Goal: Transaction & Acquisition: Purchase product/service

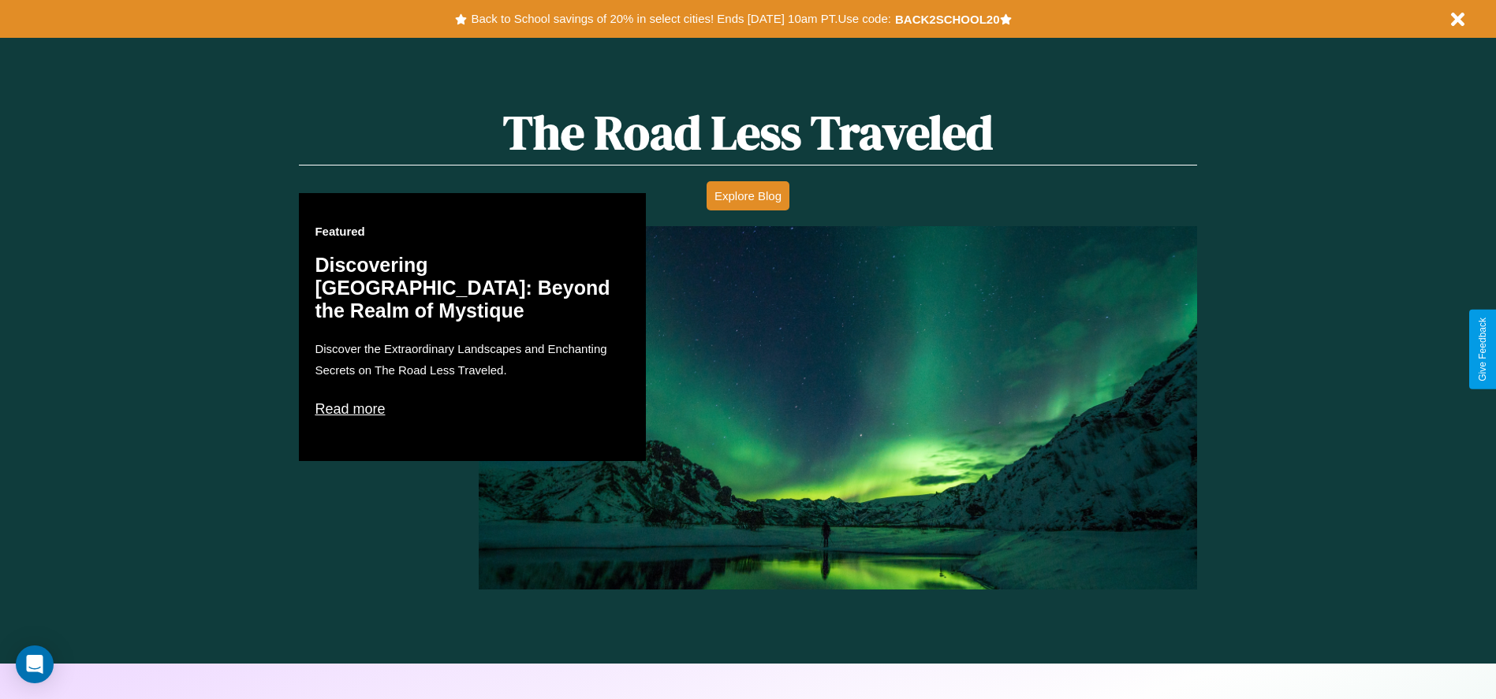
scroll to position [2262, 0]
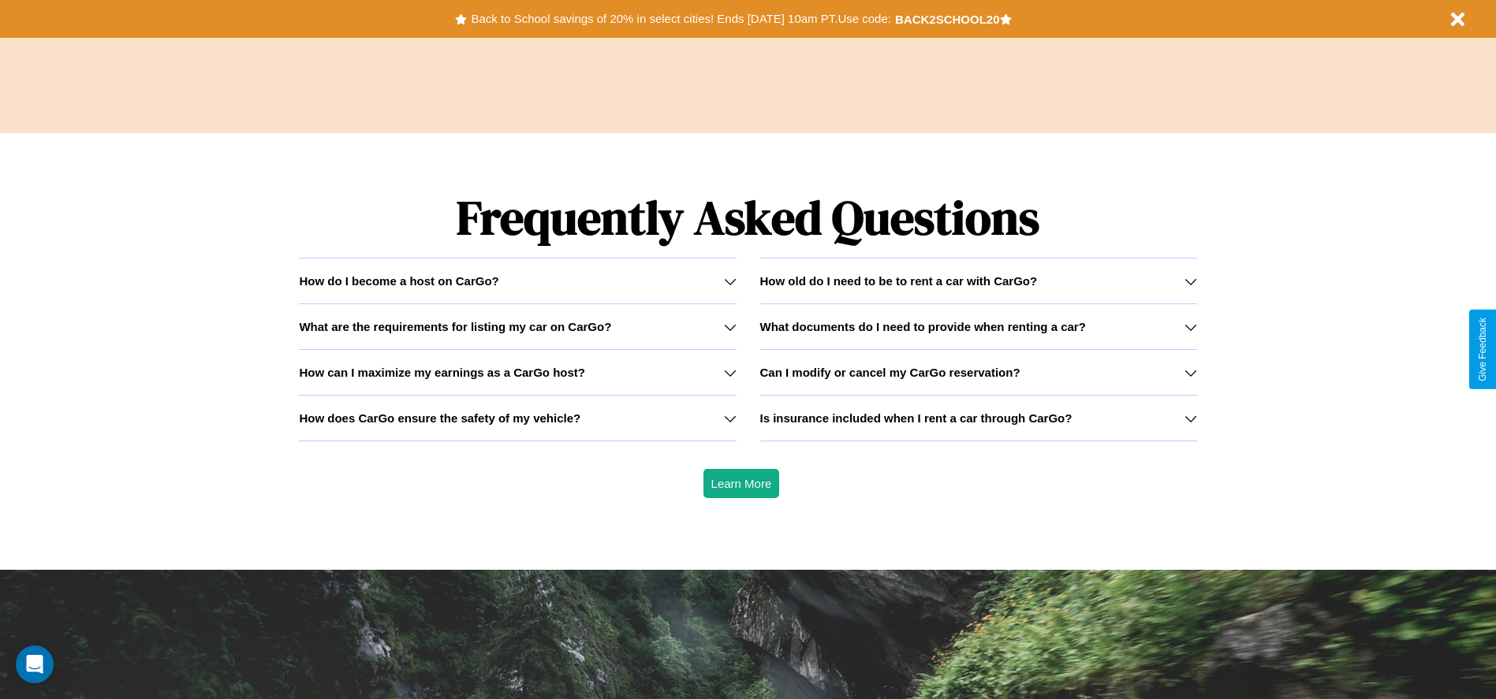
click at [729, 418] on icon at bounding box center [730, 418] width 13 height 13
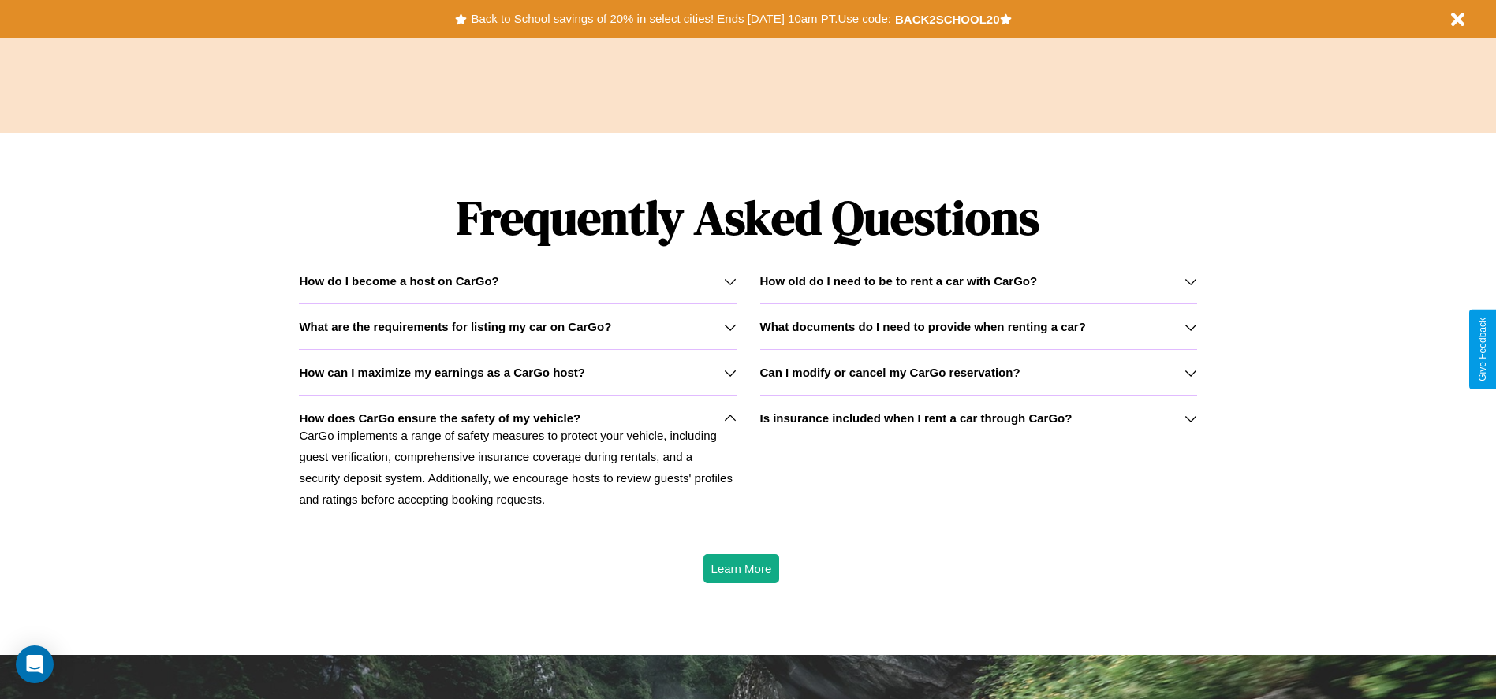
click at [978, 281] on h3 "How old do I need to be to rent a car with CarGo?" at bounding box center [899, 280] width 278 height 13
click at [517, 281] on div "How do I become a host on CarGo?" at bounding box center [517, 280] width 437 height 13
click at [517, 326] on h3 "What are the requirements for listing my car on CarGo?" at bounding box center [455, 326] width 312 height 13
click at [978, 326] on h3 "What documents do I need to provide when renting a car?" at bounding box center [923, 326] width 326 height 13
click at [517, 372] on h3 "How can I maximize my earnings as a CarGo host?" at bounding box center [442, 372] width 286 height 13
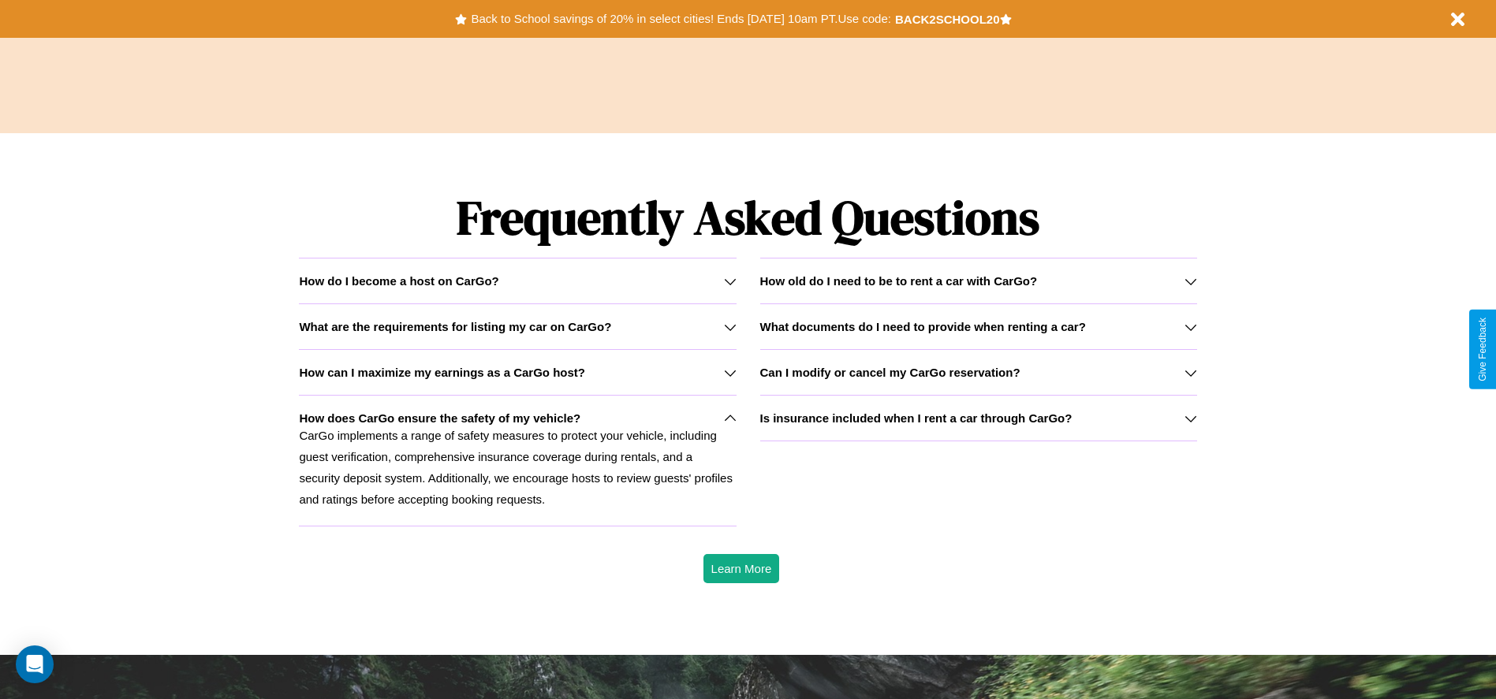
click at [517, 460] on p "CarGo implements a range of safety measures to protect your vehicle, including …" at bounding box center [517, 467] width 437 height 85
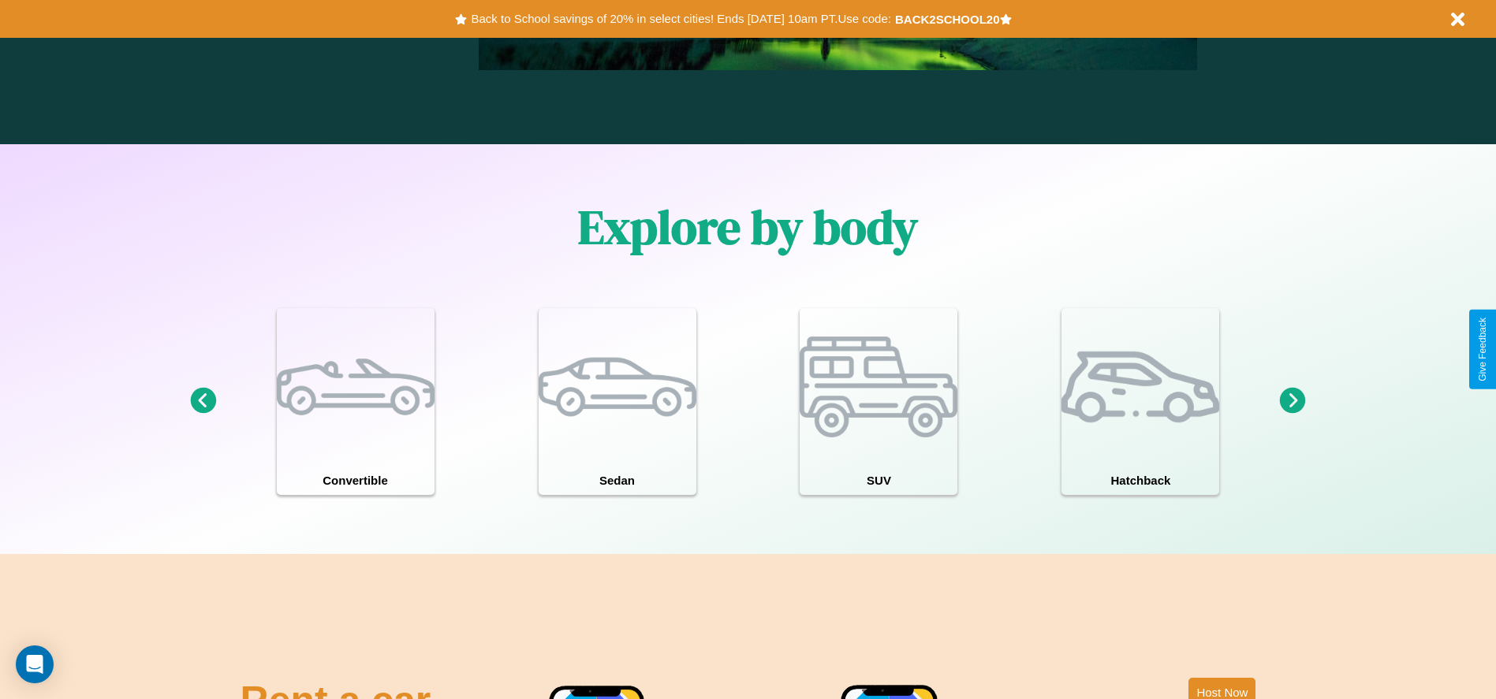
click at [1292, 401] on icon at bounding box center [1293, 401] width 26 height 26
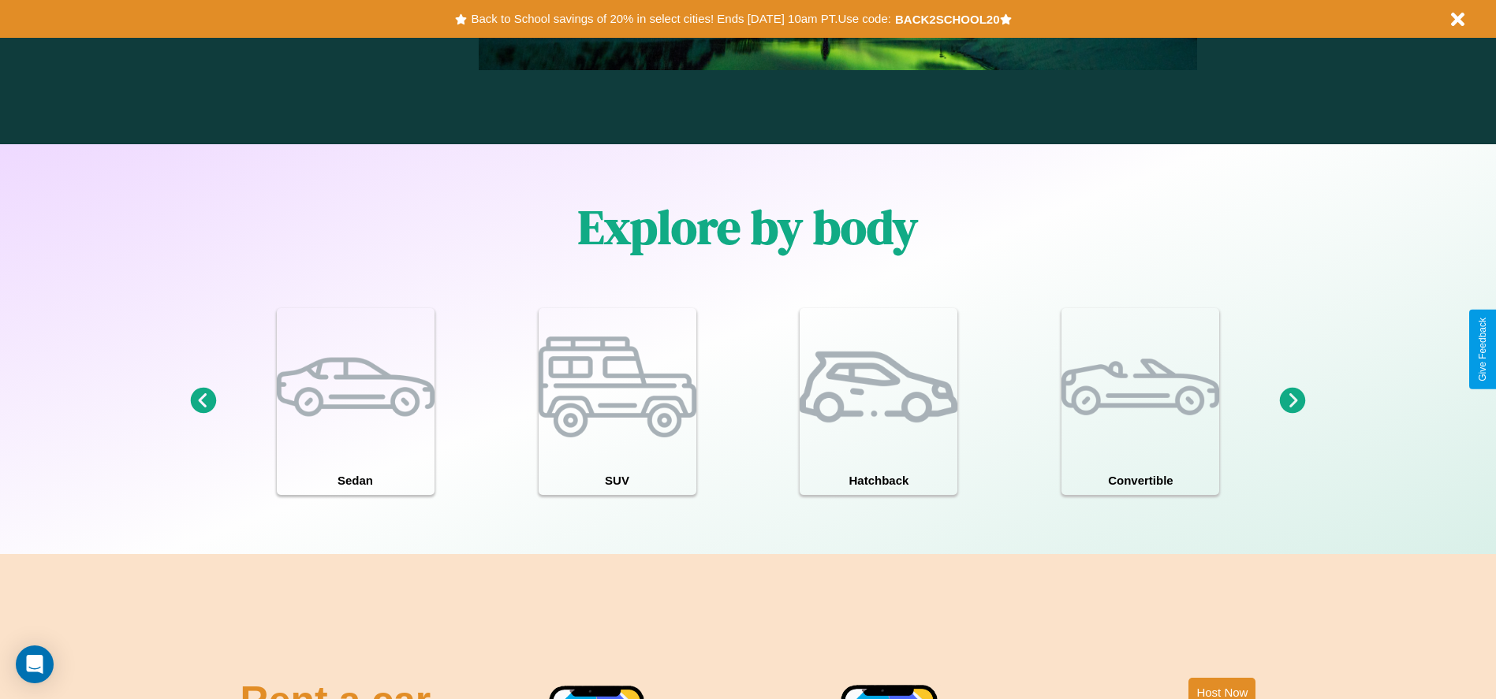
click at [1292, 401] on icon at bounding box center [1293, 401] width 26 height 26
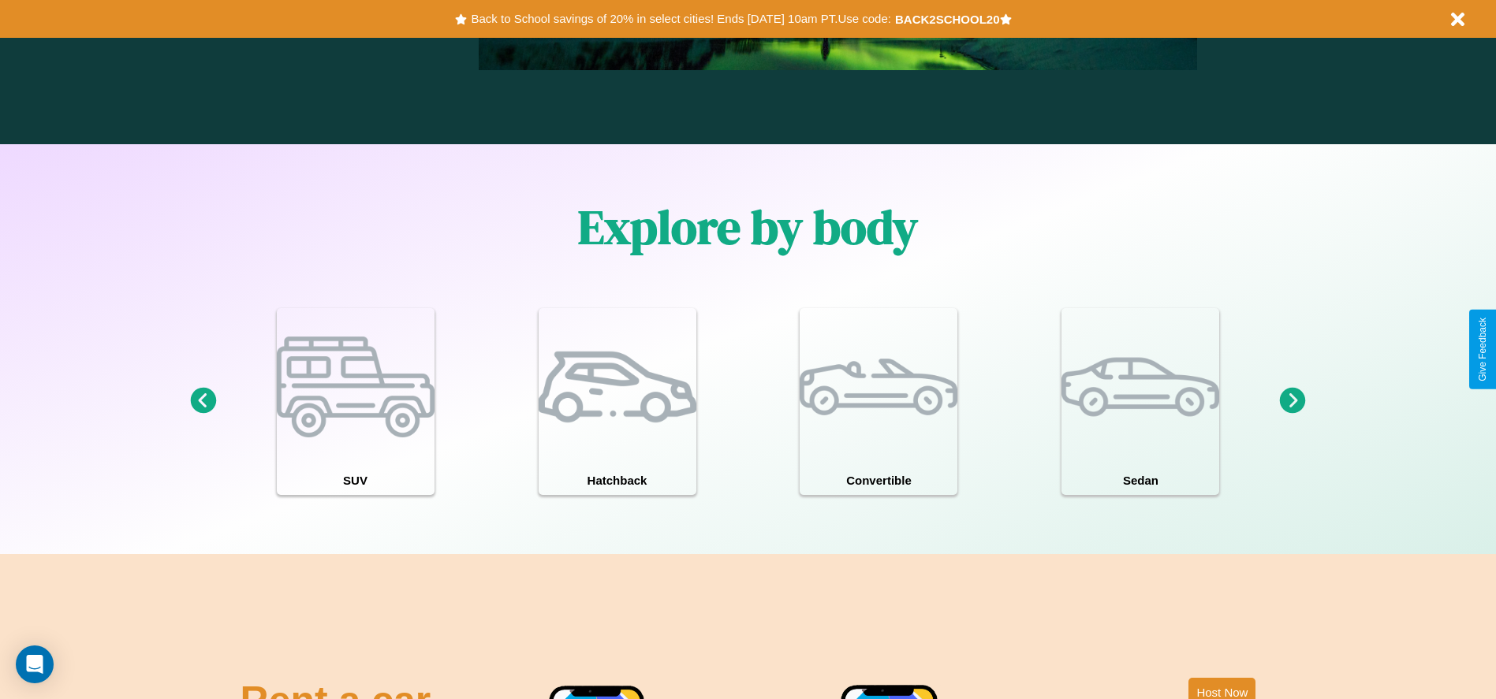
click at [1292, 401] on icon at bounding box center [1293, 401] width 26 height 26
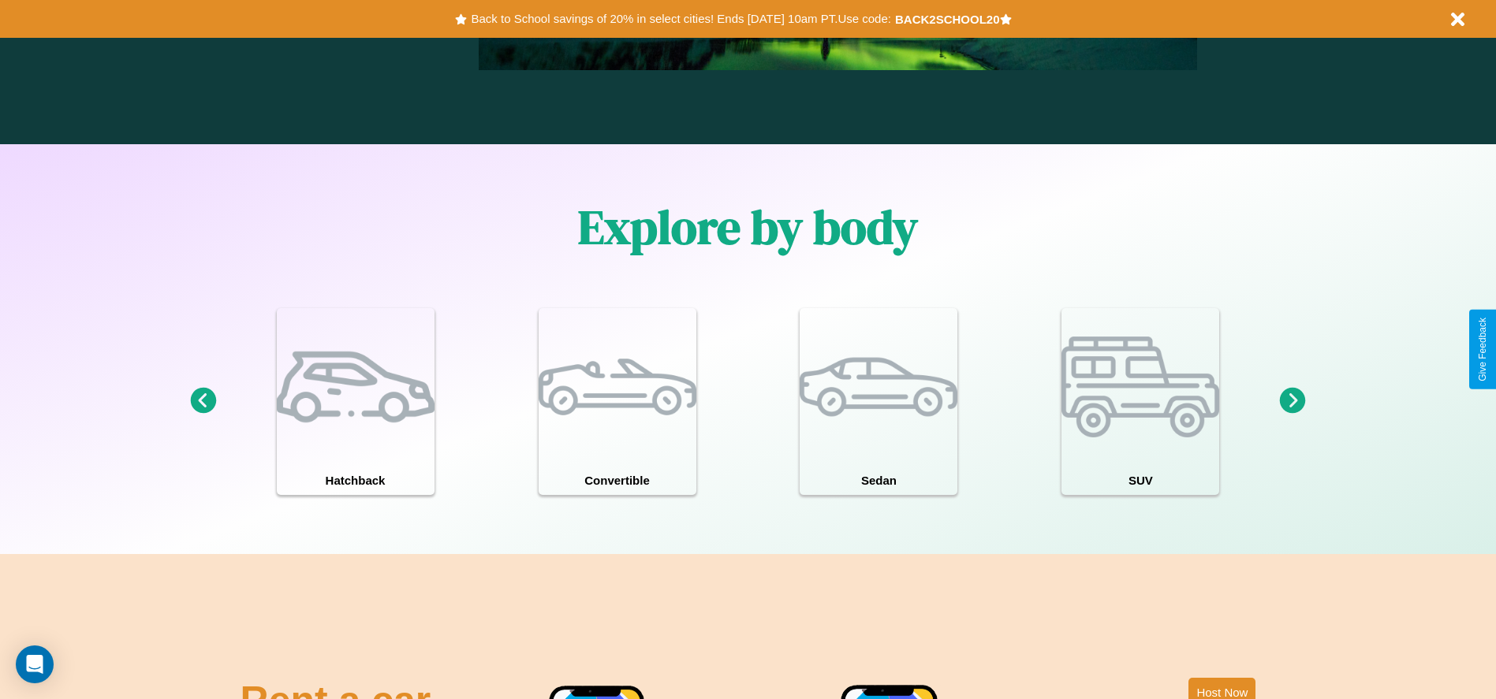
click at [203, 401] on icon at bounding box center [203, 401] width 26 height 26
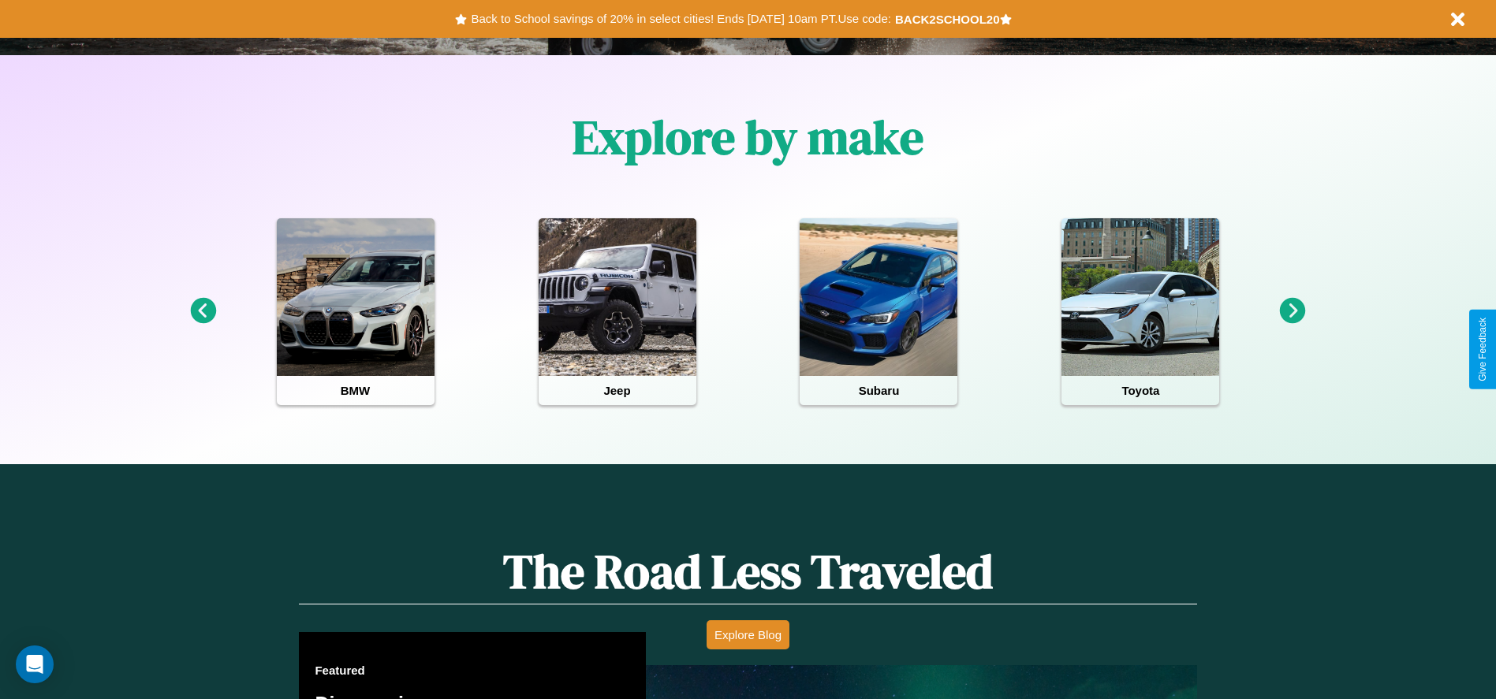
scroll to position [327, 0]
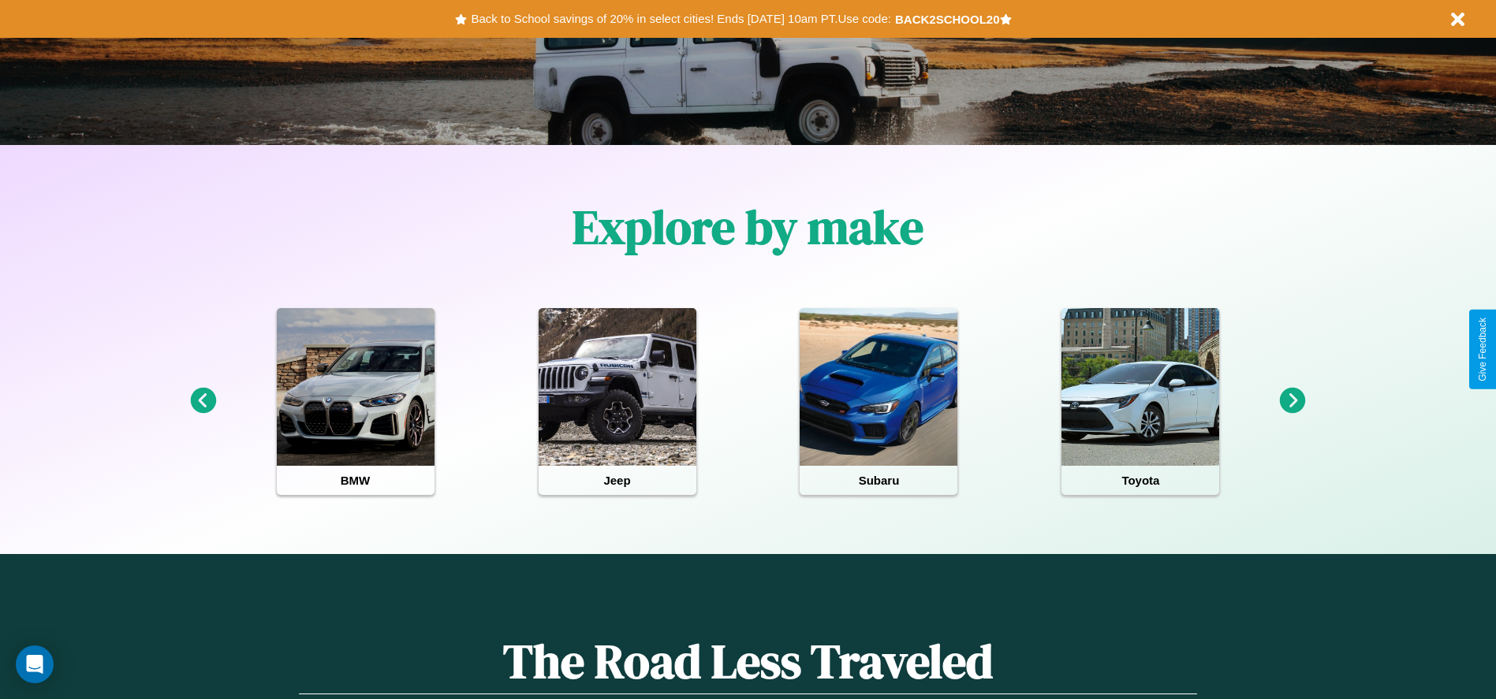
click at [1292, 401] on icon at bounding box center [1293, 401] width 26 height 26
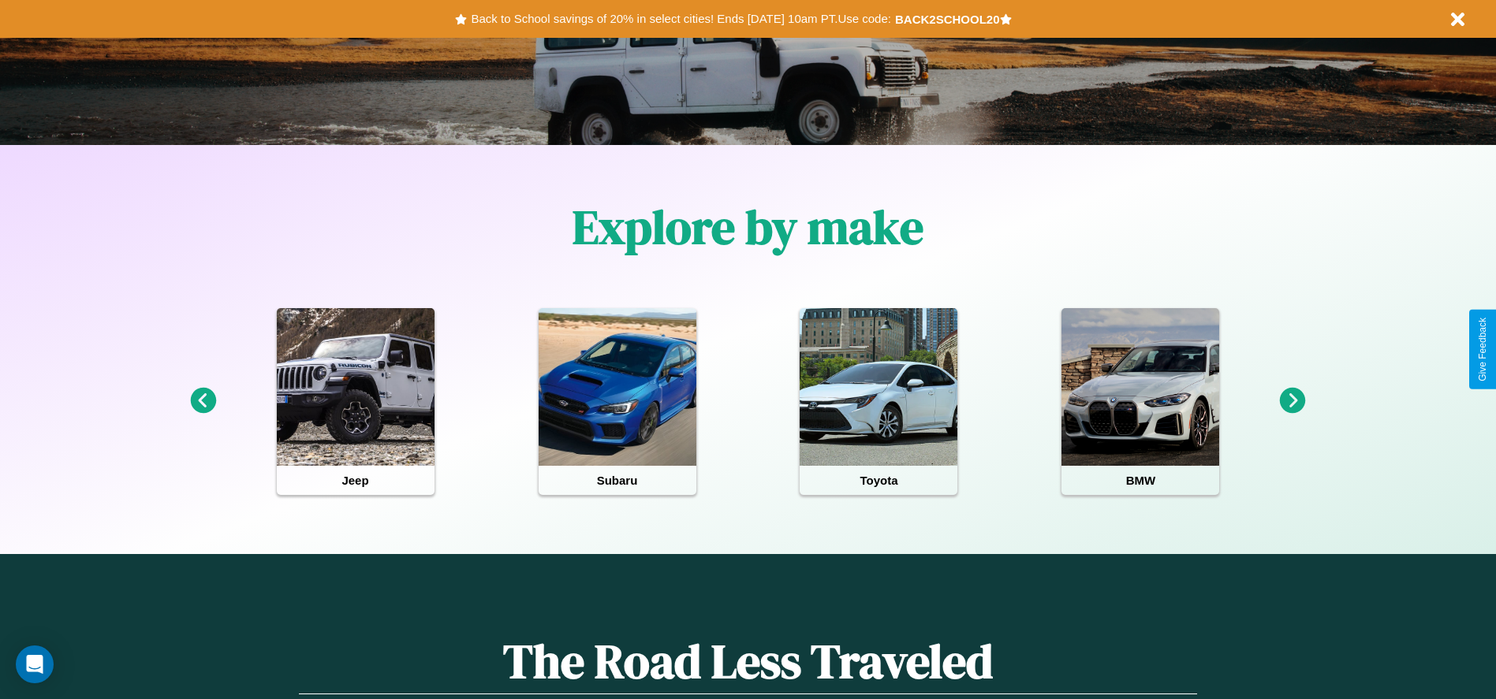
click at [203, 401] on icon at bounding box center [203, 401] width 26 height 26
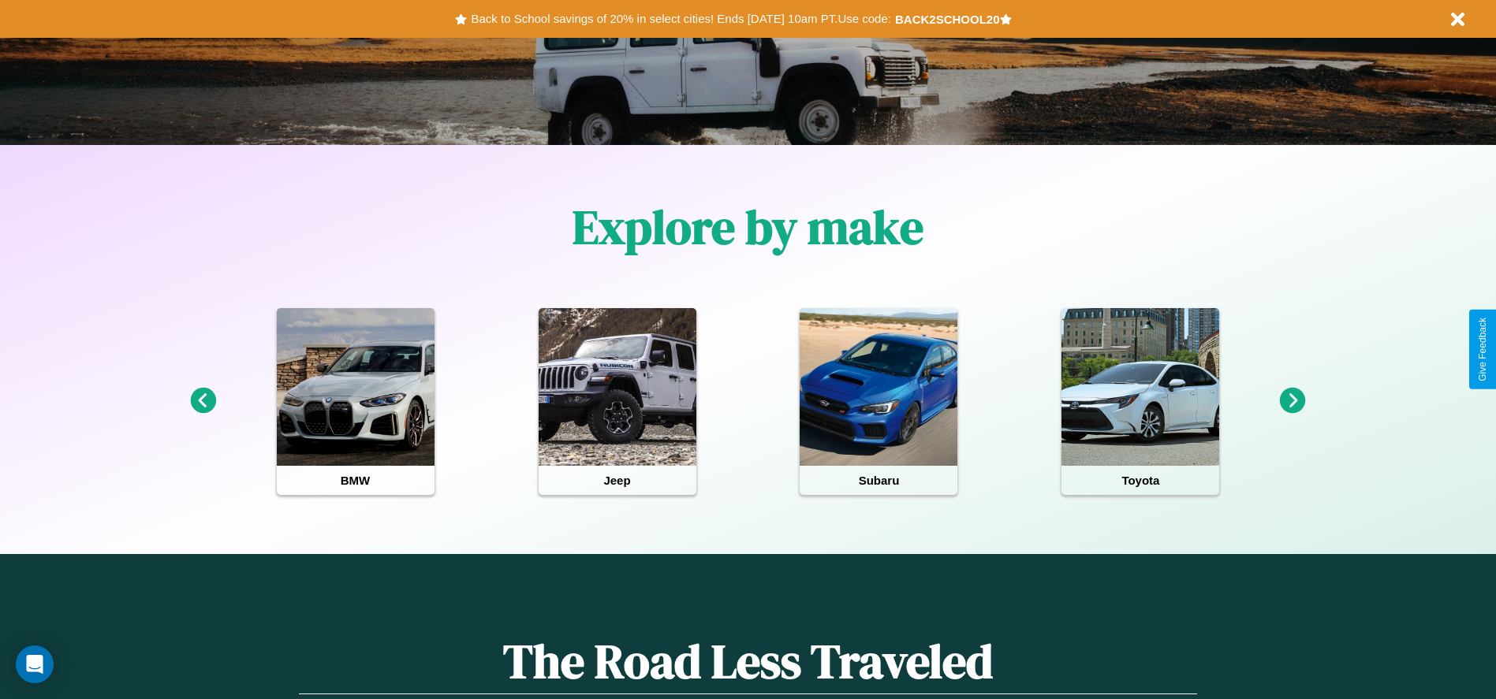
click at [1292, 401] on icon at bounding box center [1293, 401] width 26 height 26
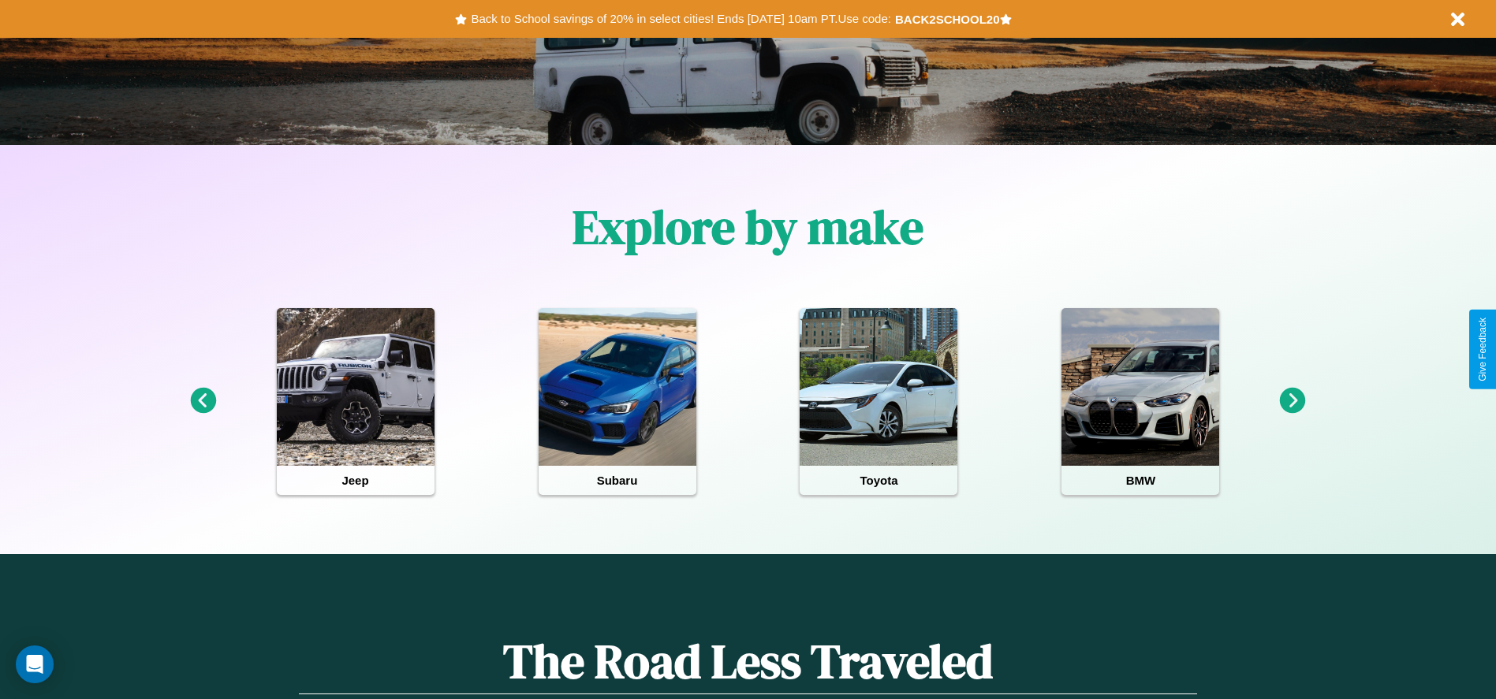
click at [1292, 401] on icon at bounding box center [1293, 401] width 26 height 26
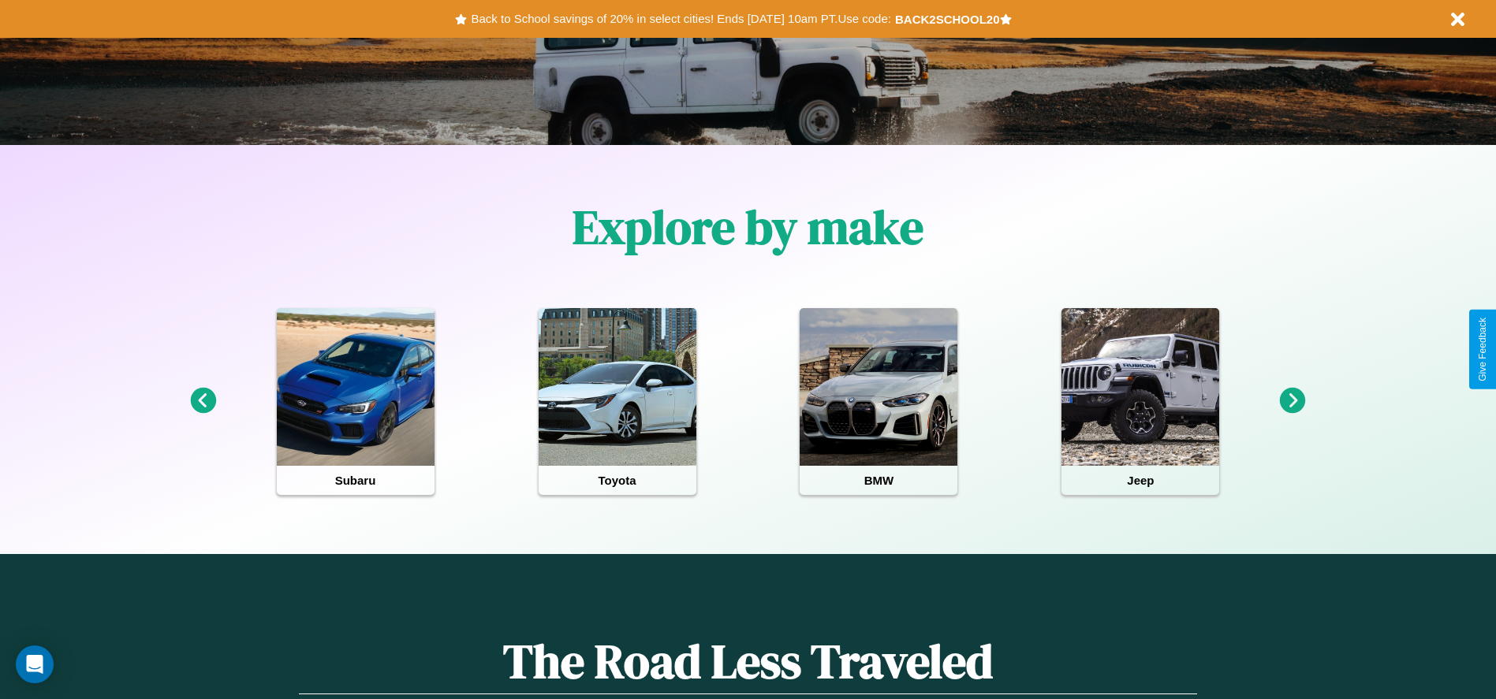
click at [1292, 401] on icon at bounding box center [1293, 401] width 26 height 26
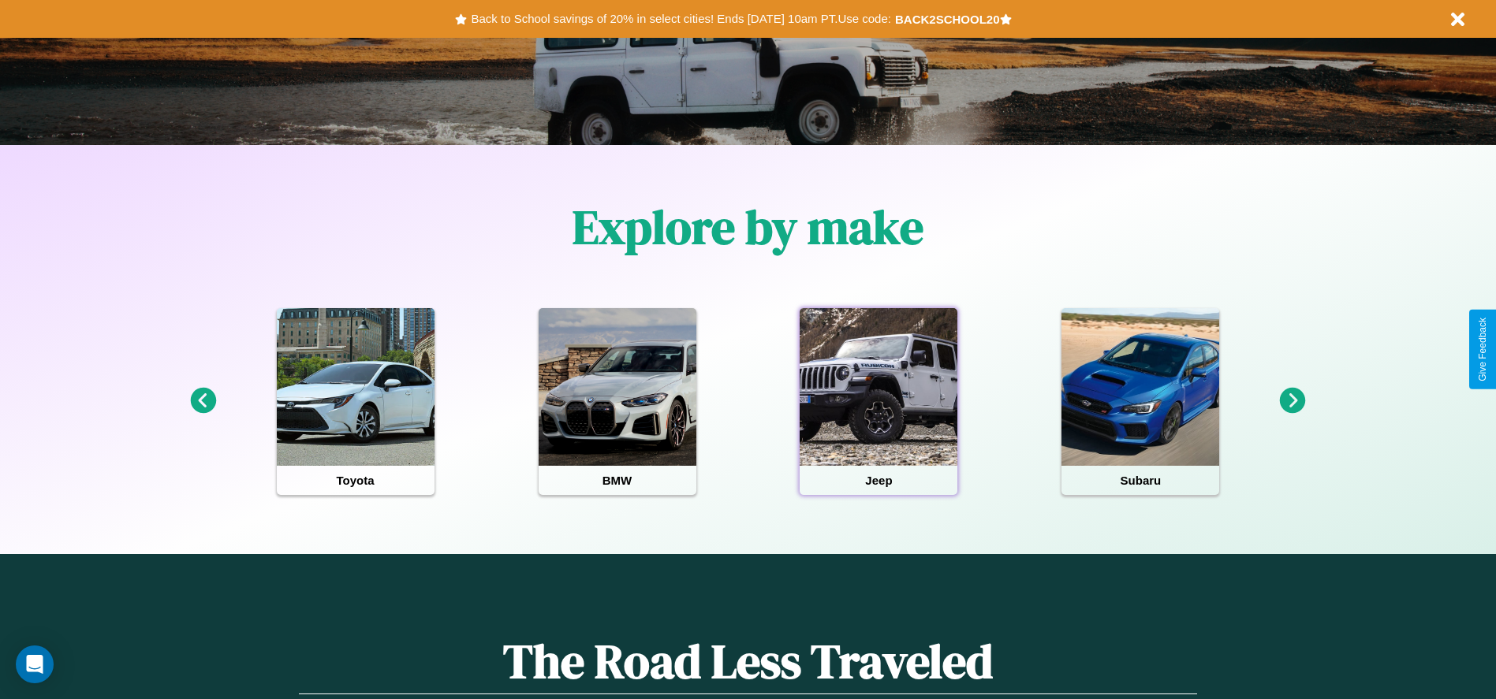
click at [878, 401] on div at bounding box center [878, 387] width 158 height 158
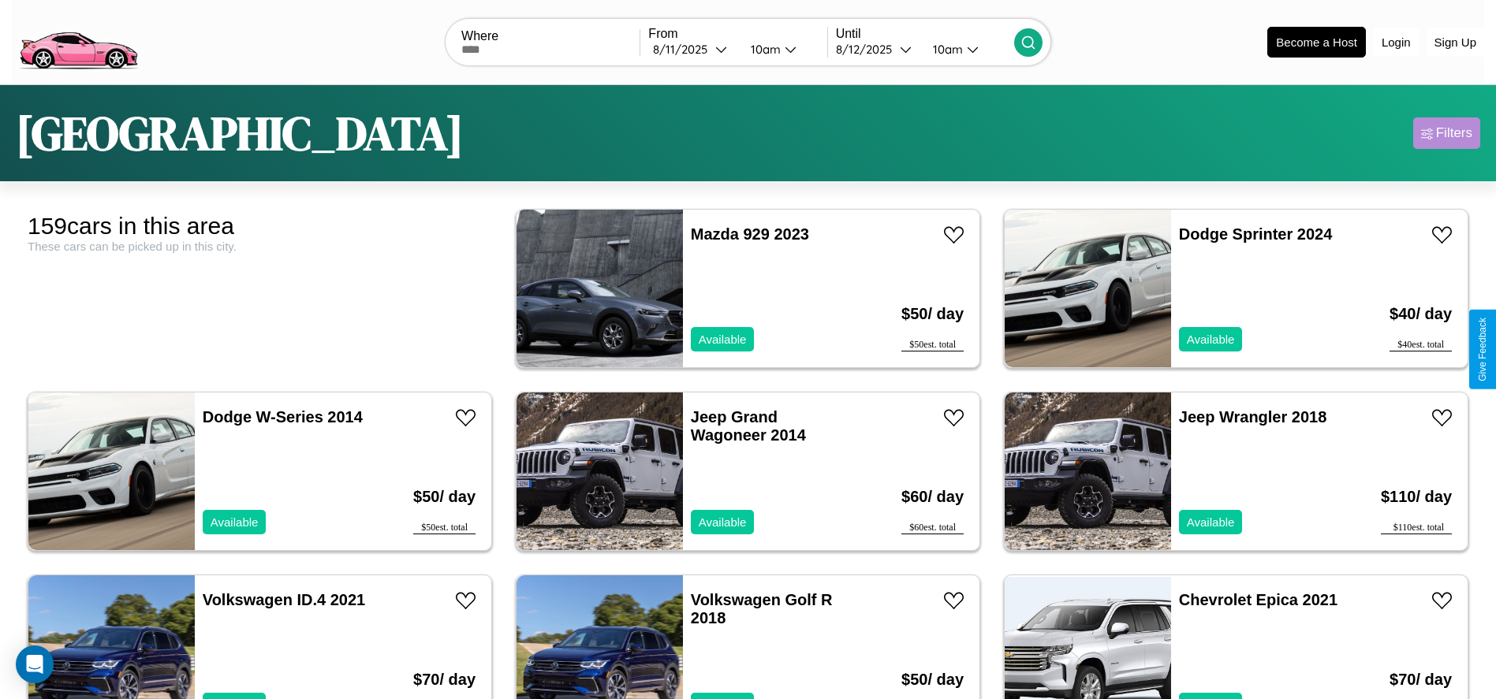
click at [1446, 133] on div "Filters" at bounding box center [1454, 133] width 36 height 16
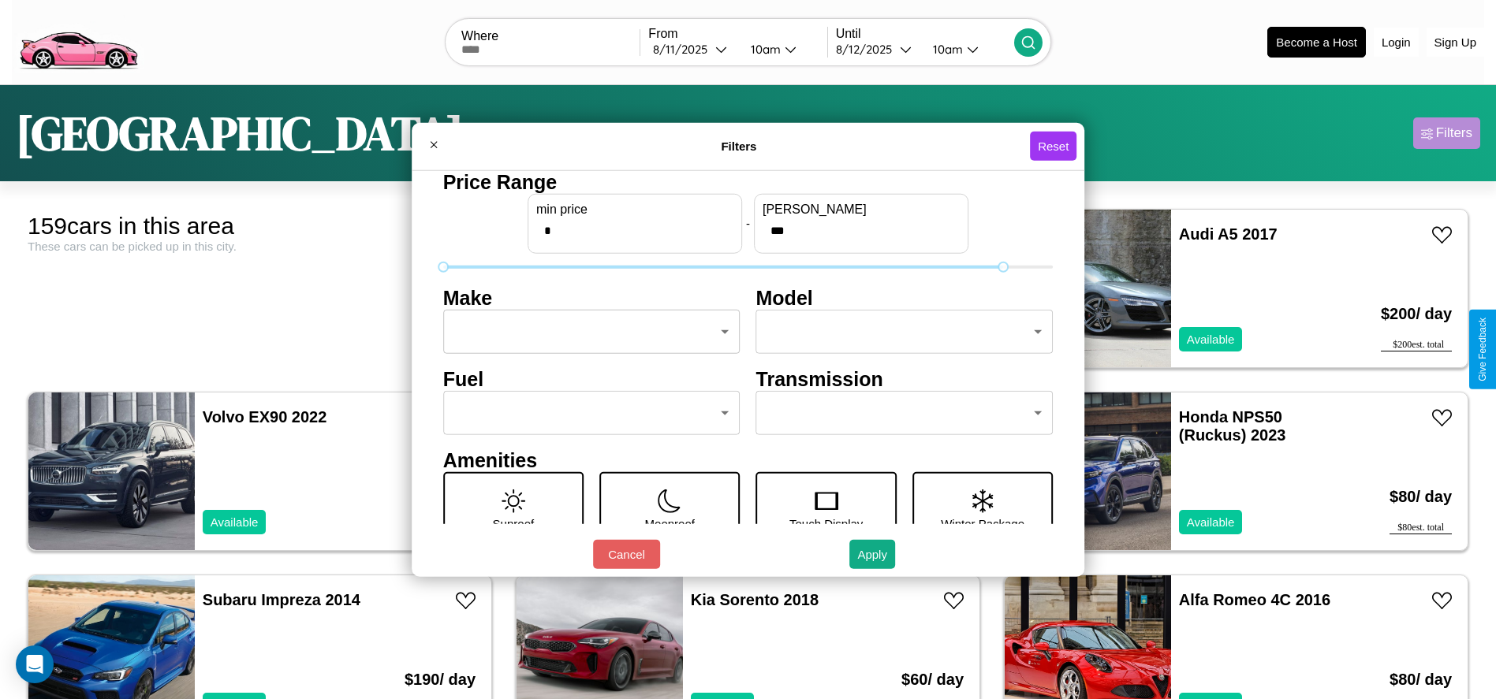
type input "***"
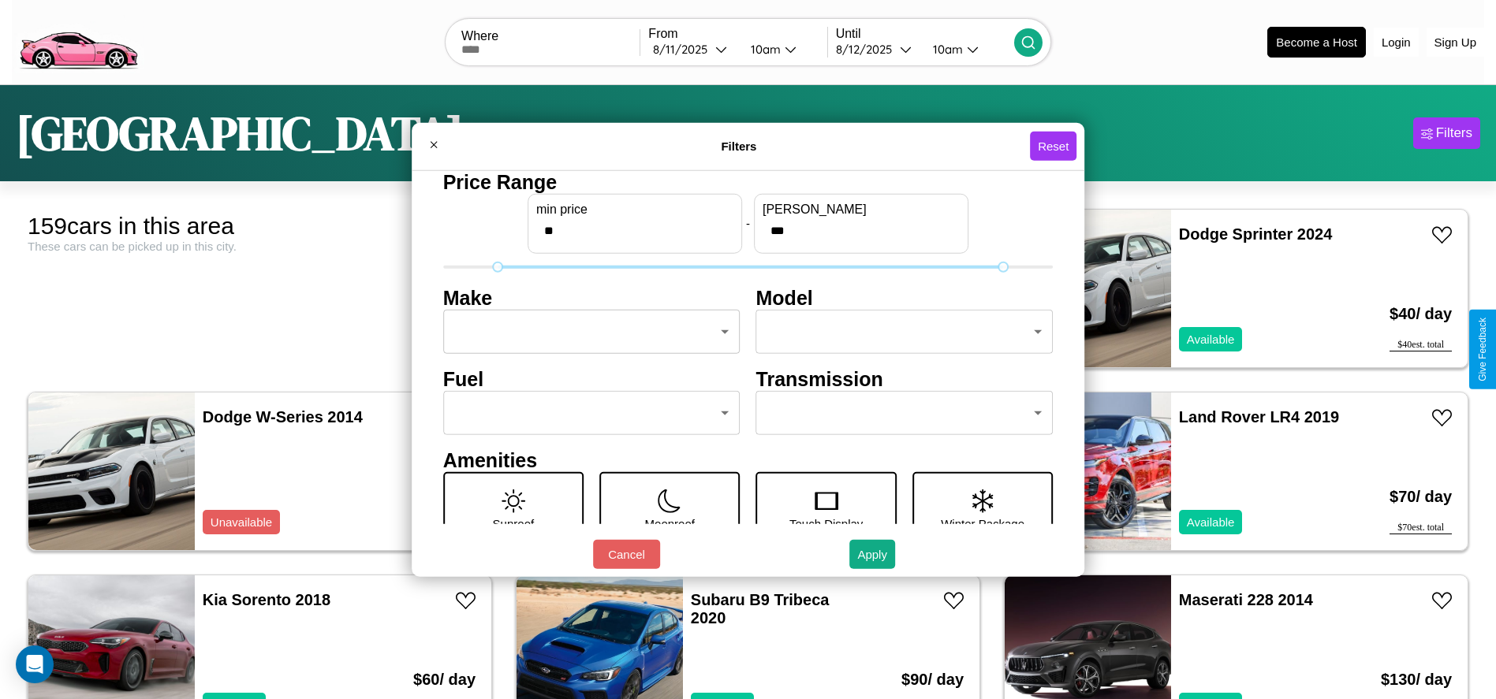
type input "**"
click at [587, 332] on body "CarGo Where From 8 / 11 / 2025 10am Until 8 / 12 / 2025 10am Become a Host Logi…" at bounding box center [748, 398] width 1496 height 797
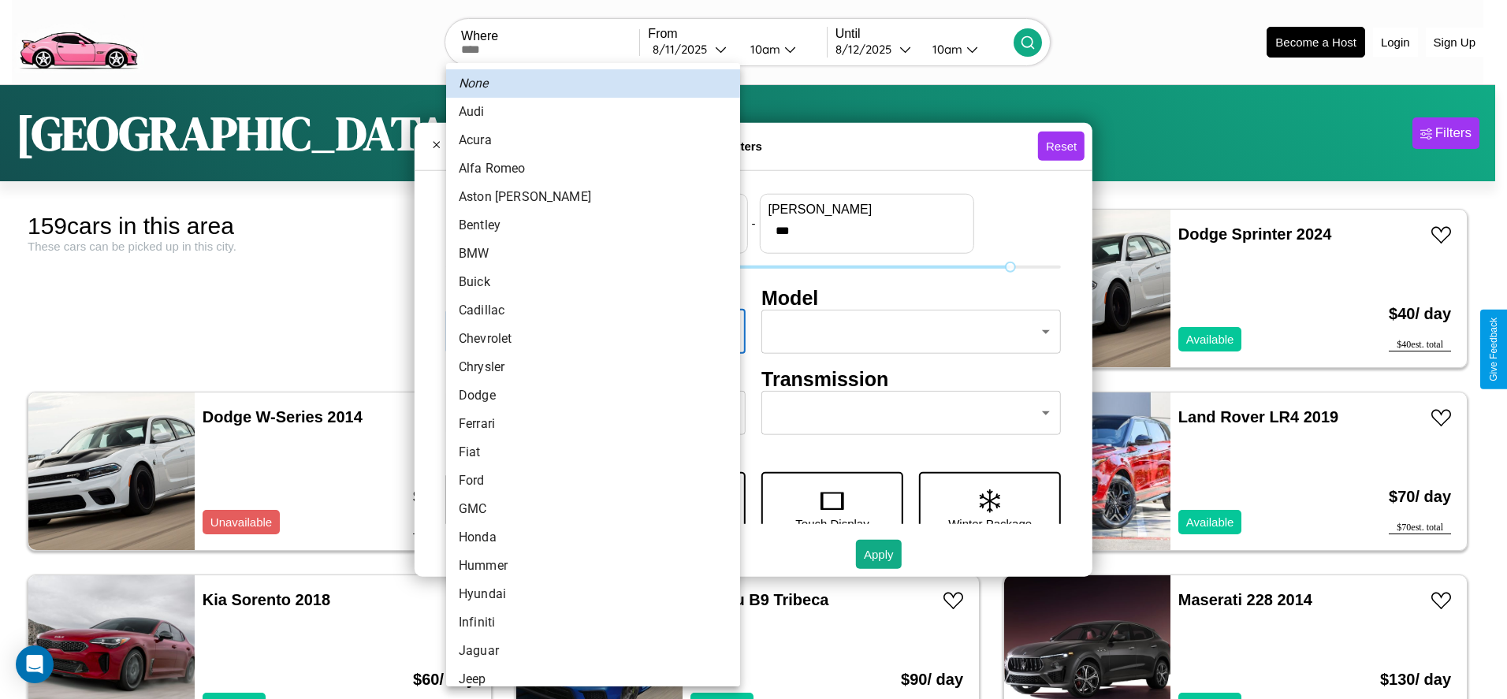
click at [587, 140] on li "Acura" at bounding box center [593, 140] width 294 height 28
type input "*****"
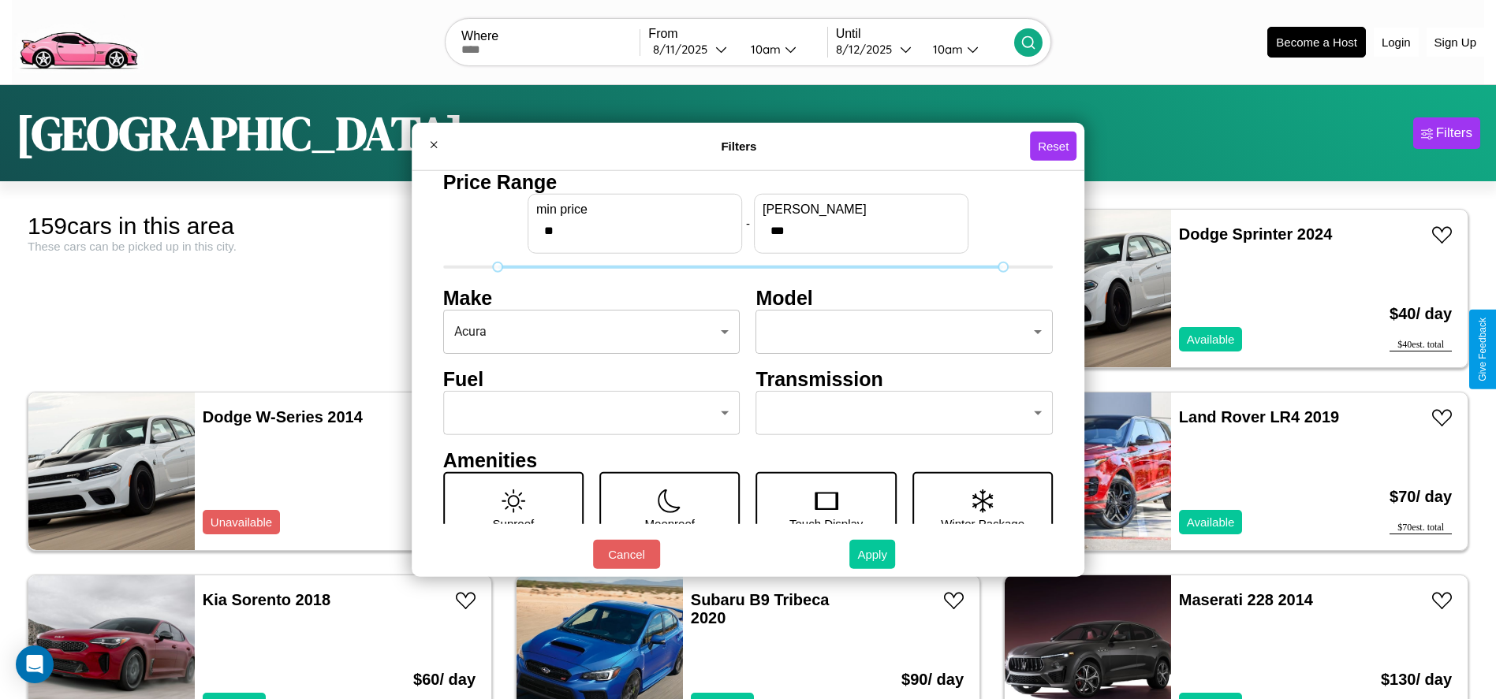
click at [873, 554] on button "Apply" at bounding box center [872, 554] width 46 height 29
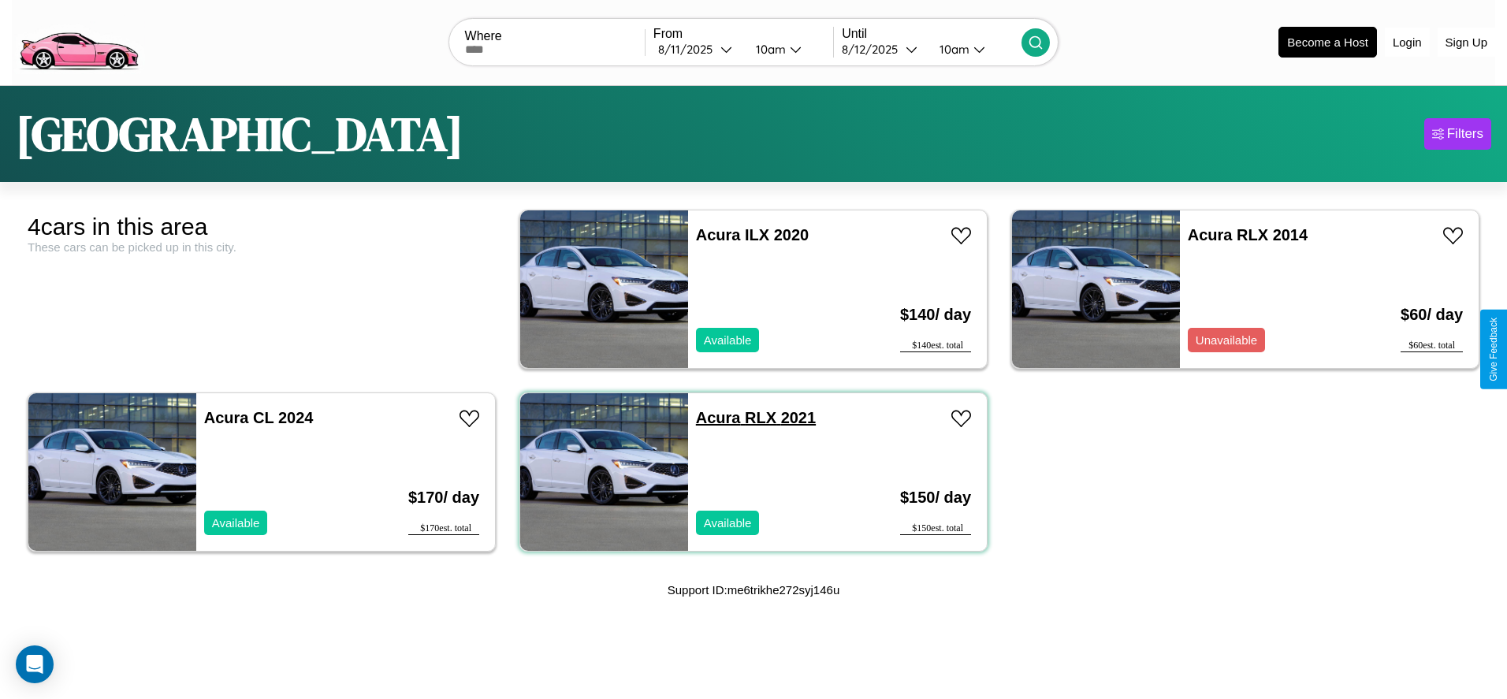
click at [713, 417] on link "Acura RLX 2021" at bounding box center [756, 417] width 120 height 17
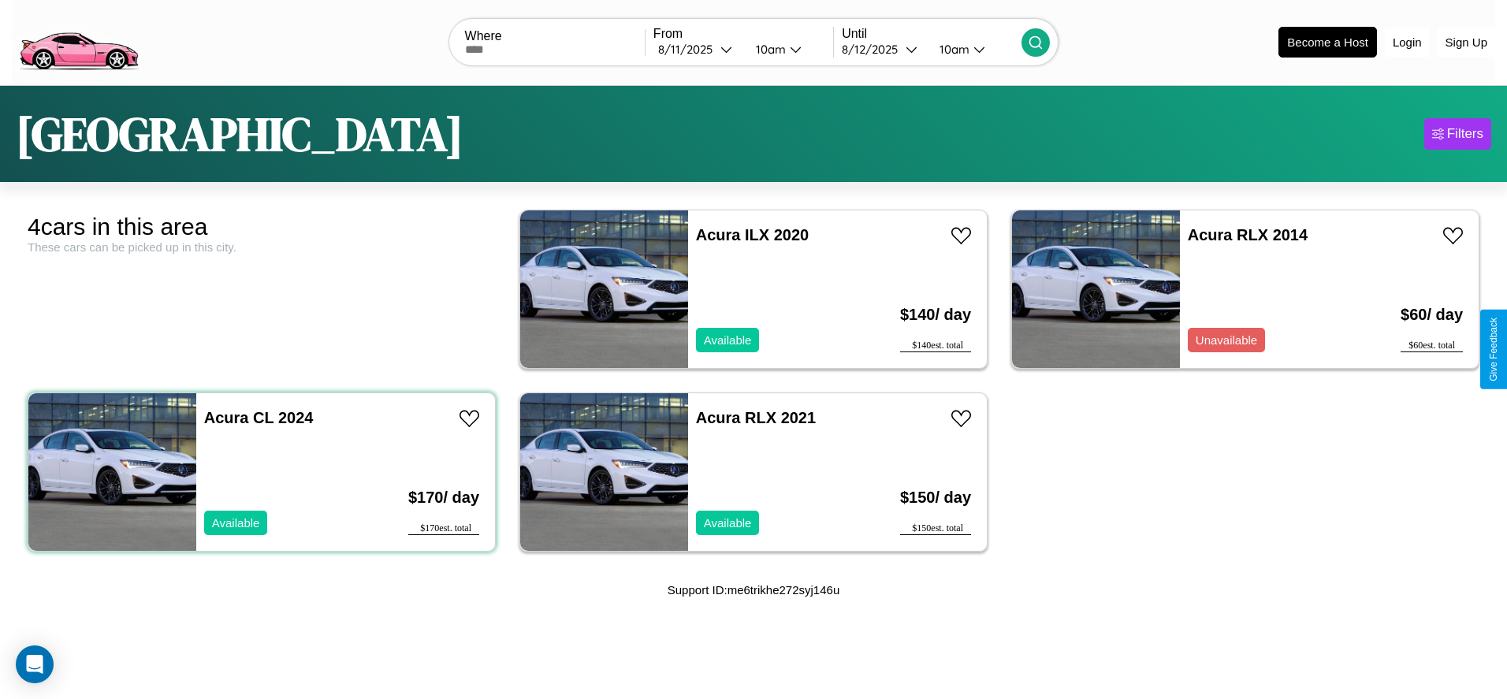
click at [259, 471] on div "Acura CL 2024 Available" at bounding box center [288, 472] width 184 height 158
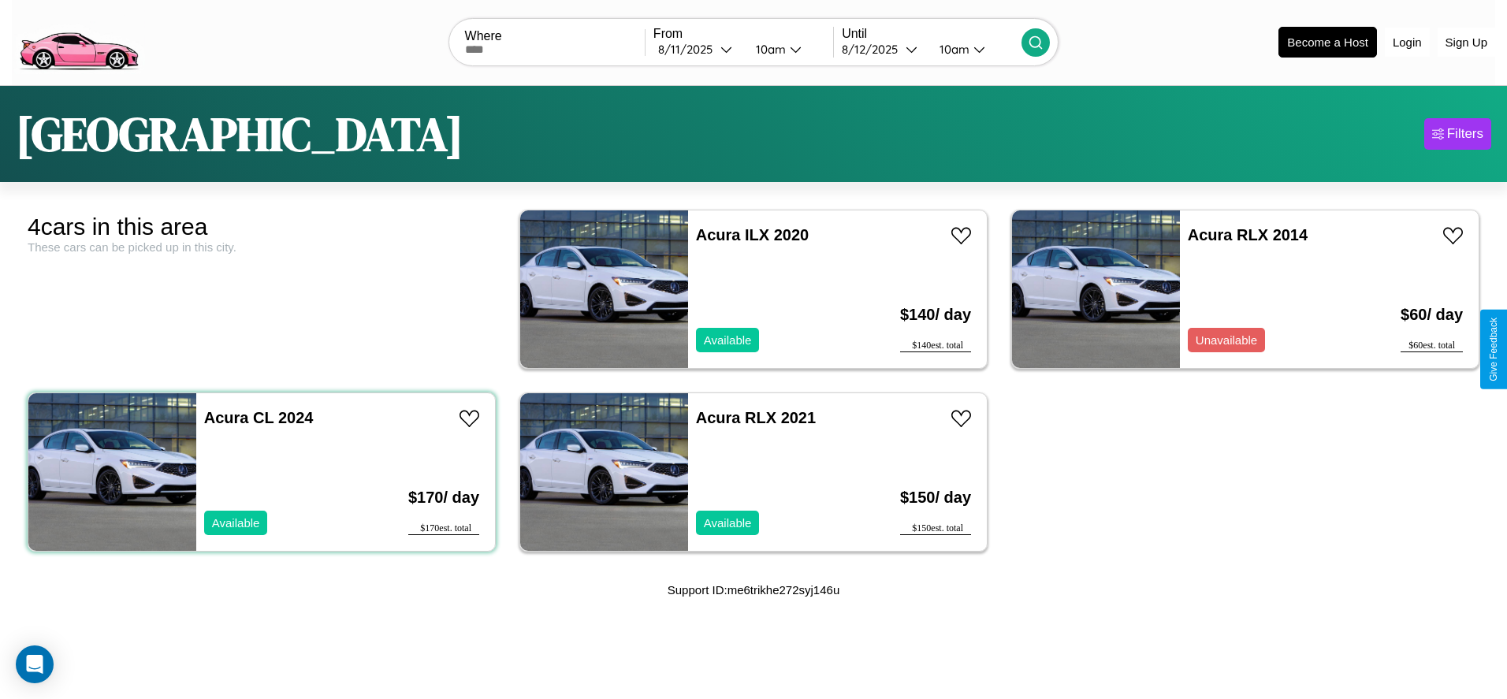
click at [259, 471] on div "Acura CL 2024 Available" at bounding box center [288, 472] width 184 height 158
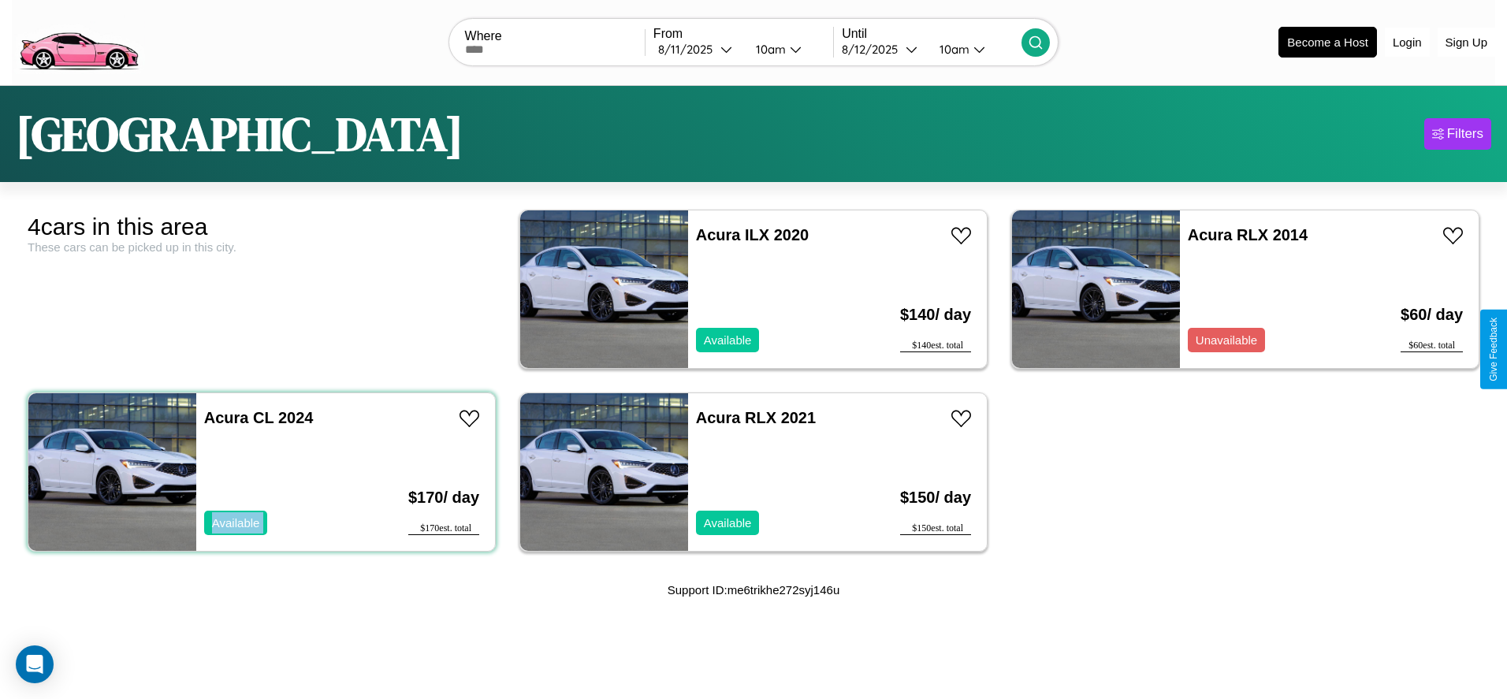
click at [259, 471] on div "Acura CL 2024 Available" at bounding box center [288, 472] width 184 height 158
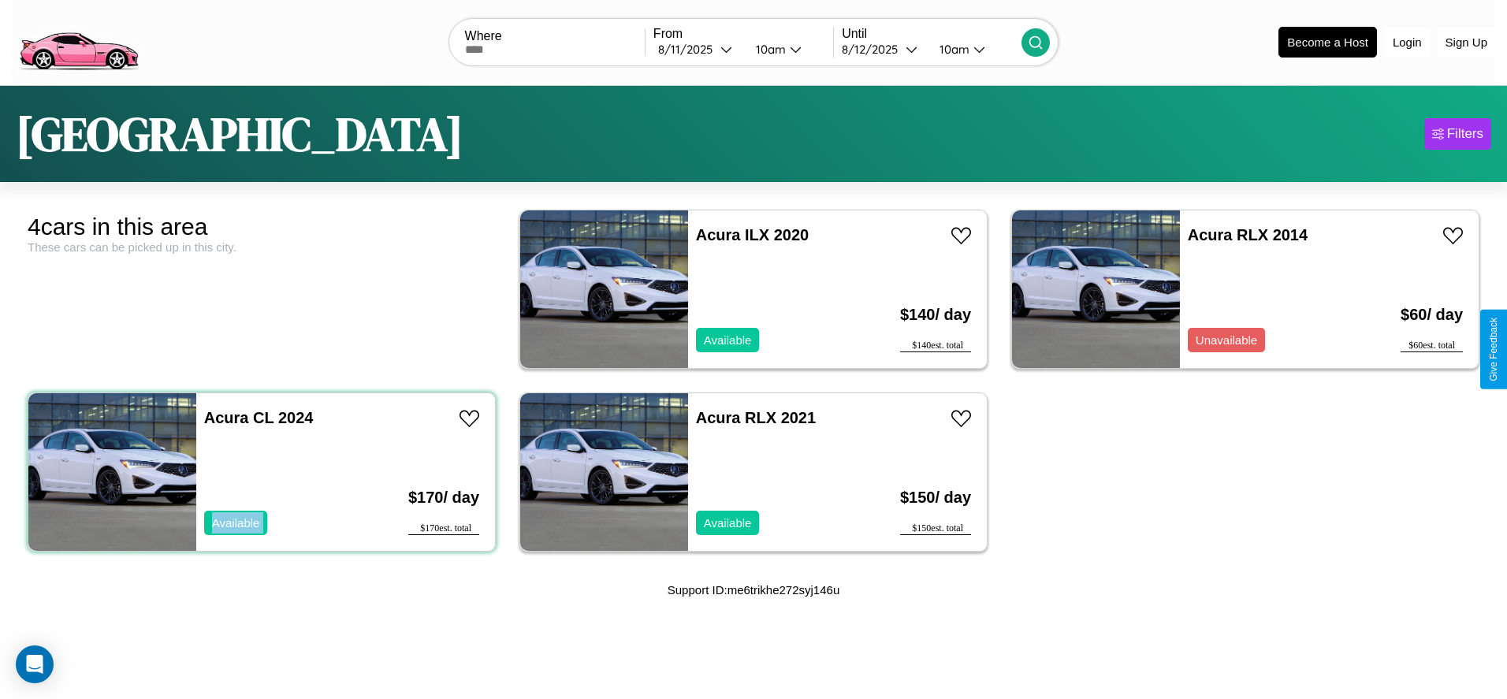
click at [259, 471] on div "Acura CL 2024 Available" at bounding box center [288, 472] width 184 height 158
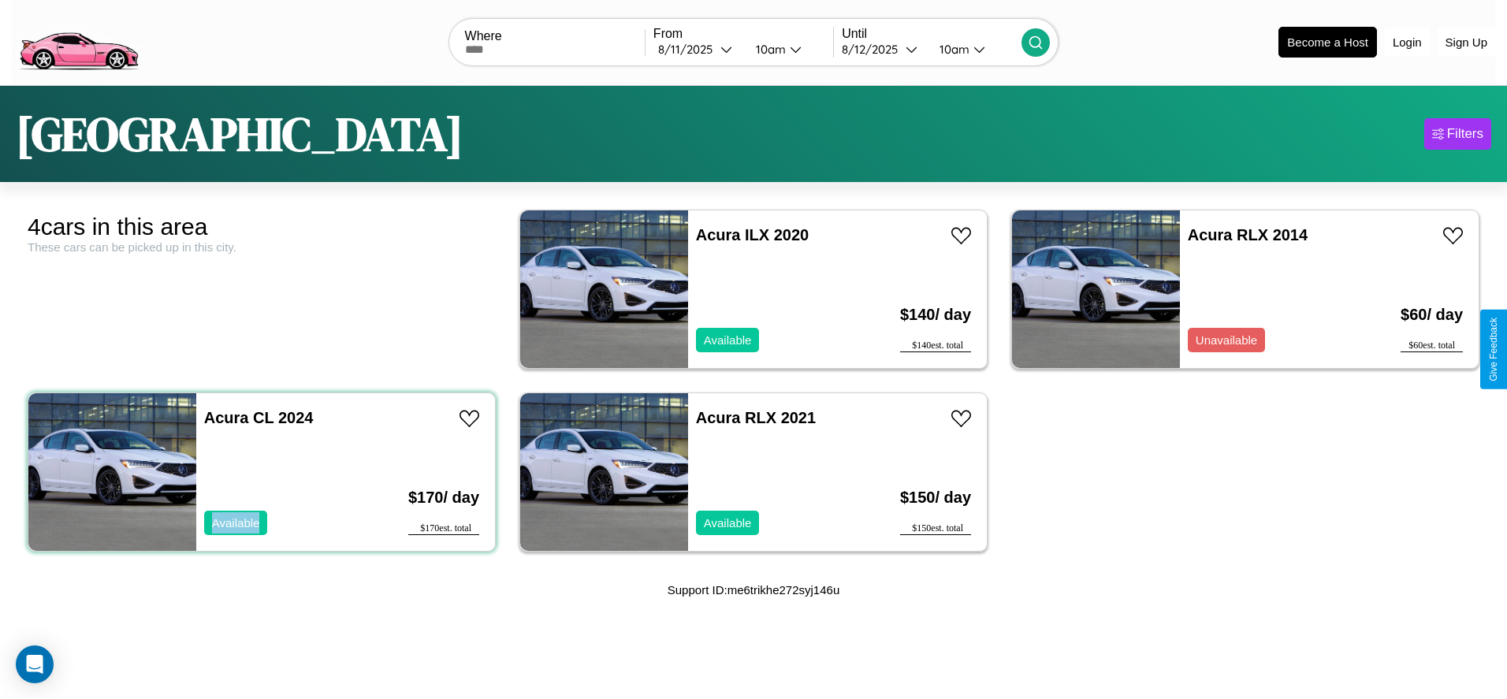
click at [259, 471] on div "Acura CL 2024 Available" at bounding box center [288, 472] width 184 height 158
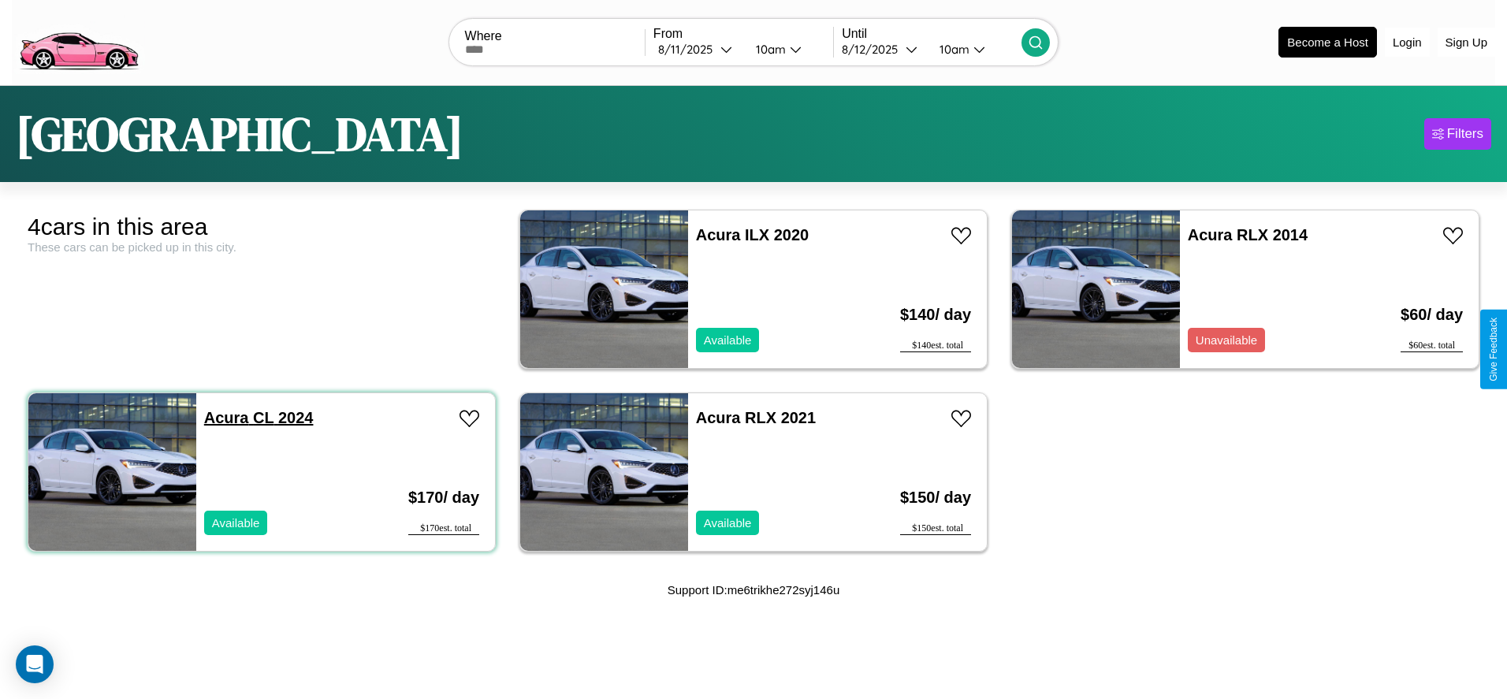
click at [225, 417] on link "Acura CL 2024" at bounding box center [259, 417] width 110 height 17
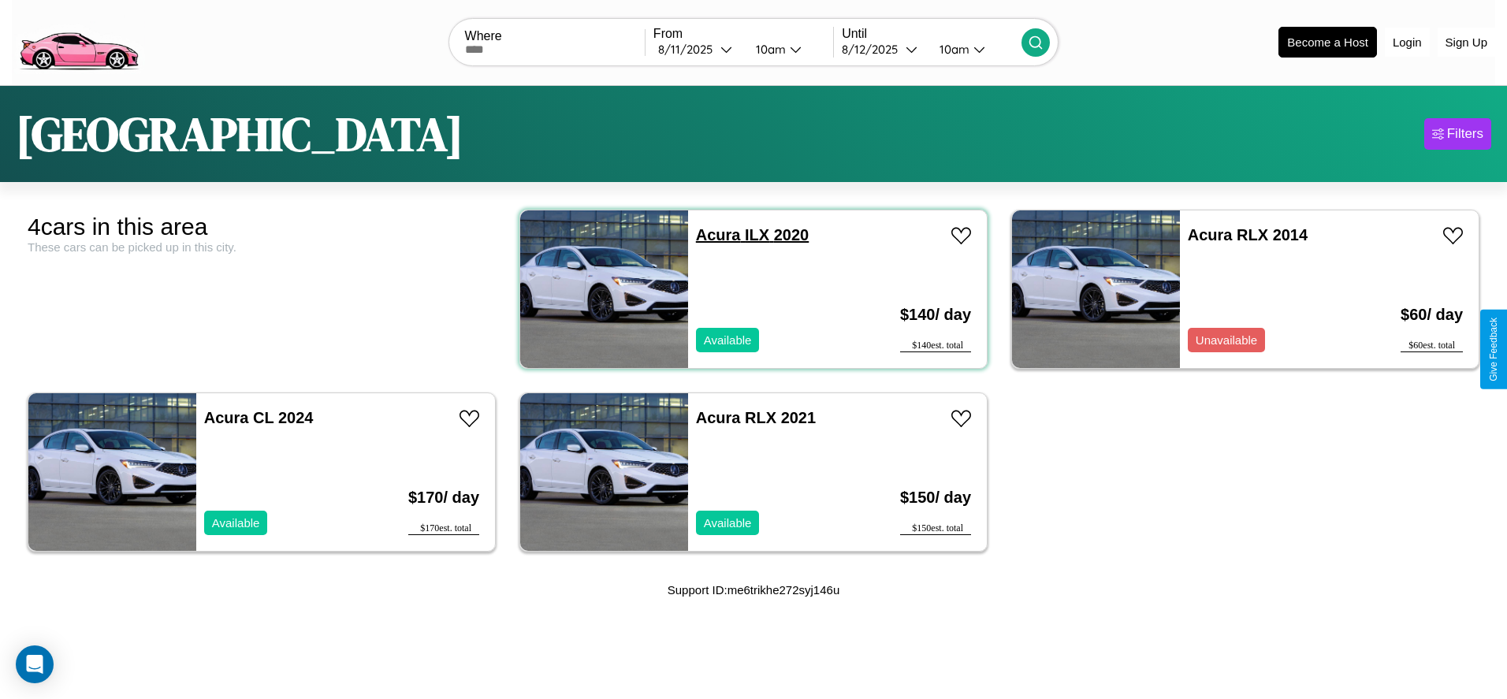
click at [713, 234] on link "Acura ILX 2020" at bounding box center [752, 234] width 113 height 17
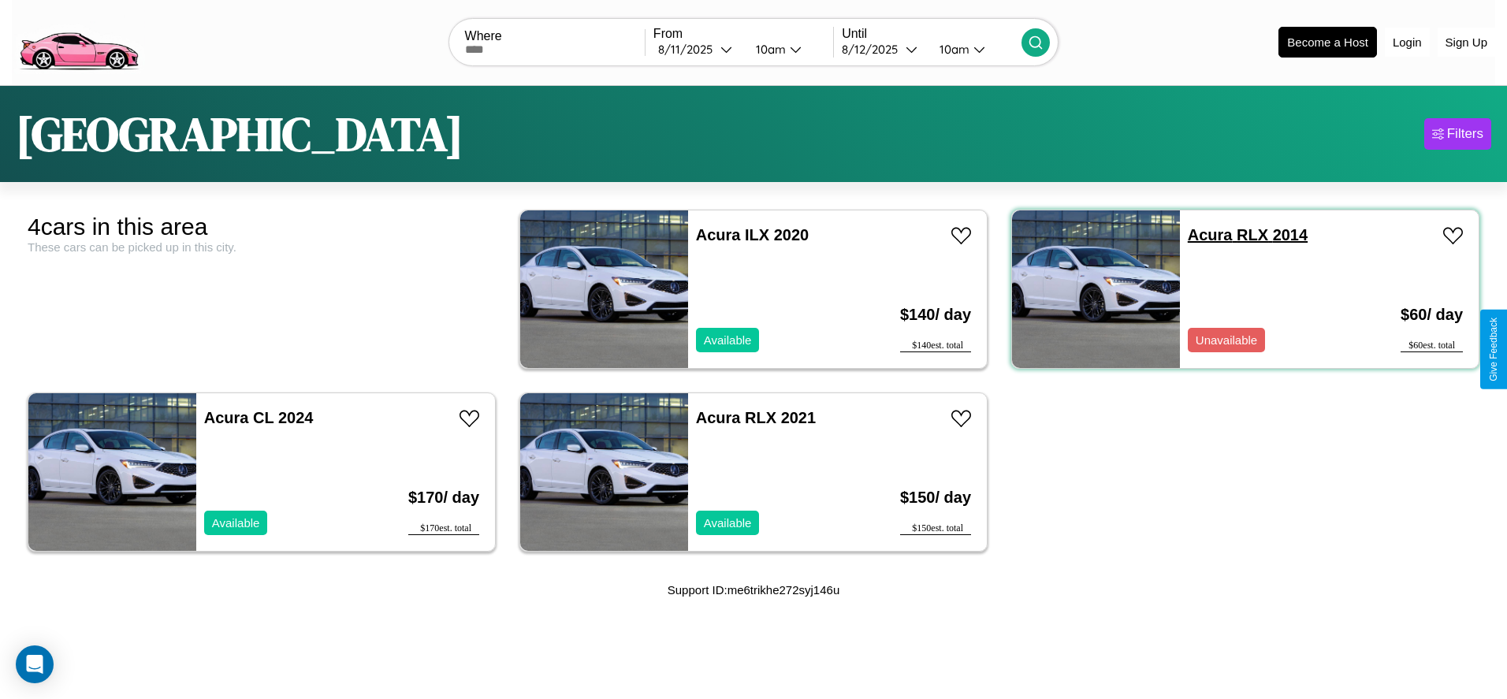
click at [1201, 234] on link "Acura RLX 2014" at bounding box center [1248, 234] width 120 height 17
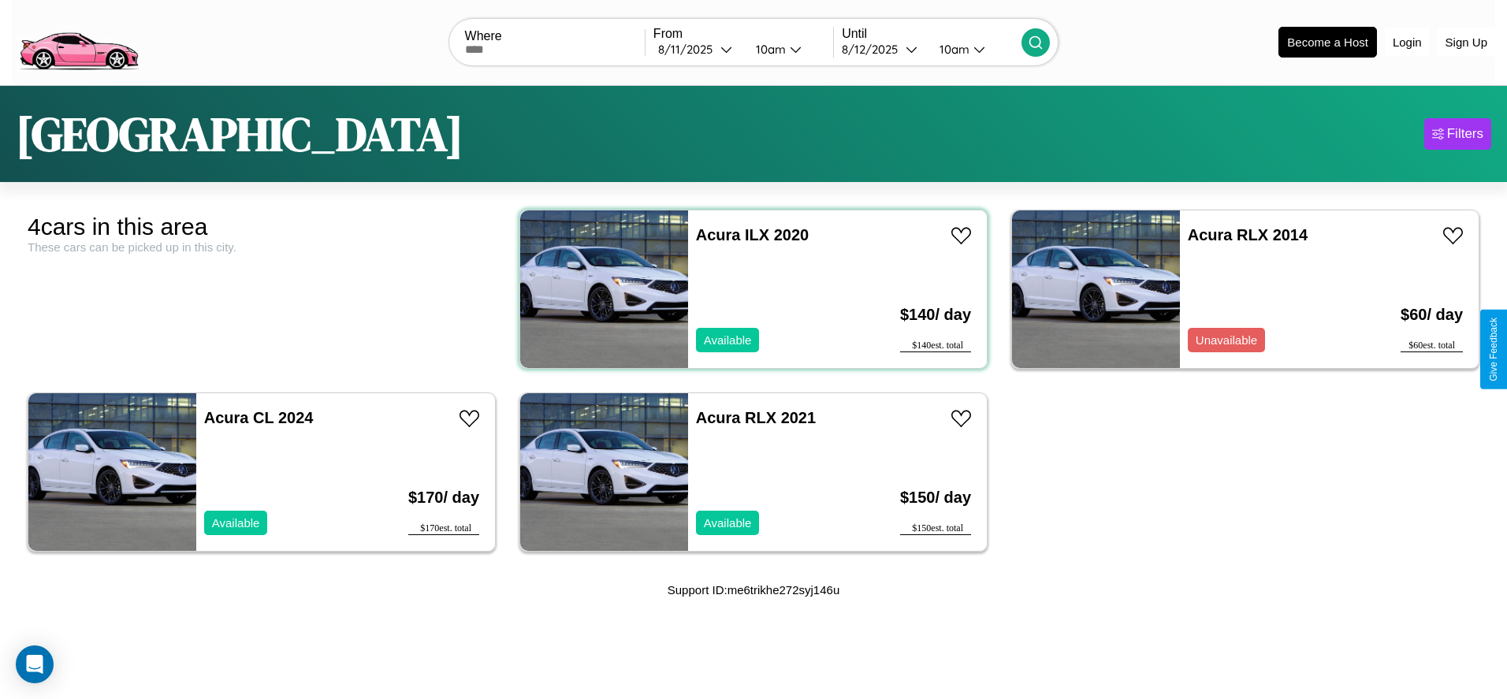
click at [747, 289] on div "Acura ILX 2020 Available" at bounding box center [780, 289] width 184 height 158
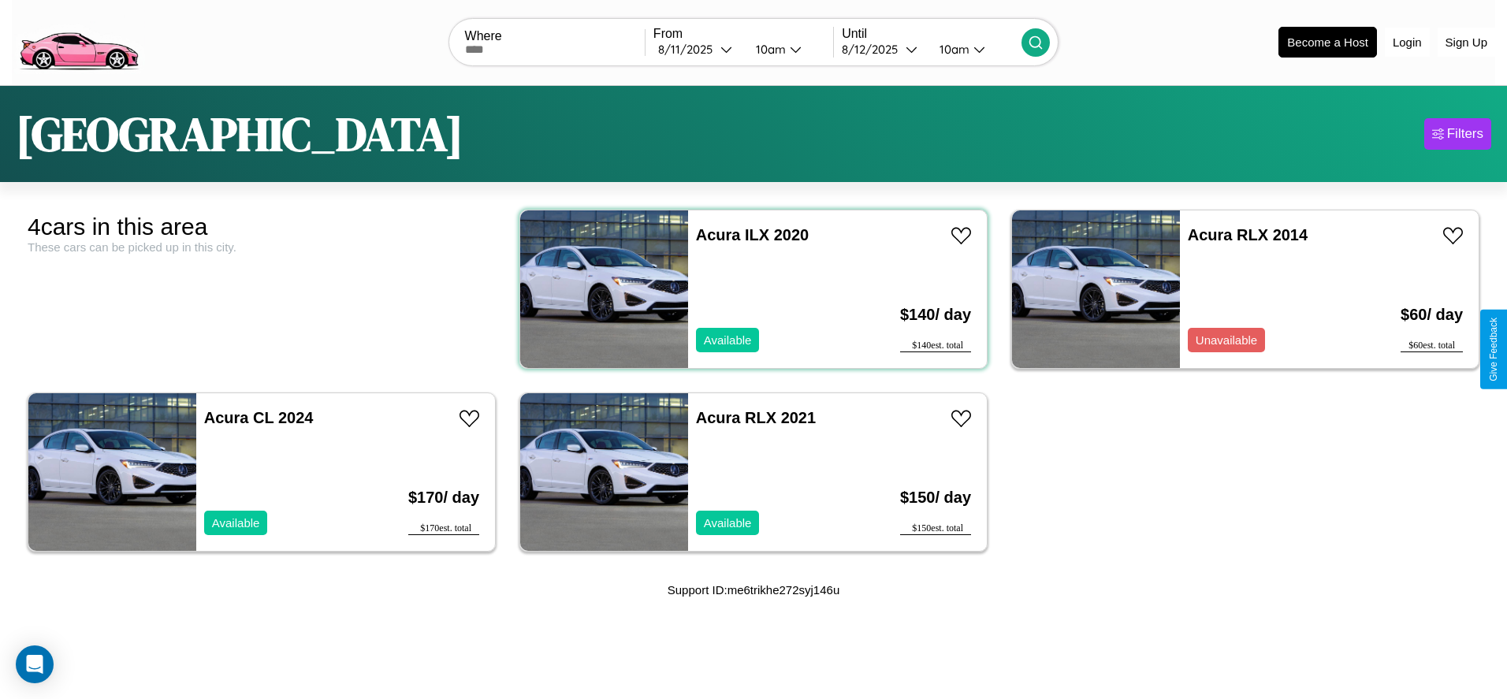
click at [747, 289] on div "Acura ILX 2020 Available" at bounding box center [780, 289] width 184 height 158
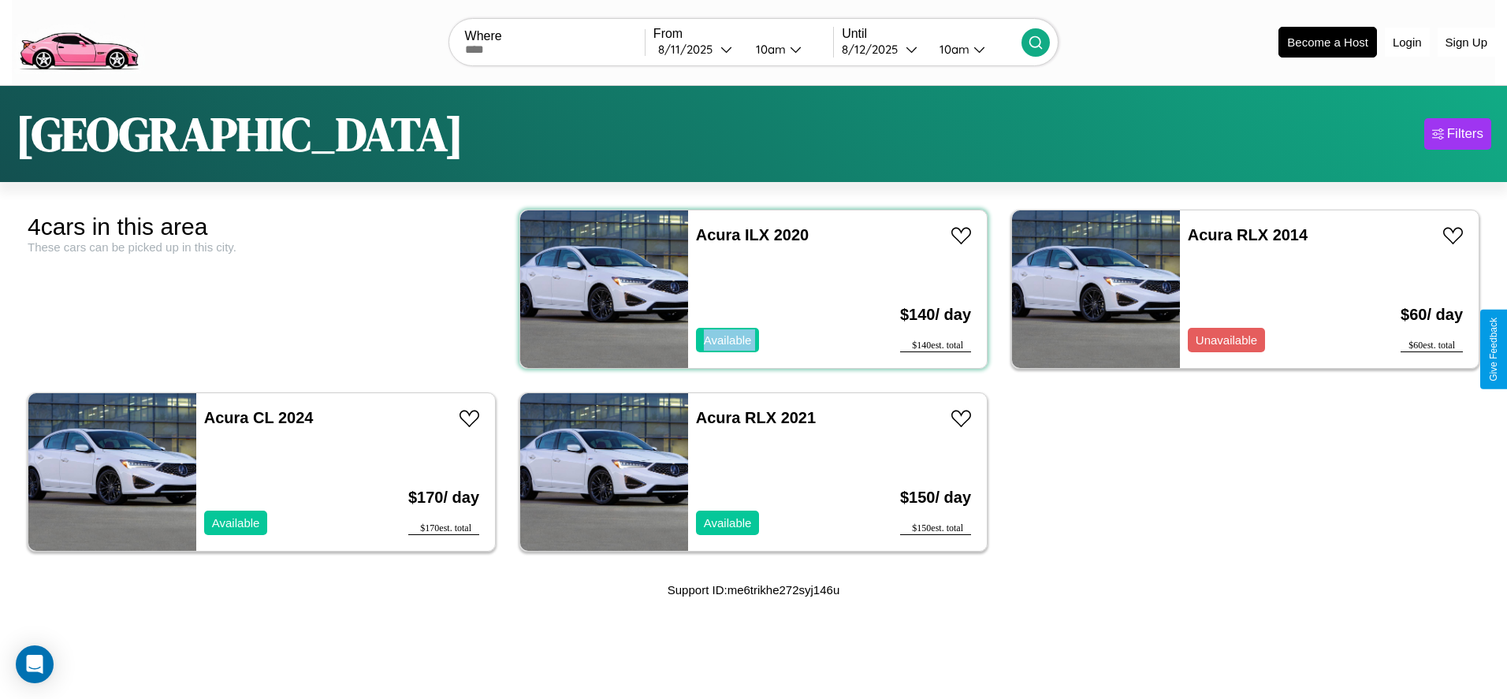
click at [747, 289] on div "Acura ILX 2020 Available" at bounding box center [780, 289] width 184 height 158
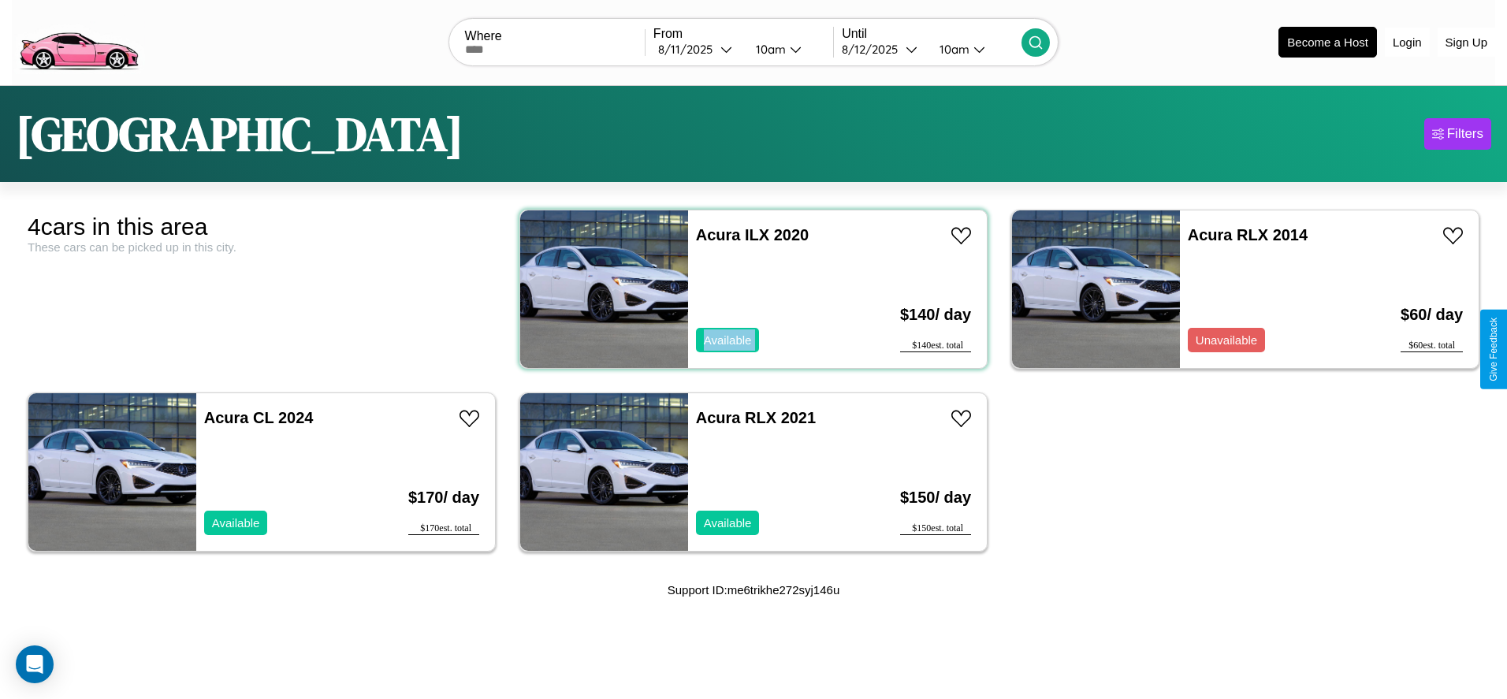
click at [747, 289] on div "Acura ILX 2020 Available" at bounding box center [780, 289] width 184 height 158
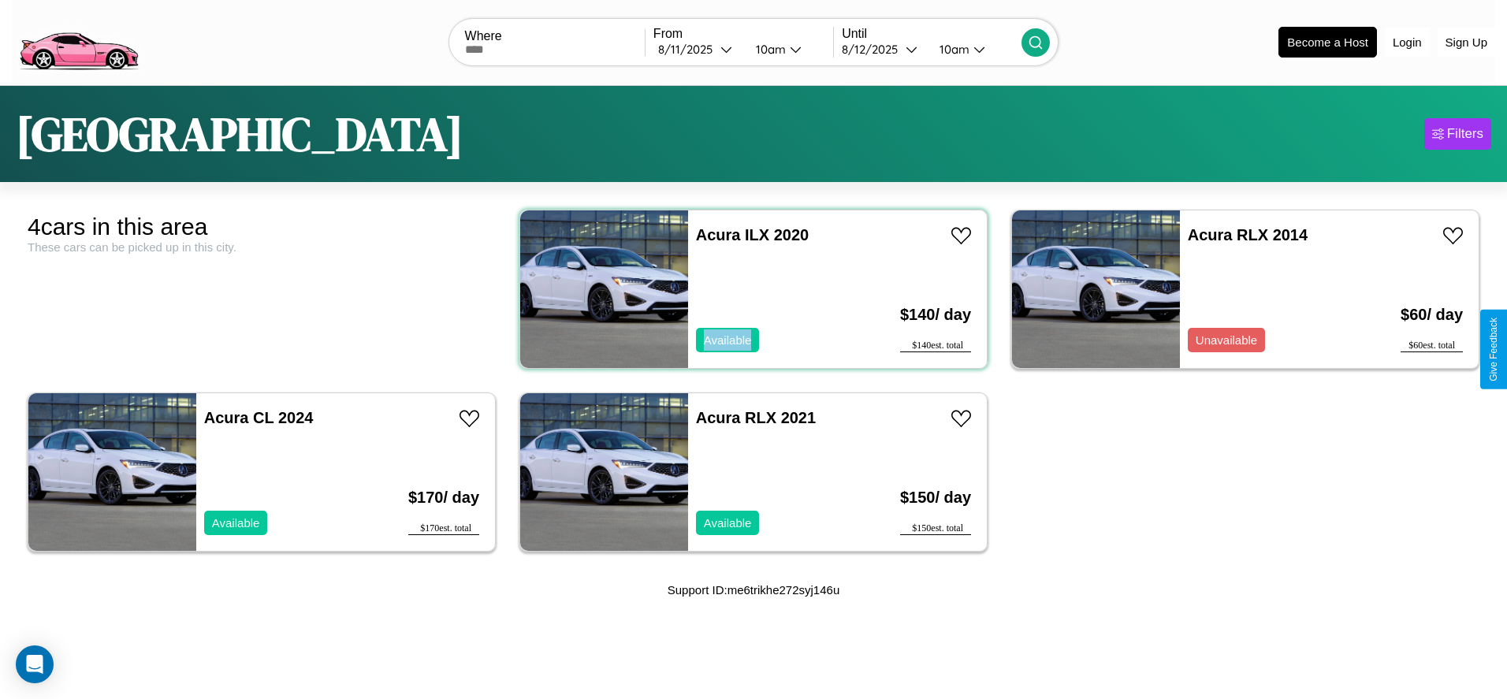
click at [747, 289] on div "Acura ILX 2020 Available" at bounding box center [780, 289] width 184 height 158
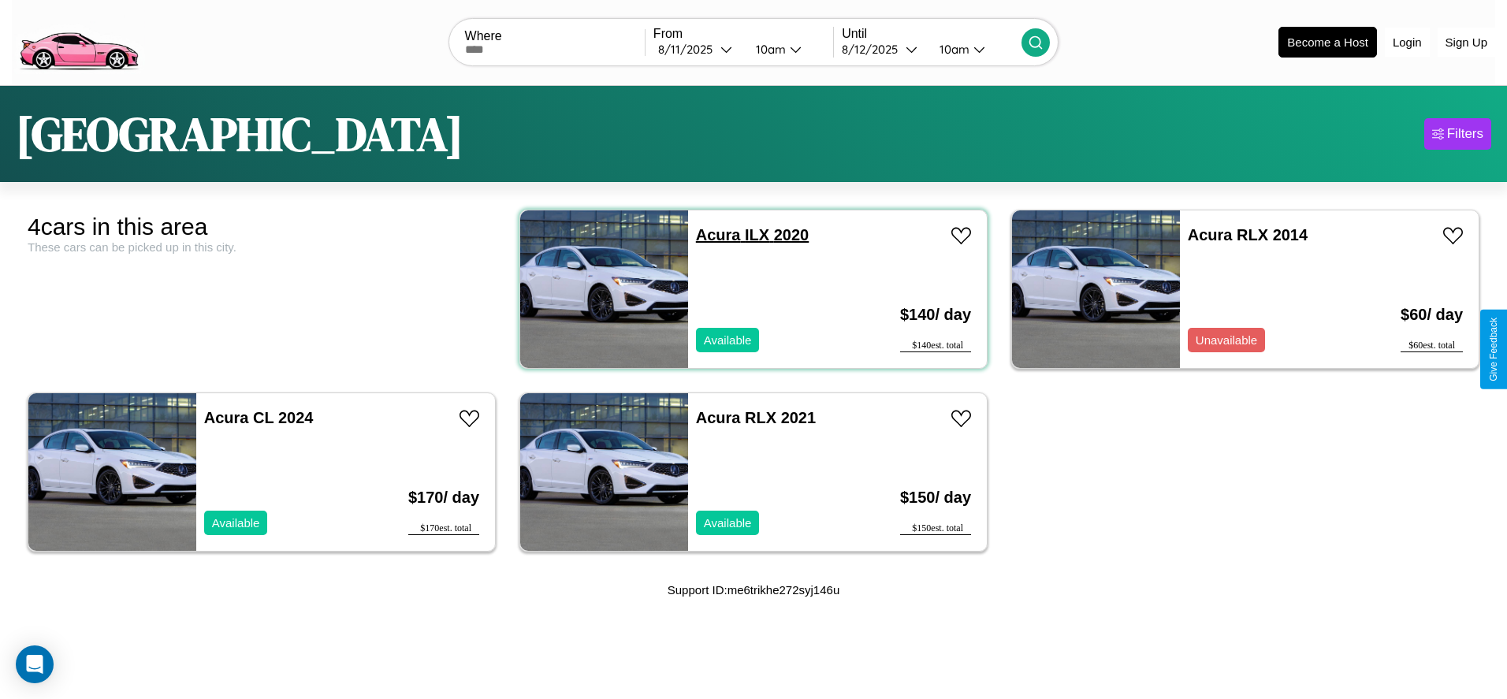
click at [713, 234] on link "Acura ILX 2020" at bounding box center [752, 234] width 113 height 17
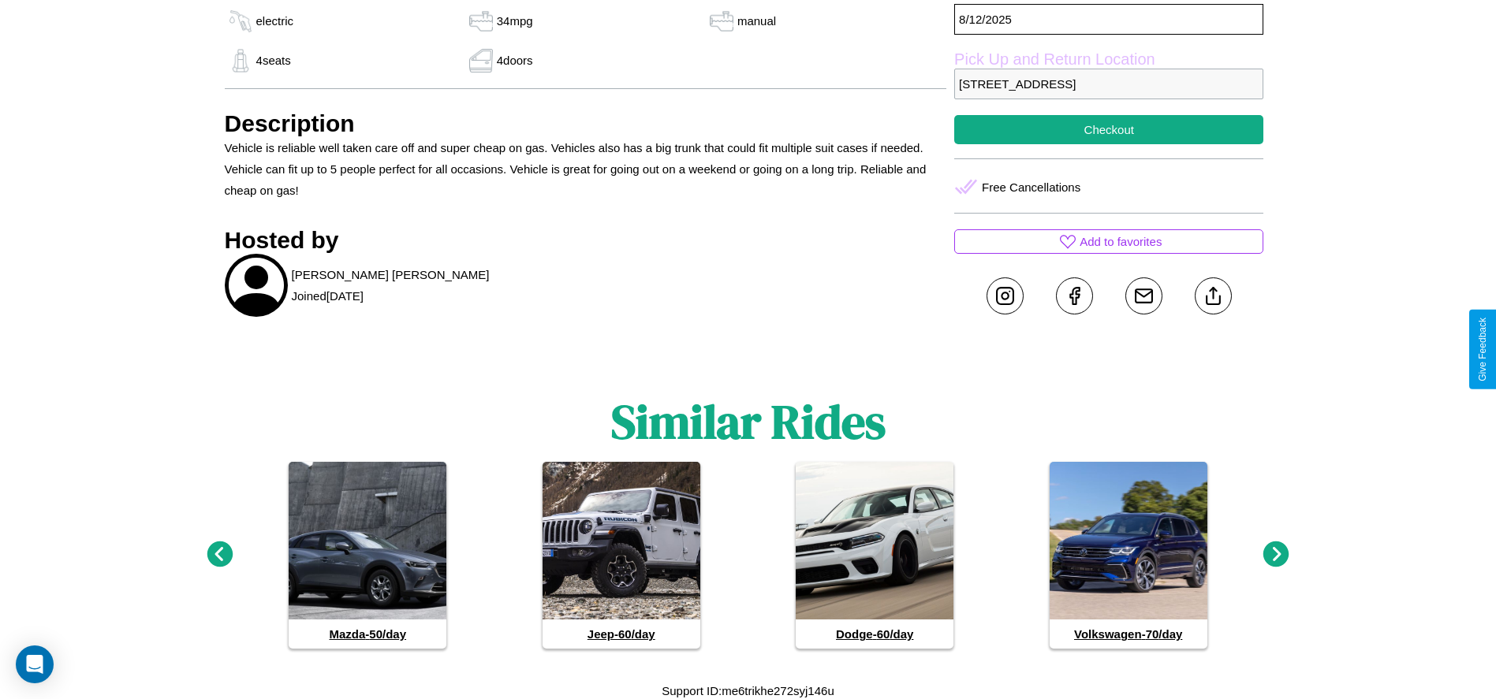
scroll to position [926, 0]
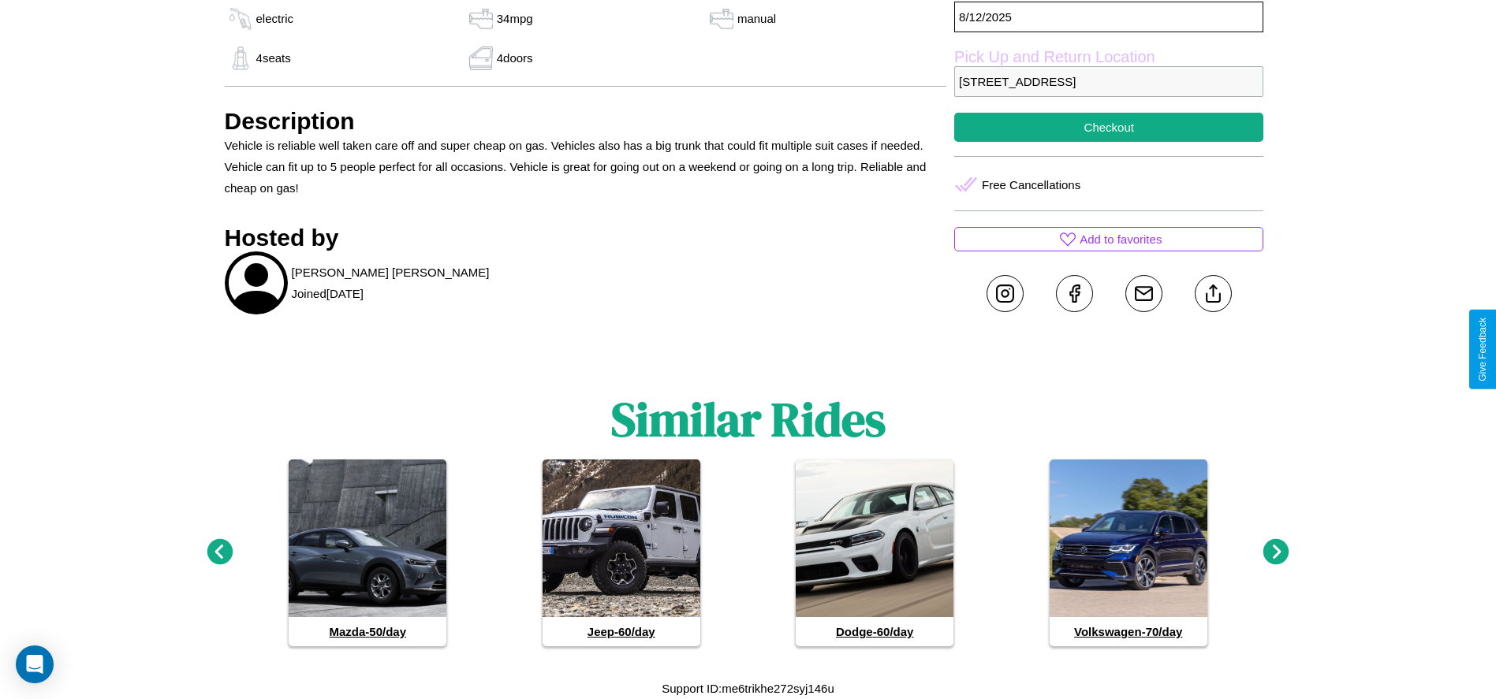
click at [1276, 553] on icon at bounding box center [1276, 552] width 26 height 26
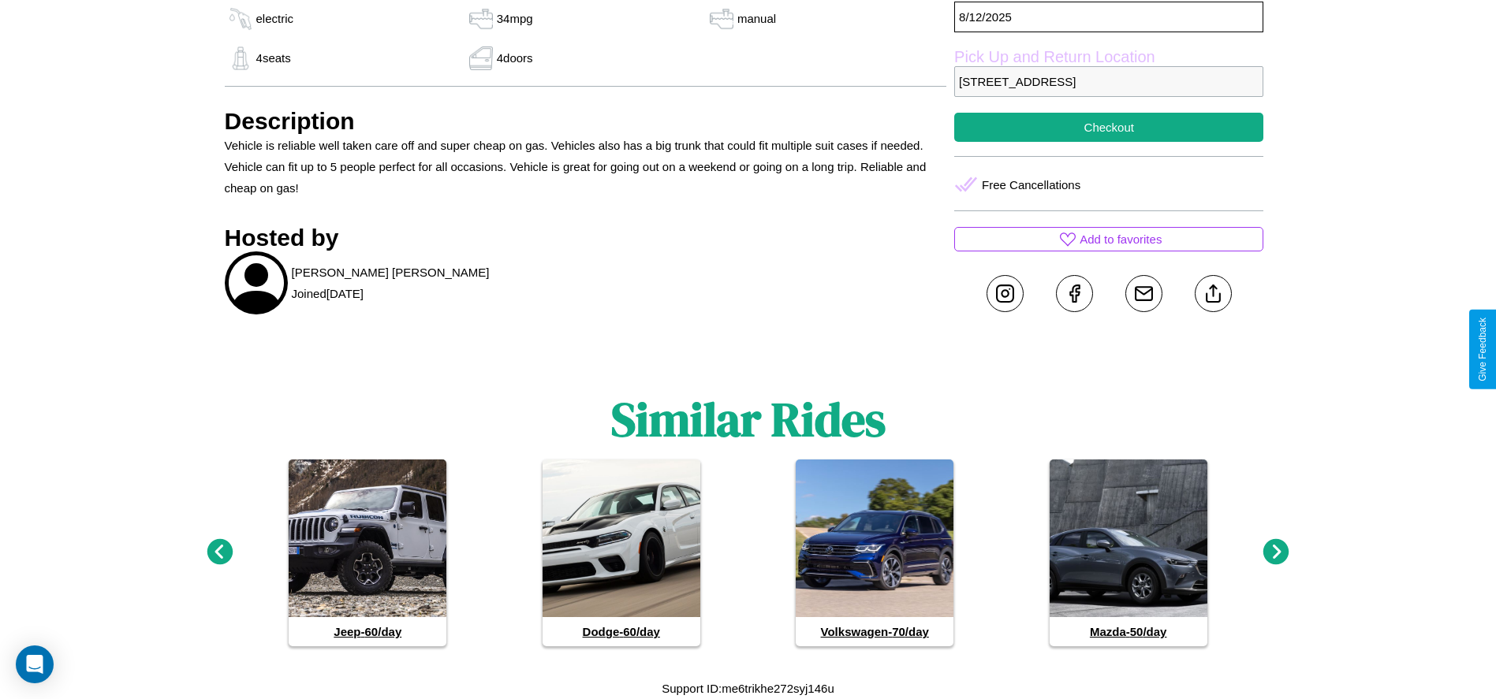
click at [1276, 553] on icon at bounding box center [1276, 552] width 26 height 26
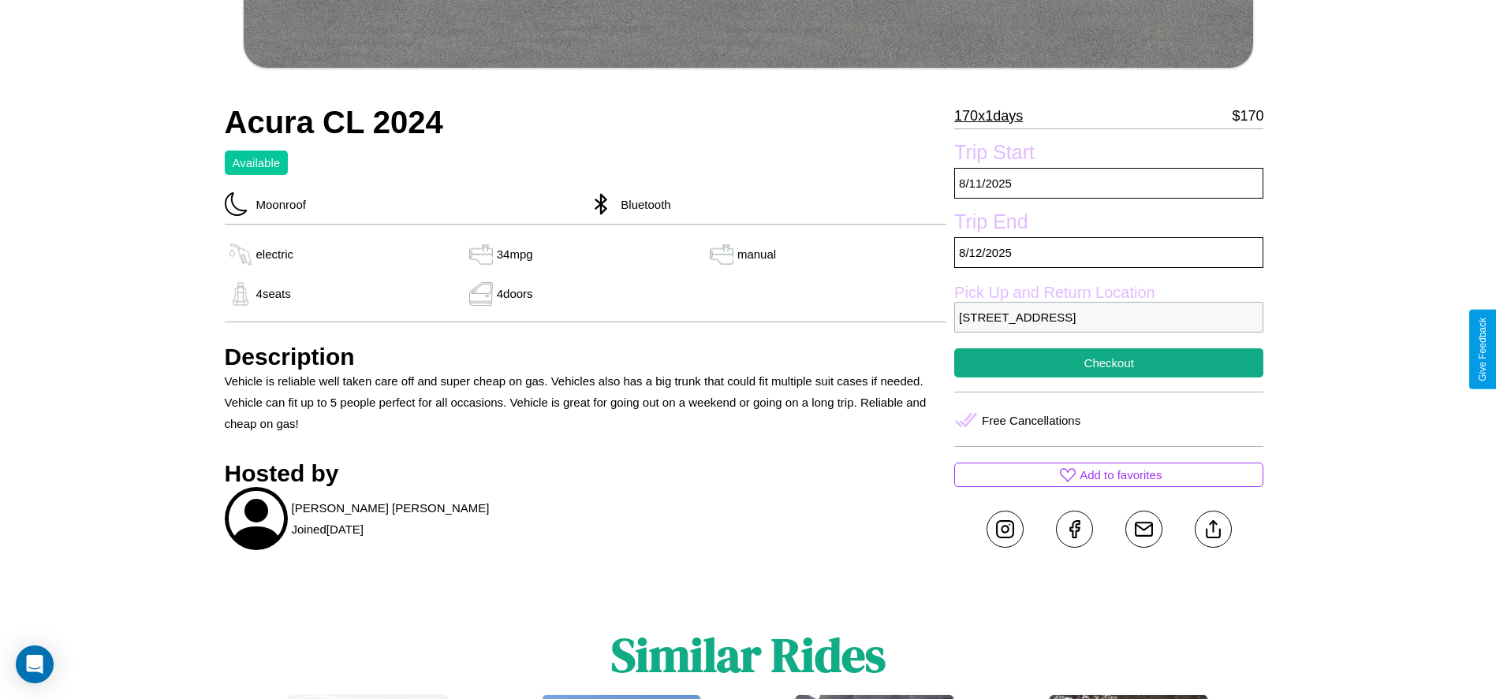
scroll to position [658, 0]
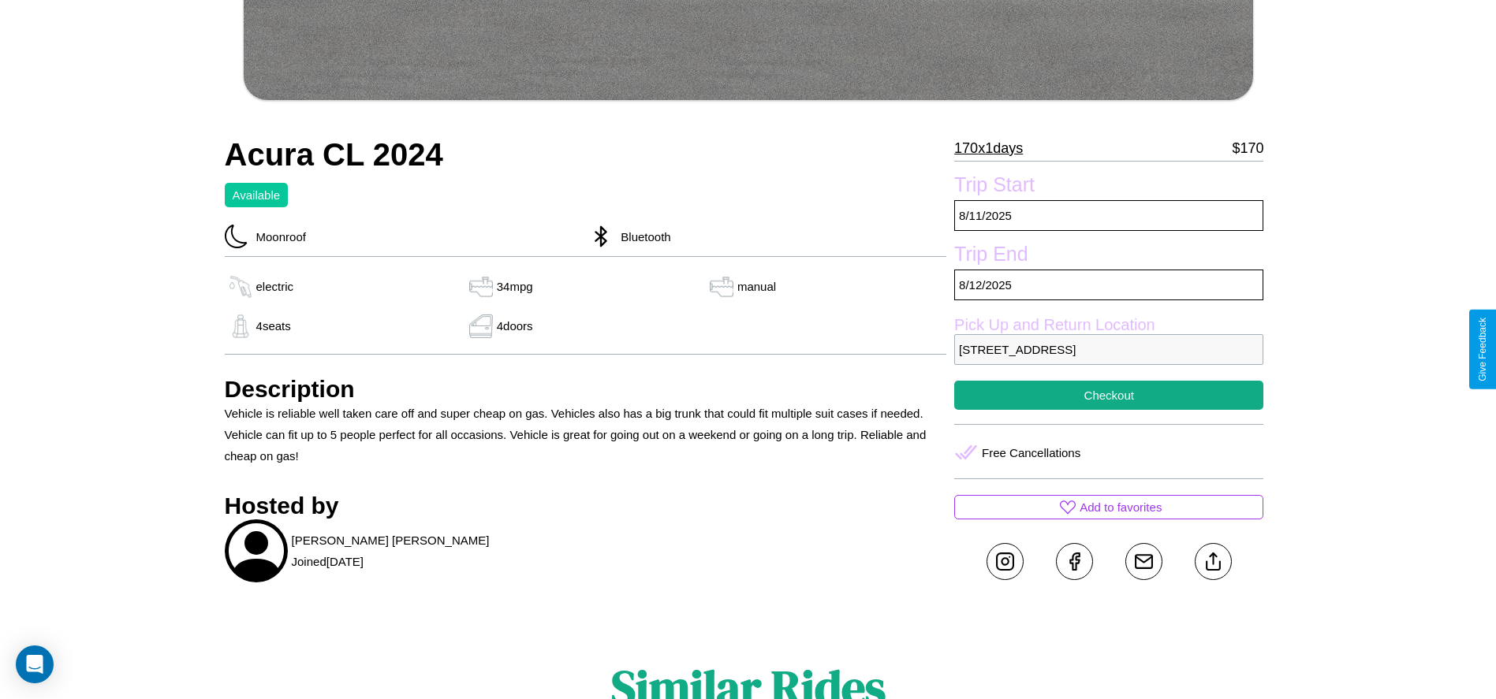
click at [1108, 349] on p "6110 Front Street London 60661 United Kingdom" at bounding box center [1108, 349] width 309 height 31
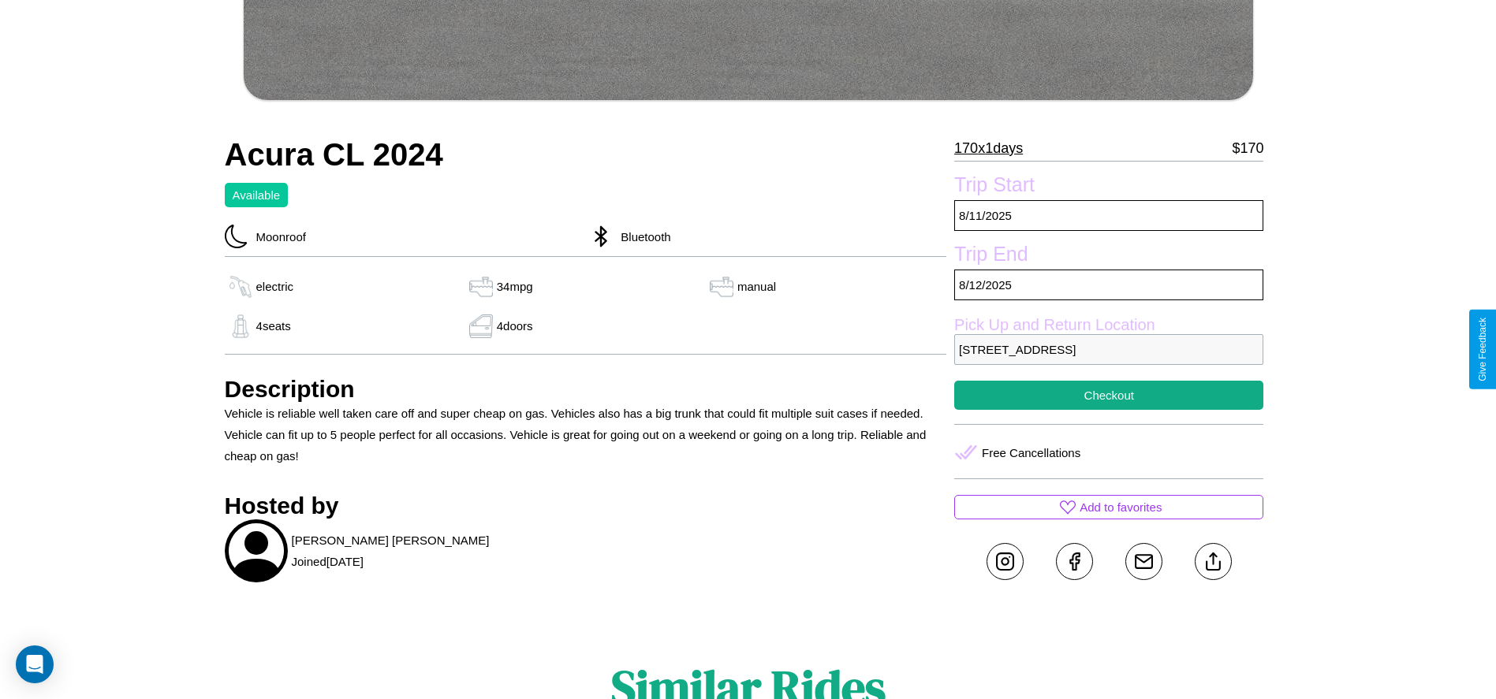
click at [1108, 349] on p "6110 Front Street London 60661 United Kingdom" at bounding box center [1108, 349] width 309 height 31
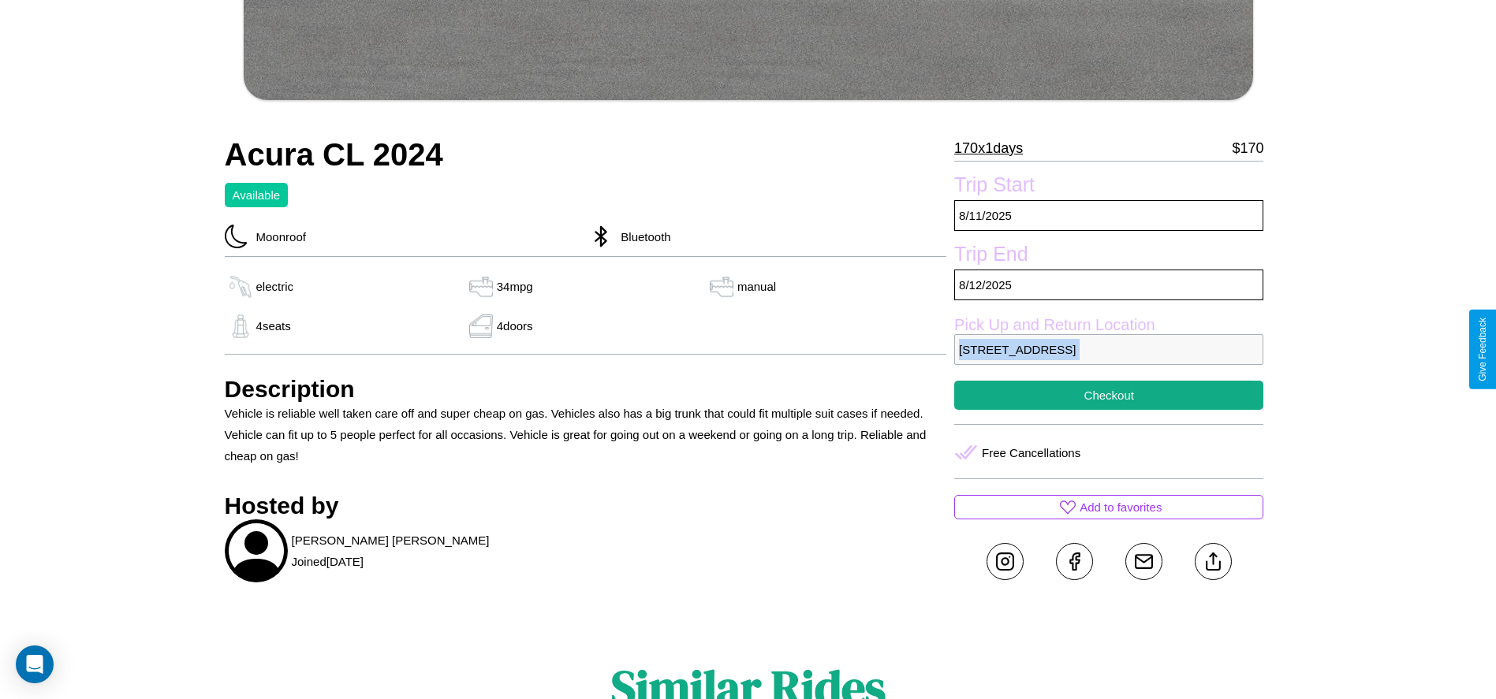
click at [1108, 349] on p "6110 Front Street London 60661 United Kingdom" at bounding box center [1108, 349] width 309 height 31
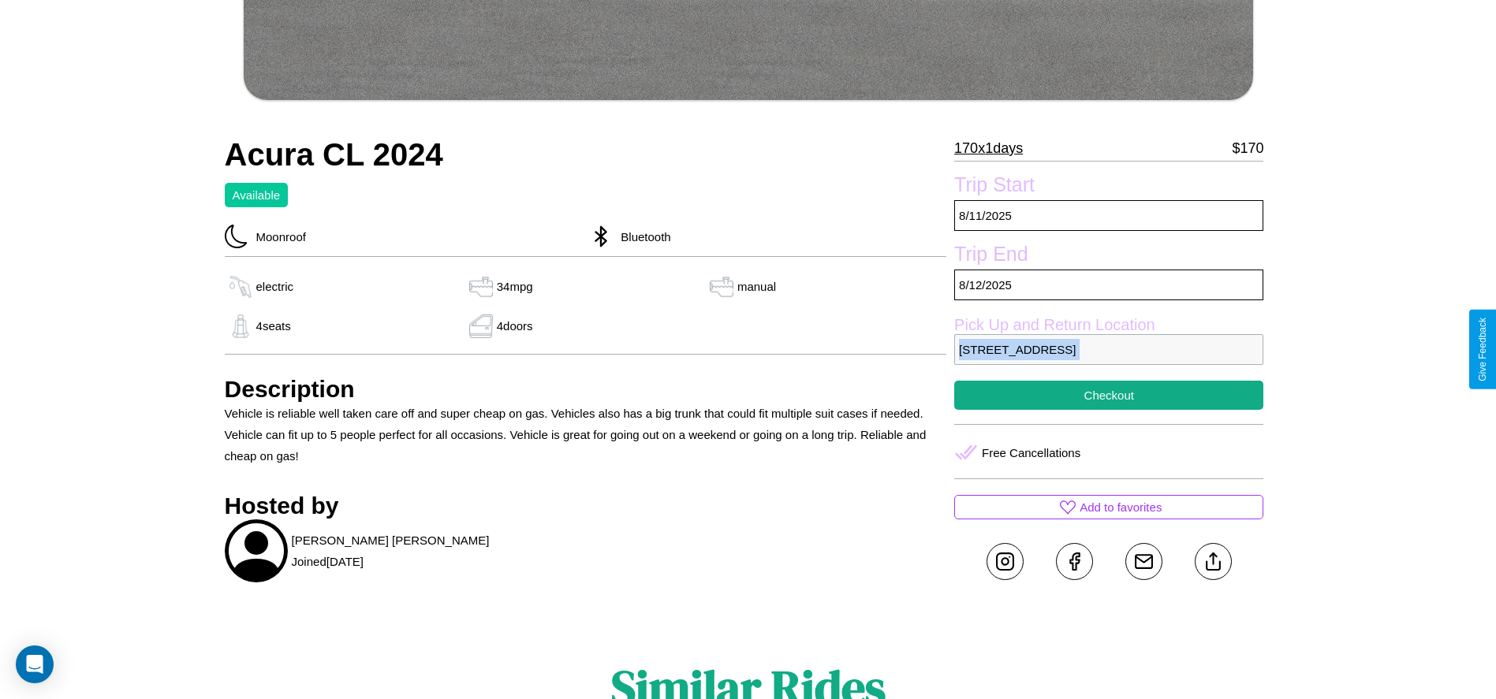
click at [1108, 349] on p "6110 Front Street London 60661 United Kingdom" at bounding box center [1108, 349] width 309 height 31
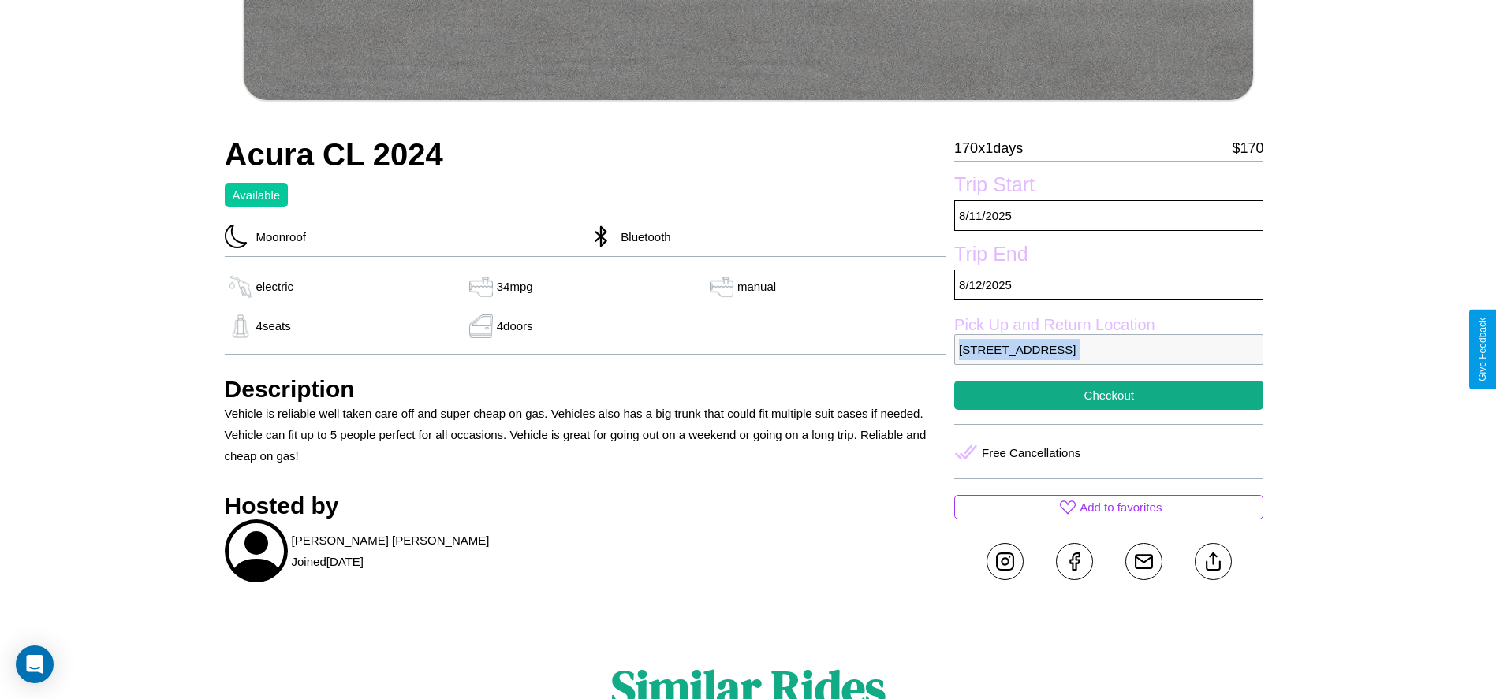
click at [1108, 349] on p "6110 Front Street London 60661 United Kingdom" at bounding box center [1108, 349] width 309 height 31
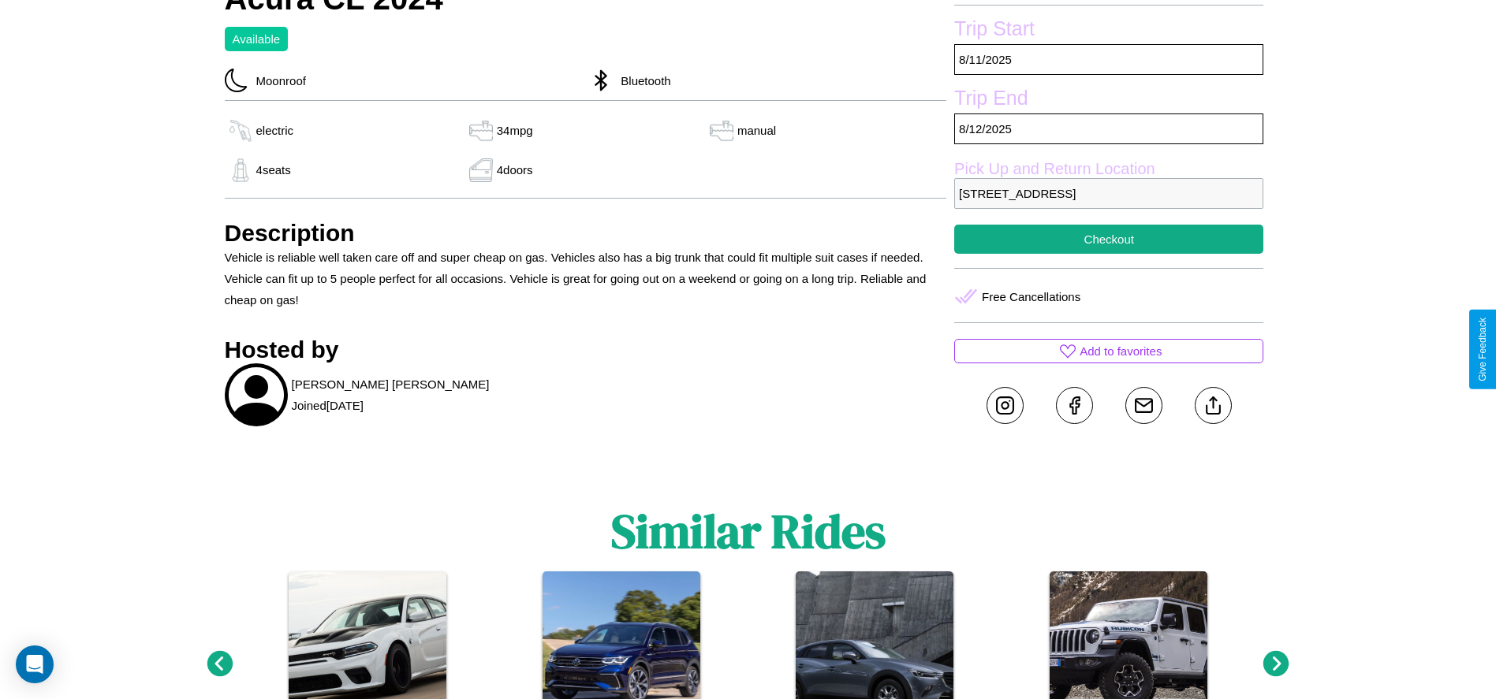
scroll to position [816, 0]
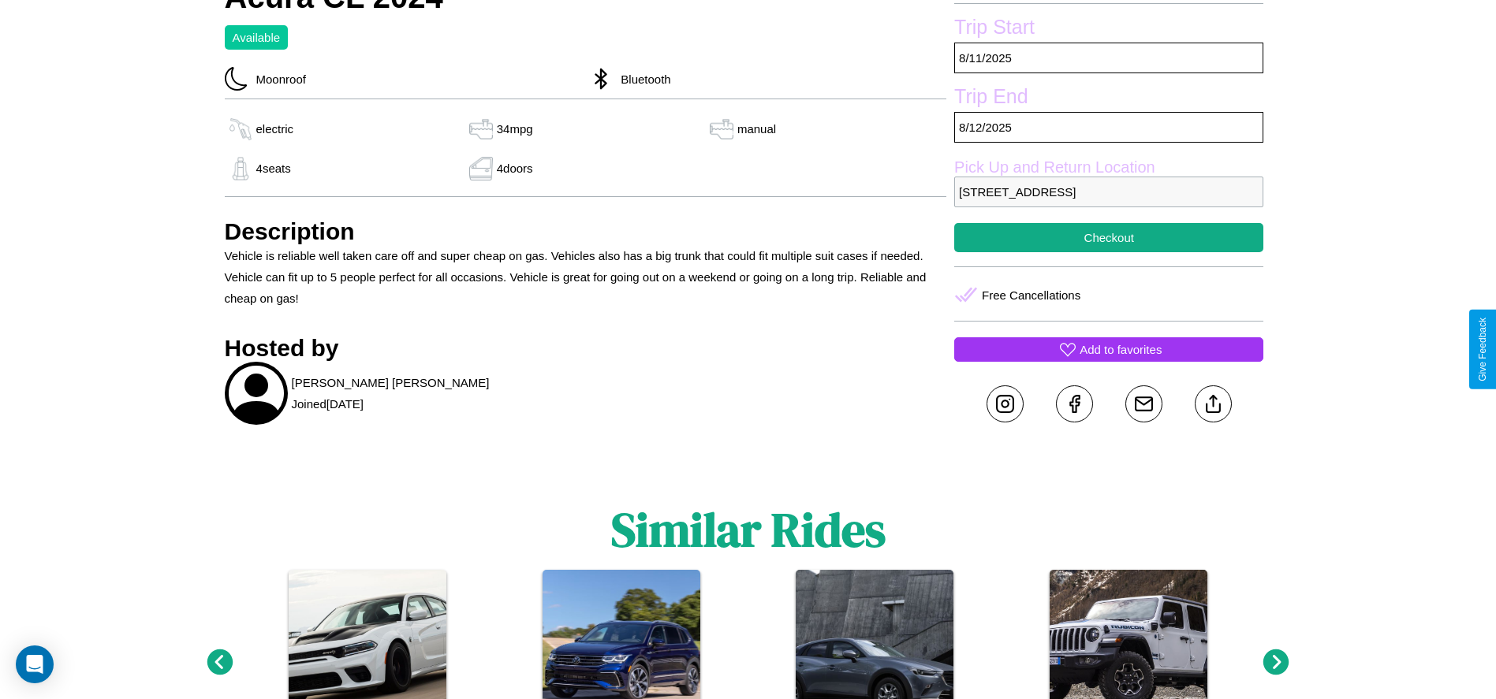
click at [1108, 349] on p "Add to favorites" at bounding box center [1120, 349] width 82 height 21
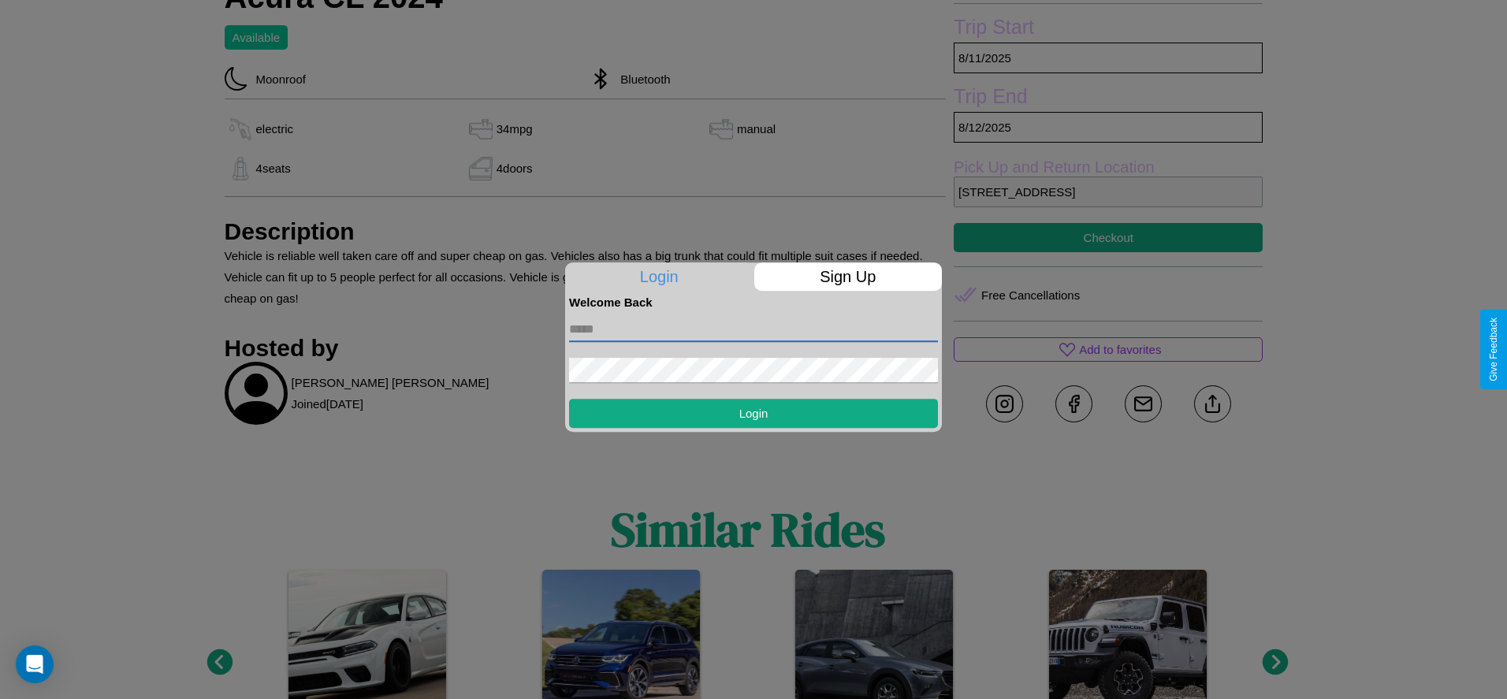
click at [754, 329] on input "text" at bounding box center [753, 329] width 369 height 25
type input "**********"
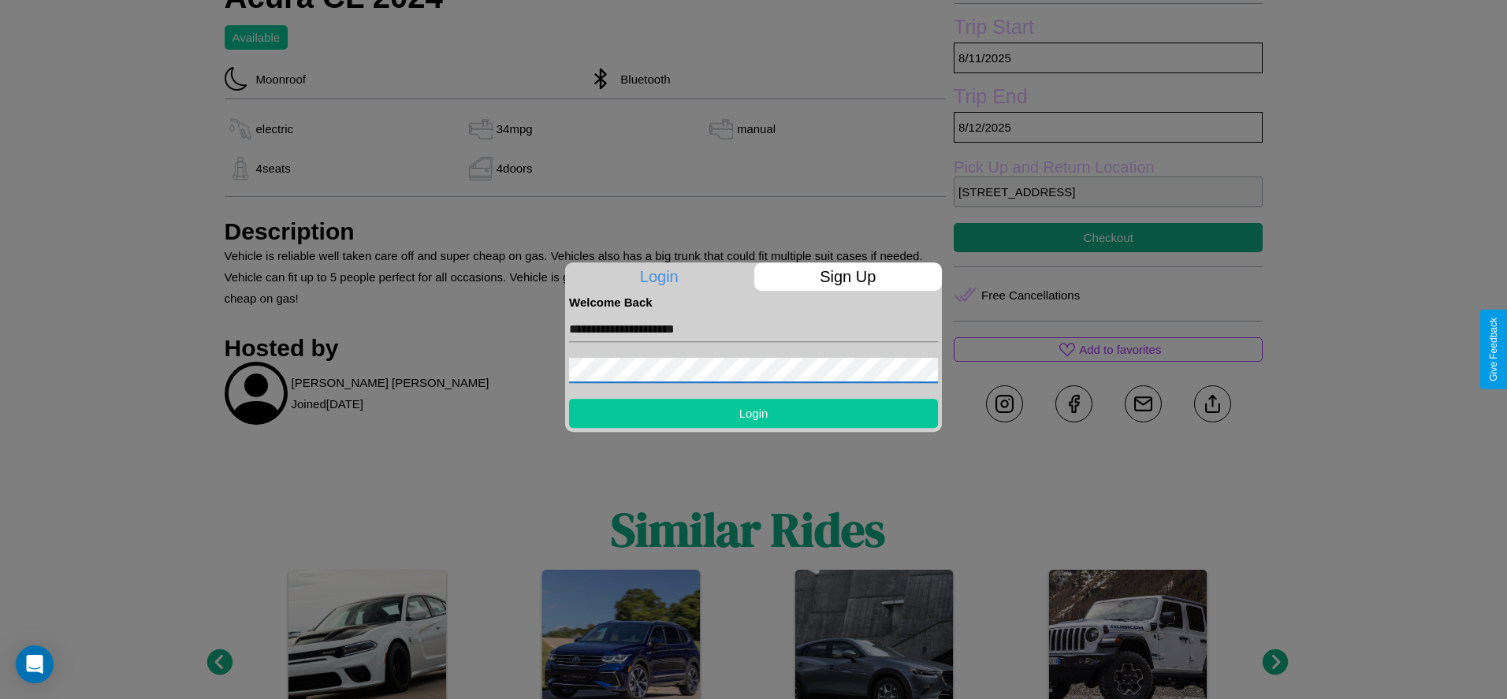
click at [754, 413] on button "Login" at bounding box center [753, 413] width 369 height 29
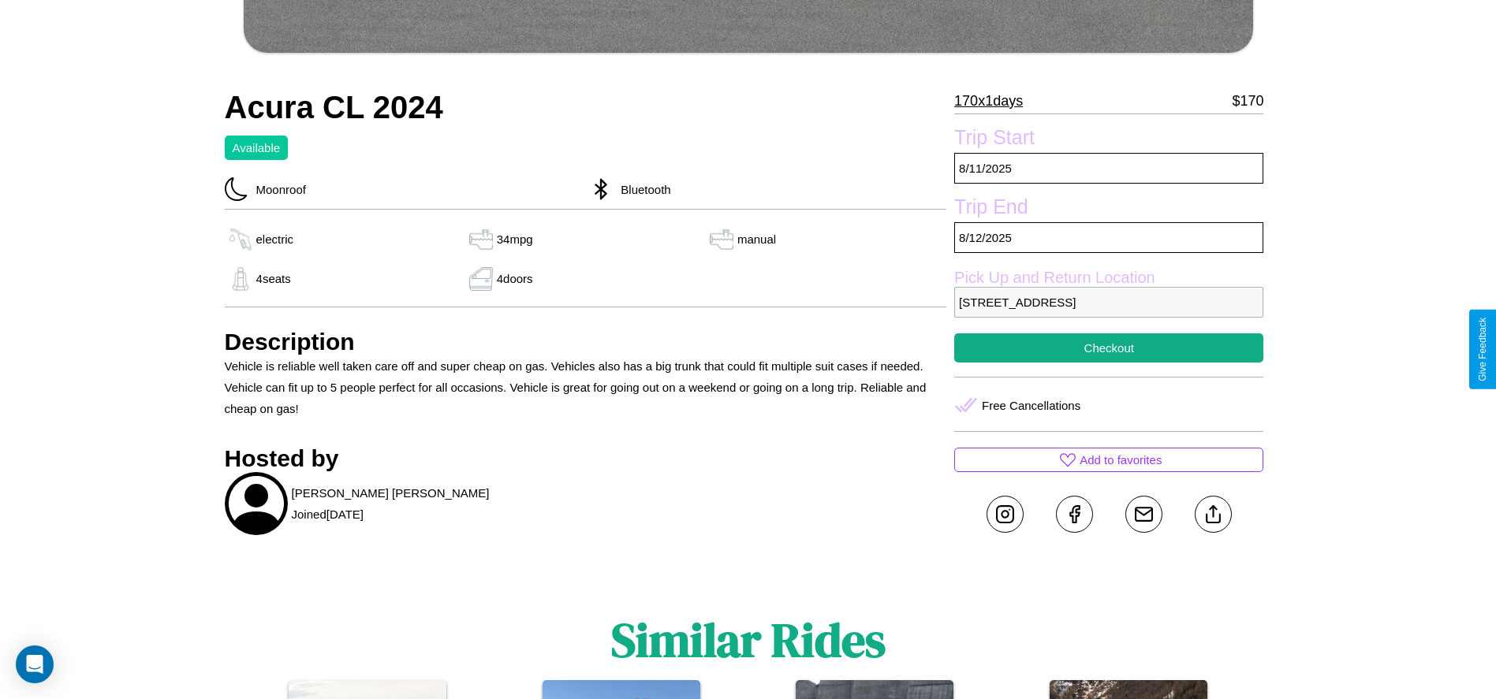
scroll to position [704, 0]
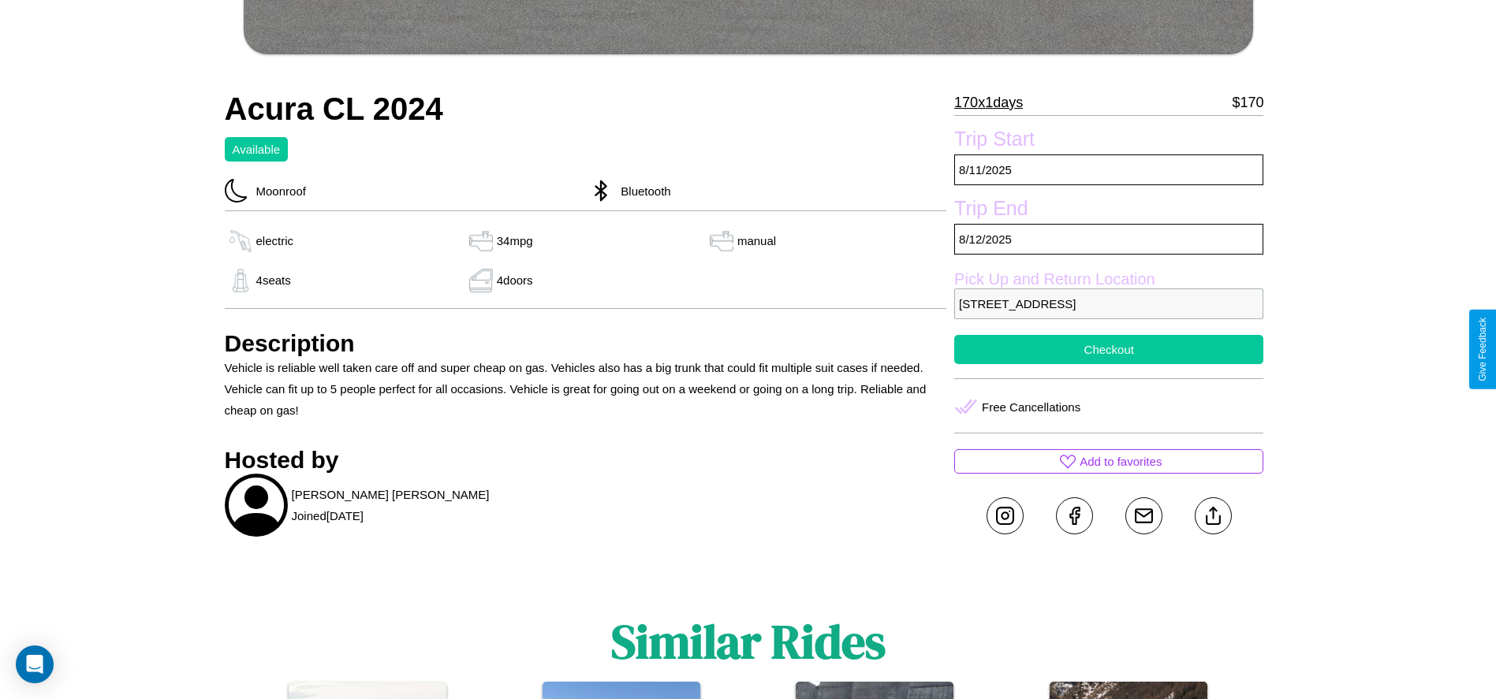
click at [1108, 349] on button "Checkout" at bounding box center [1108, 349] width 309 height 29
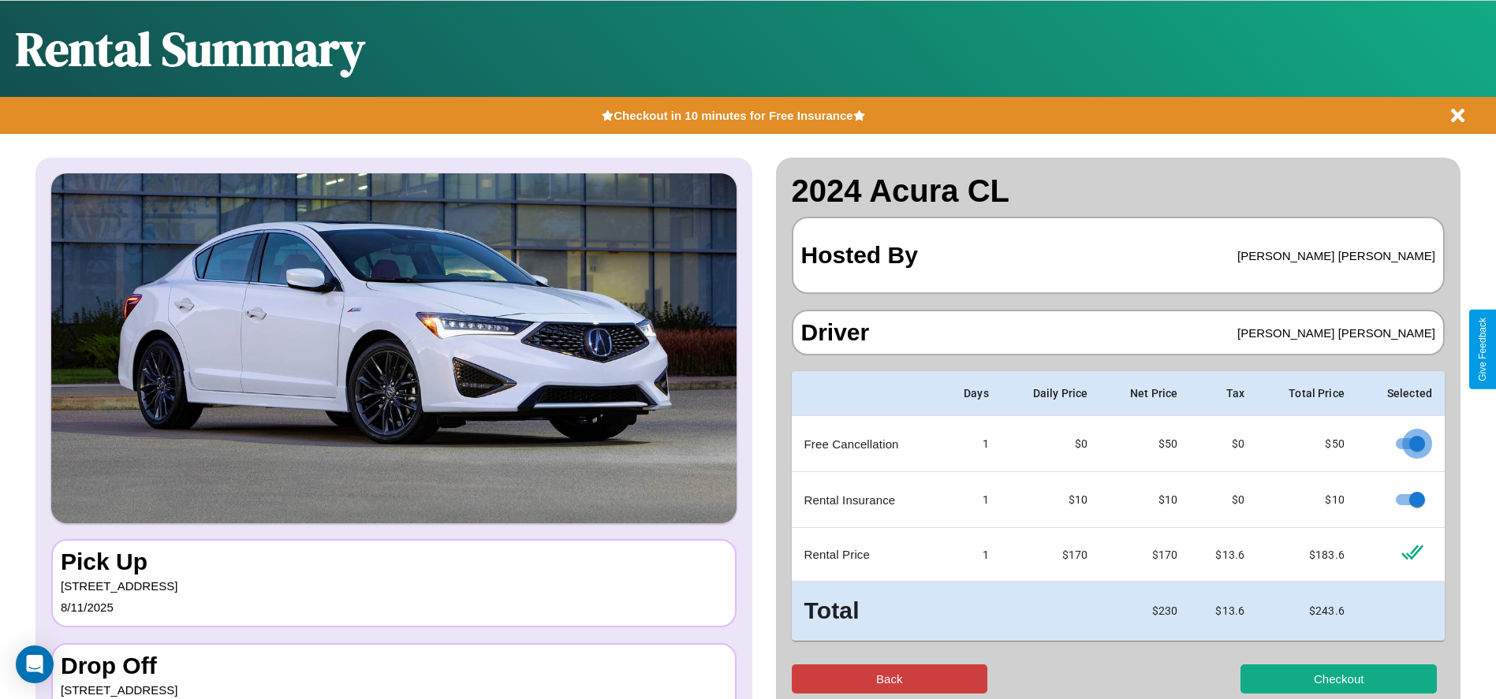
click at [889, 679] on button "Back" at bounding box center [890, 679] width 196 height 29
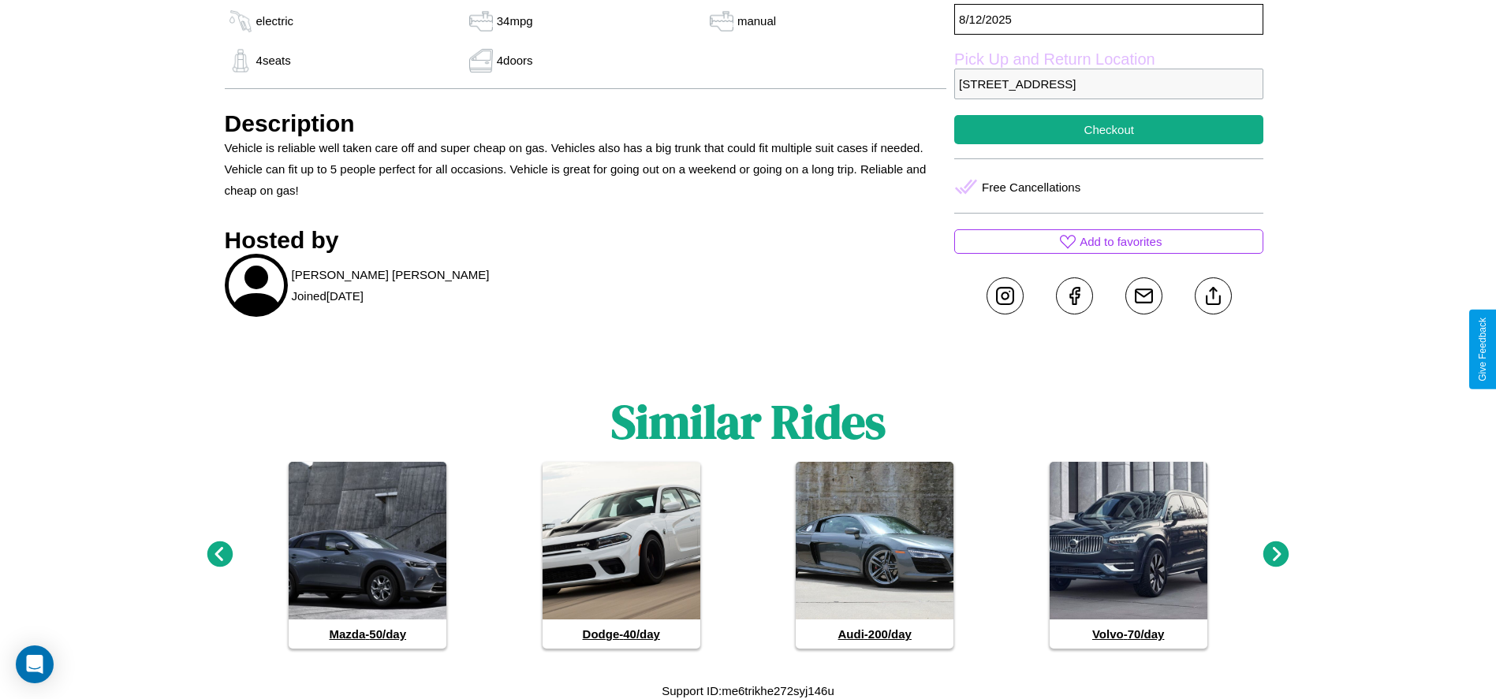
scroll to position [926, 0]
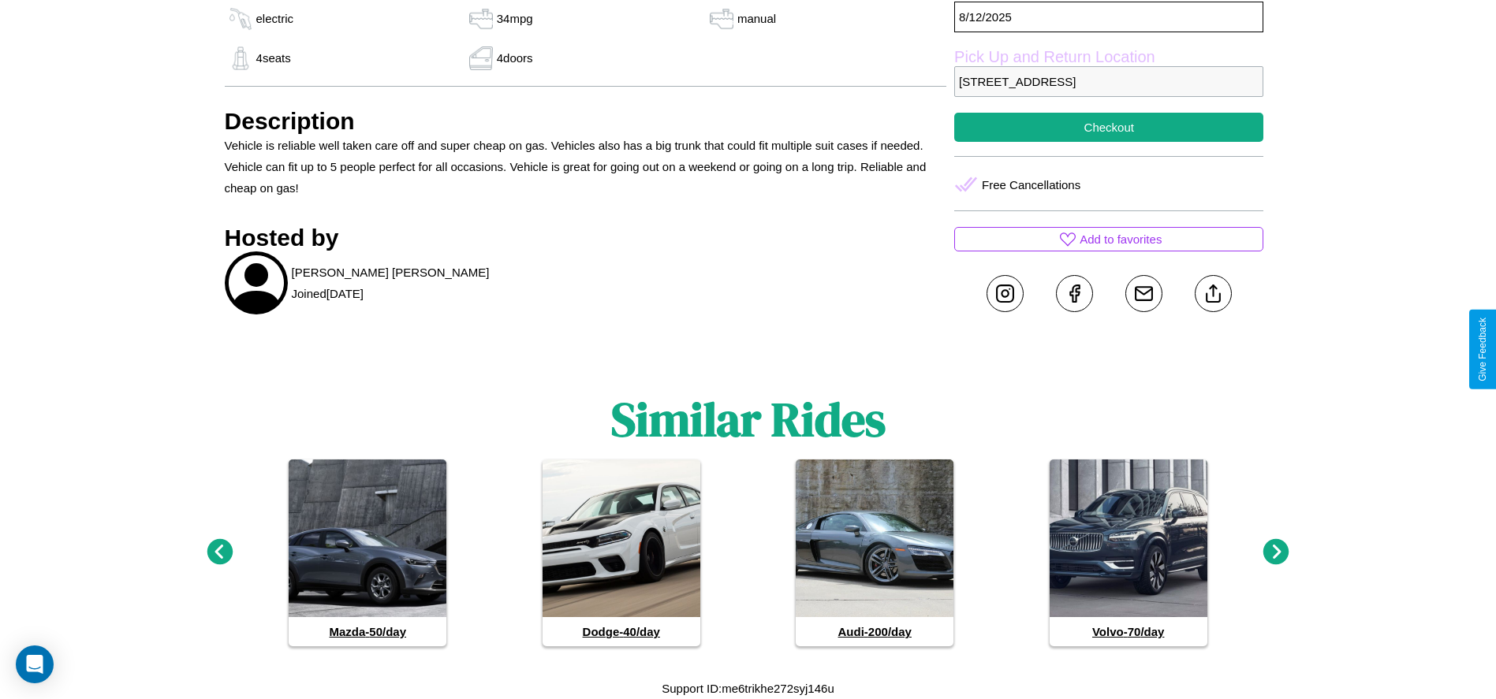
click at [1276, 553] on icon at bounding box center [1276, 552] width 26 height 26
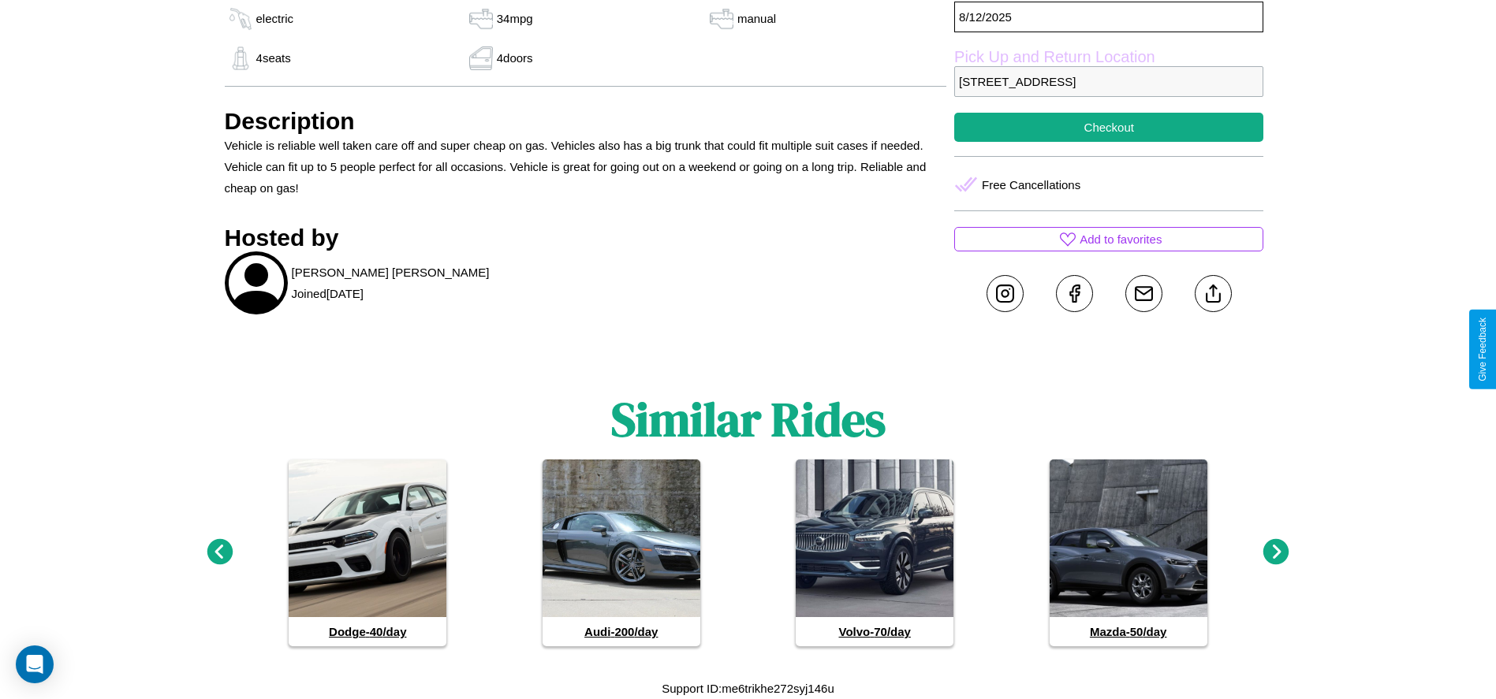
click at [1276, 553] on icon at bounding box center [1276, 552] width 26 height 26
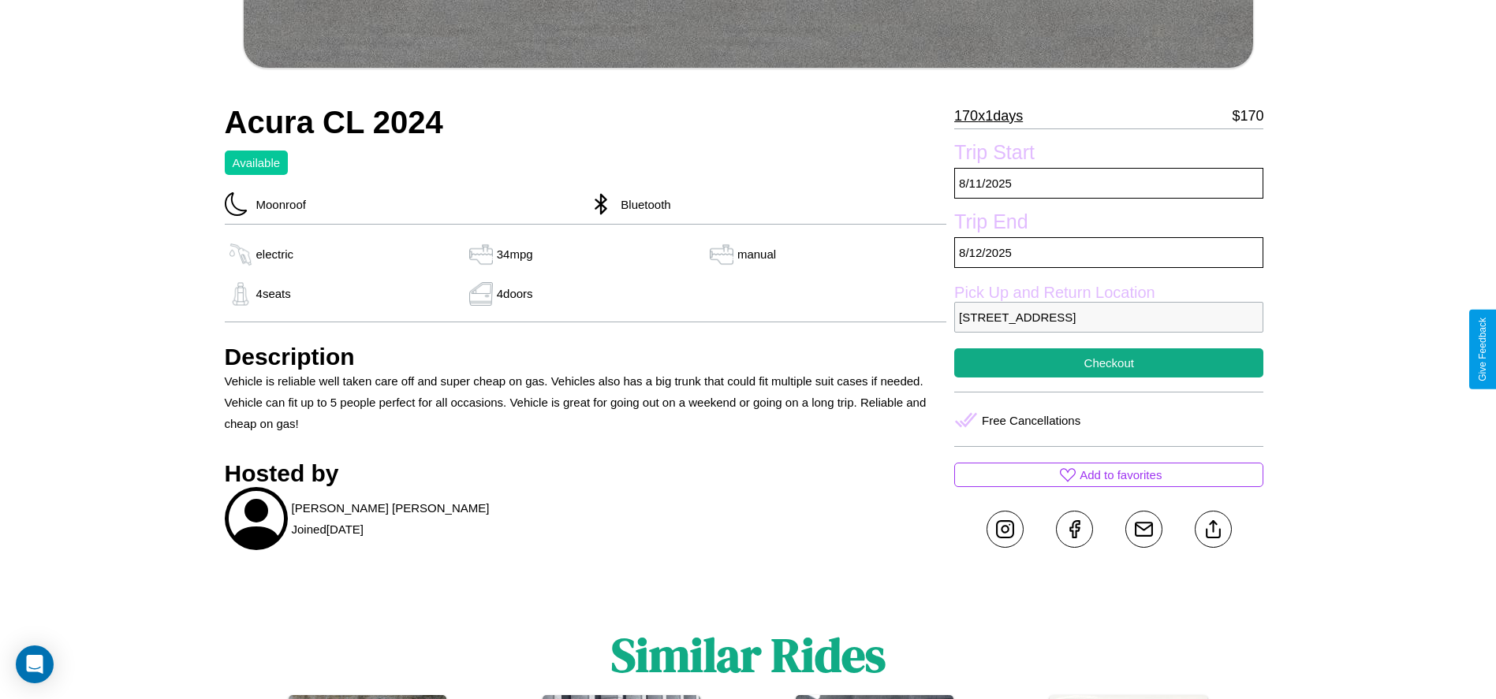
scroll to position [658, 0]
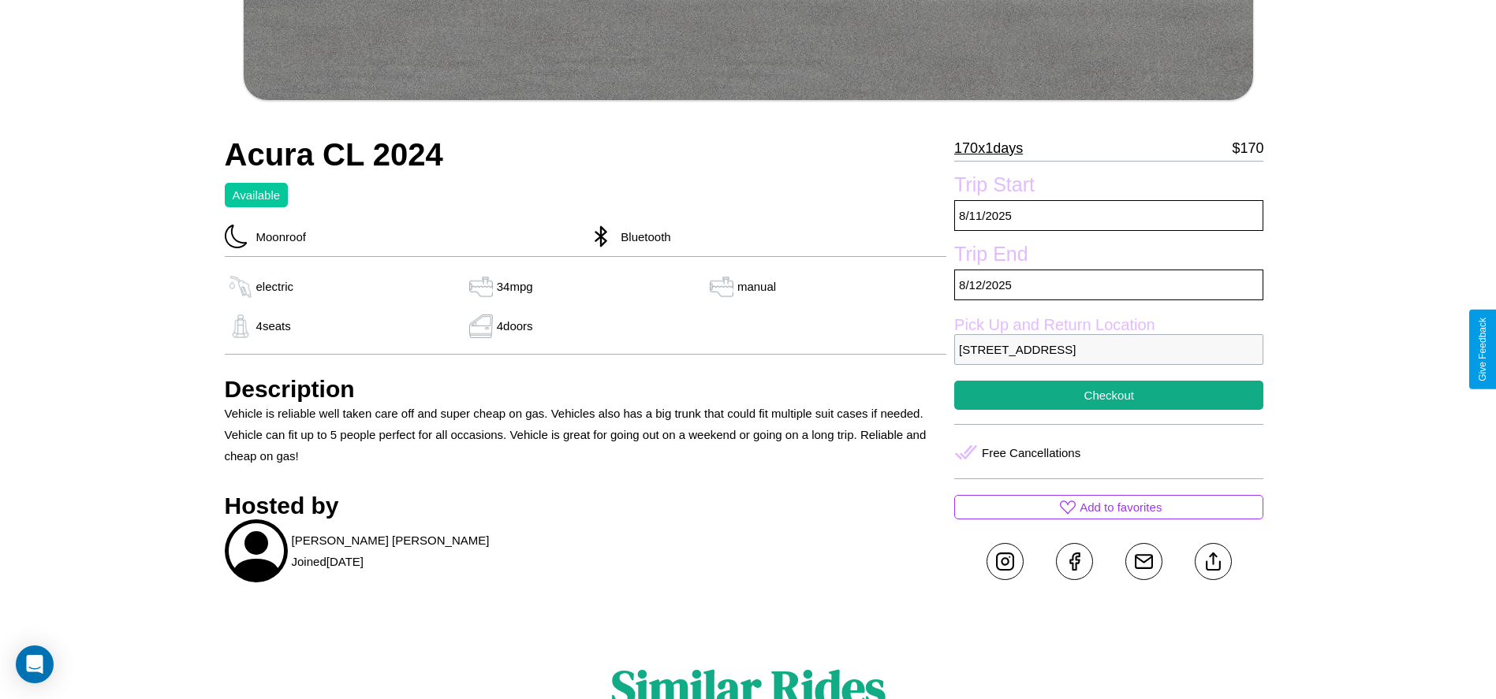
click at [1108, 349] on p "6110 Front Street London 60661 United Kingdom" at bounding box center [1108, 349] width 309 height 31
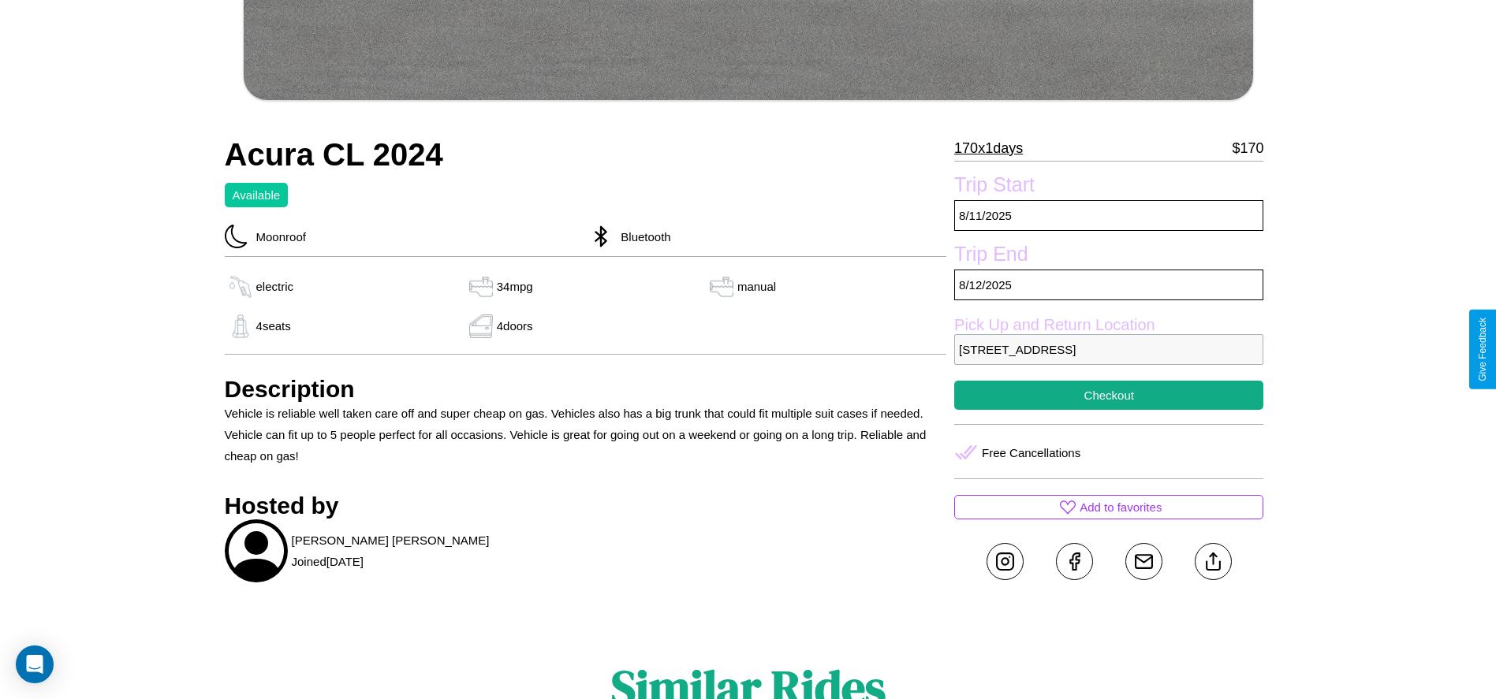
click at [1108, 349] on p "6110 Front Street London 60661 United Kingdom" at bounding box center [1108, 349] width 309 height 31
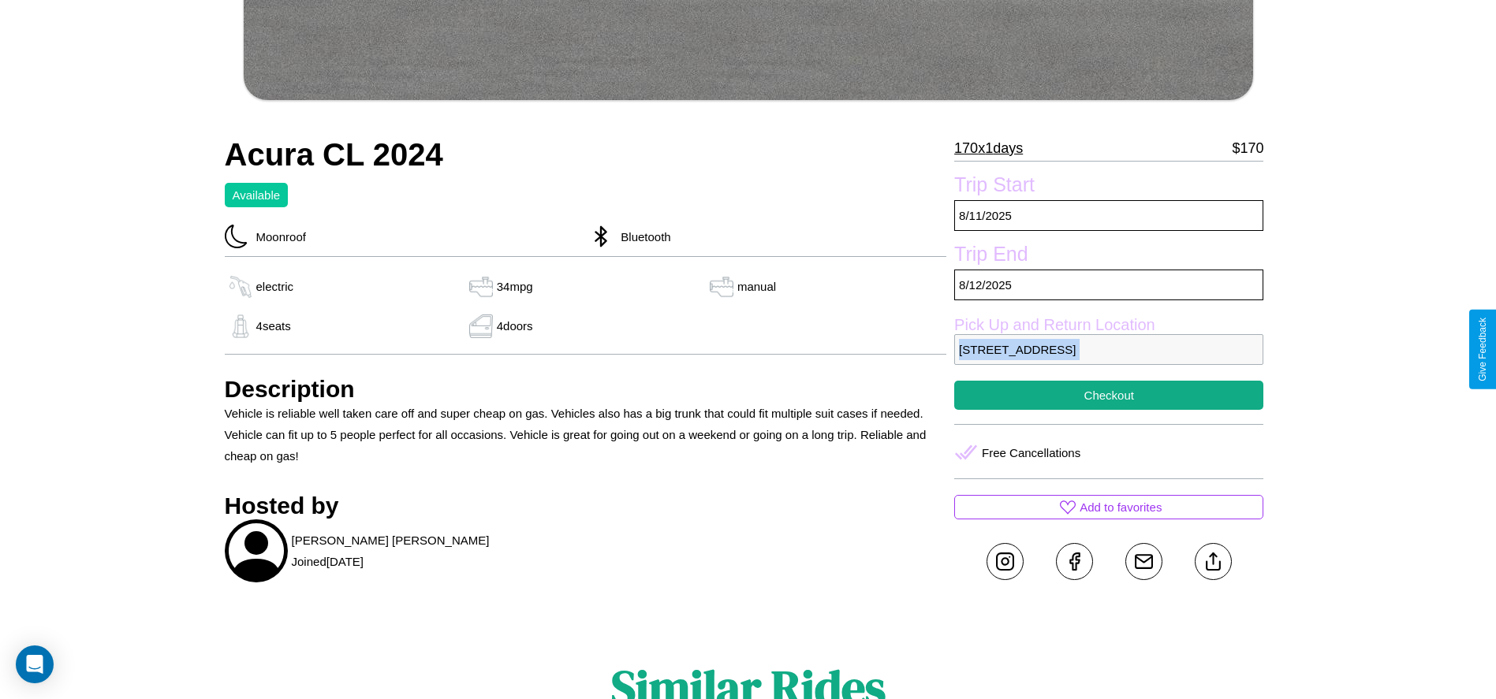
click at [1108, 349] on p "6110 Front Street London 60661 United Kingdom" at bounding box center [1108, 349] width 309 height 31
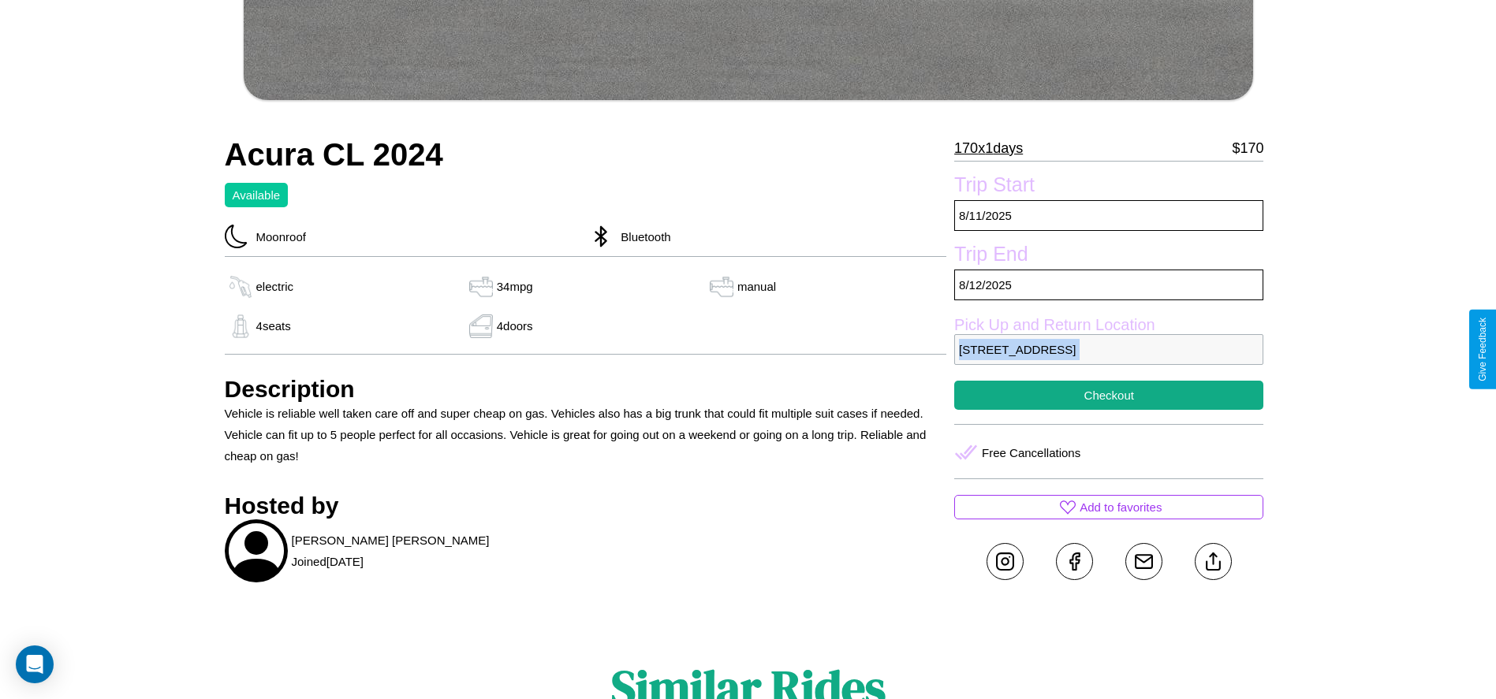
click at [1108, 349] on p "6110 Front Street London 60661 United Kingdom" at bounding box center [1108, 349] width 309 height 31
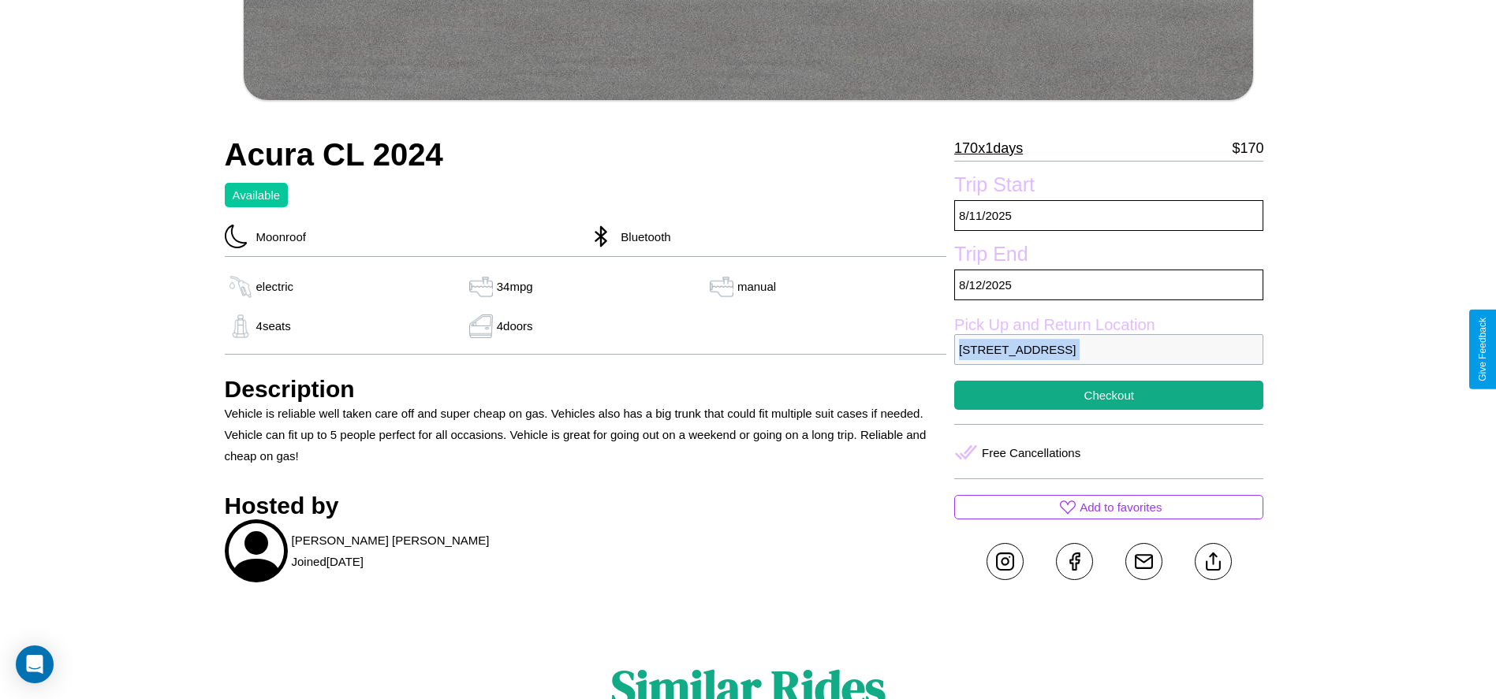
click at [1108, 349] on p "6110 Front Street London 60661 United Kingdom" at bounding box center [1108, 349] width 309 height 31
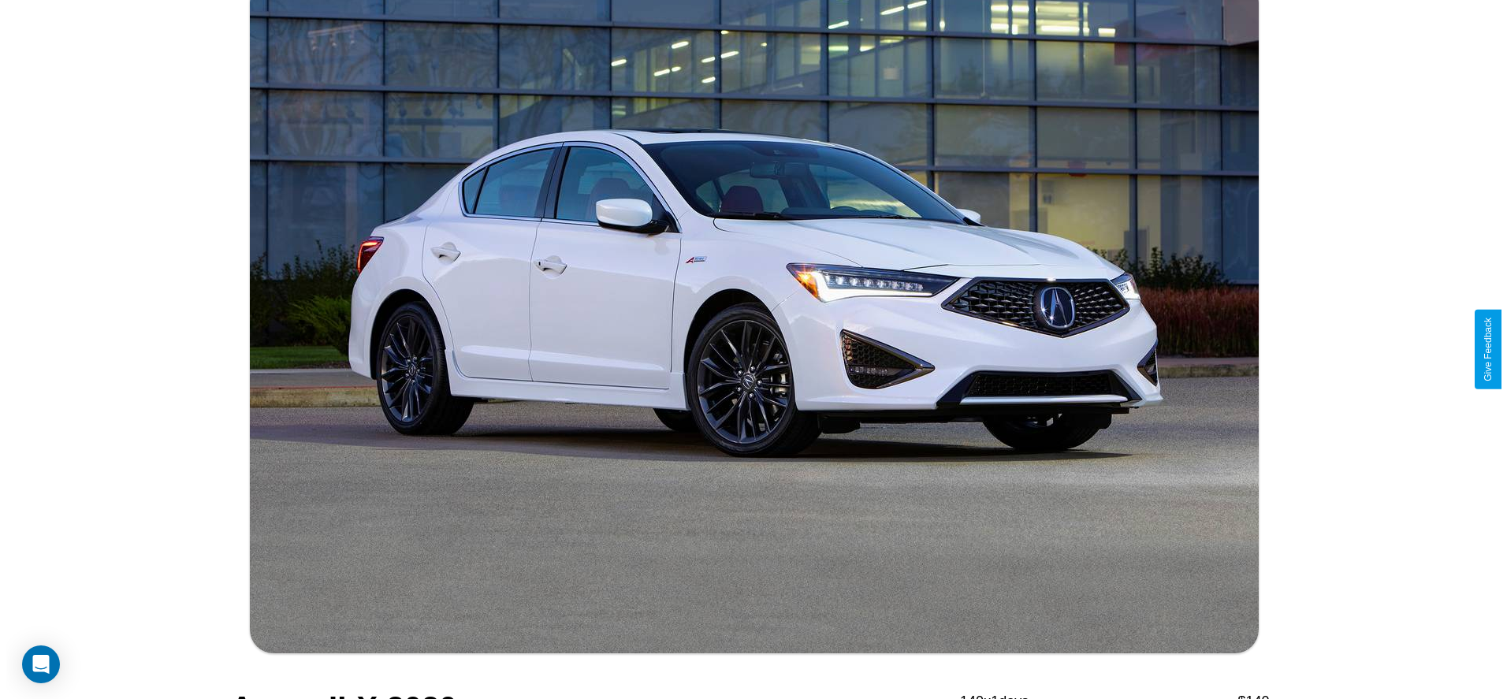
scroll to position [524, 0]
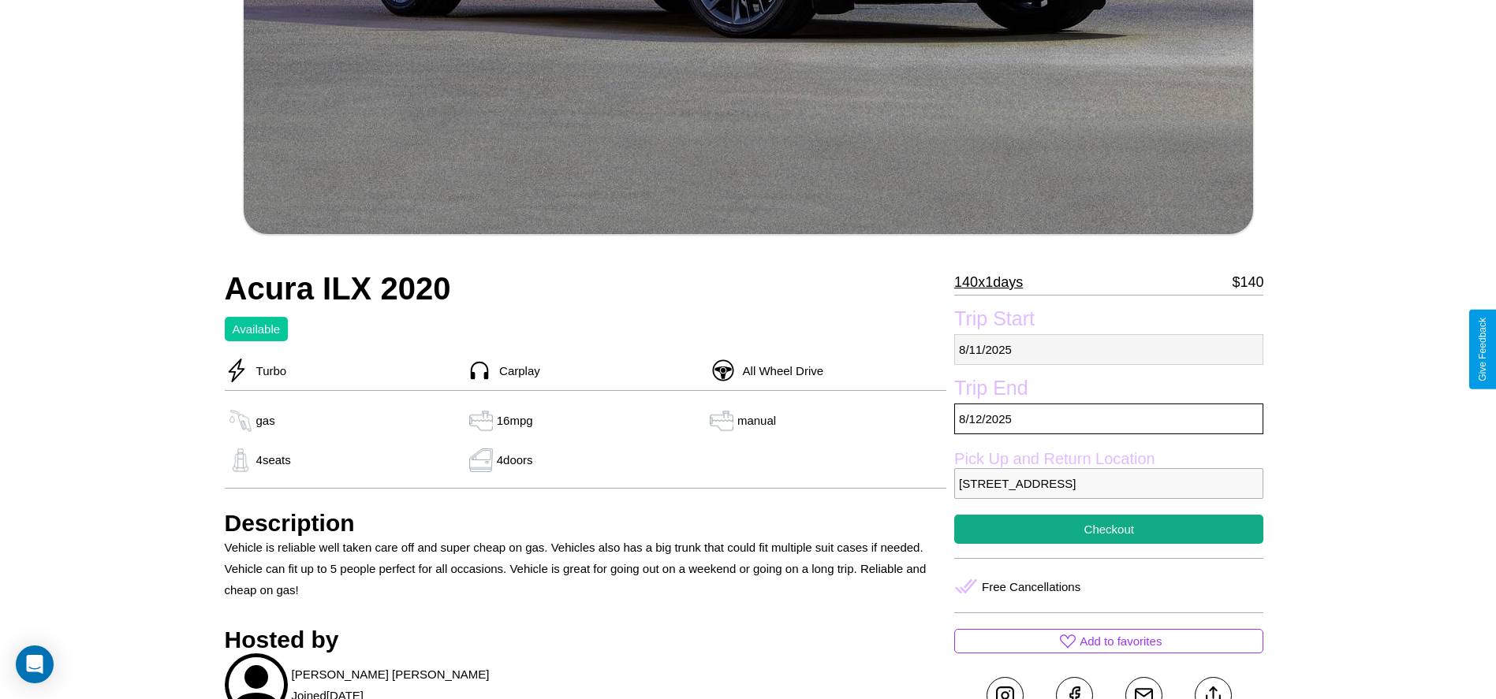
click at [1108, 349] on p "[DATE]" at bounding box center [1108, 349] width 309 height 31
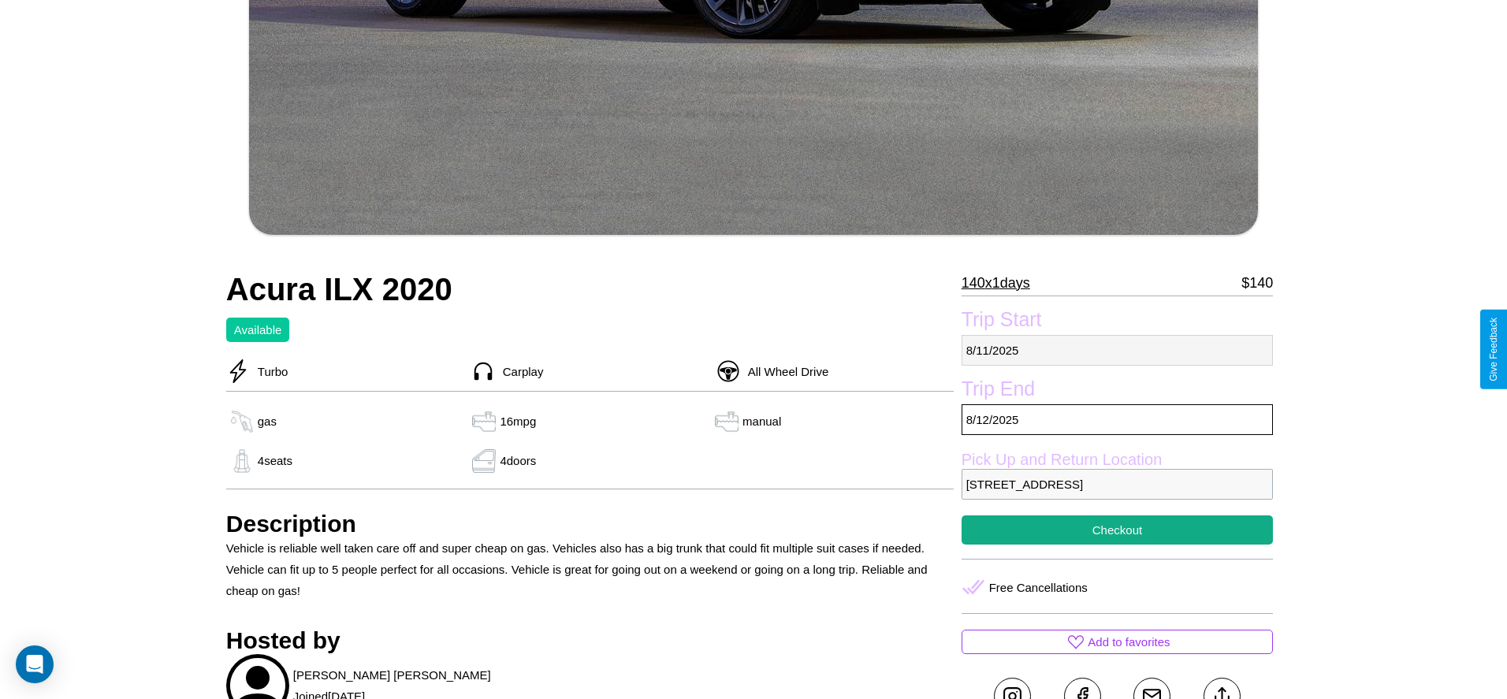
select select "*"
select select "****"
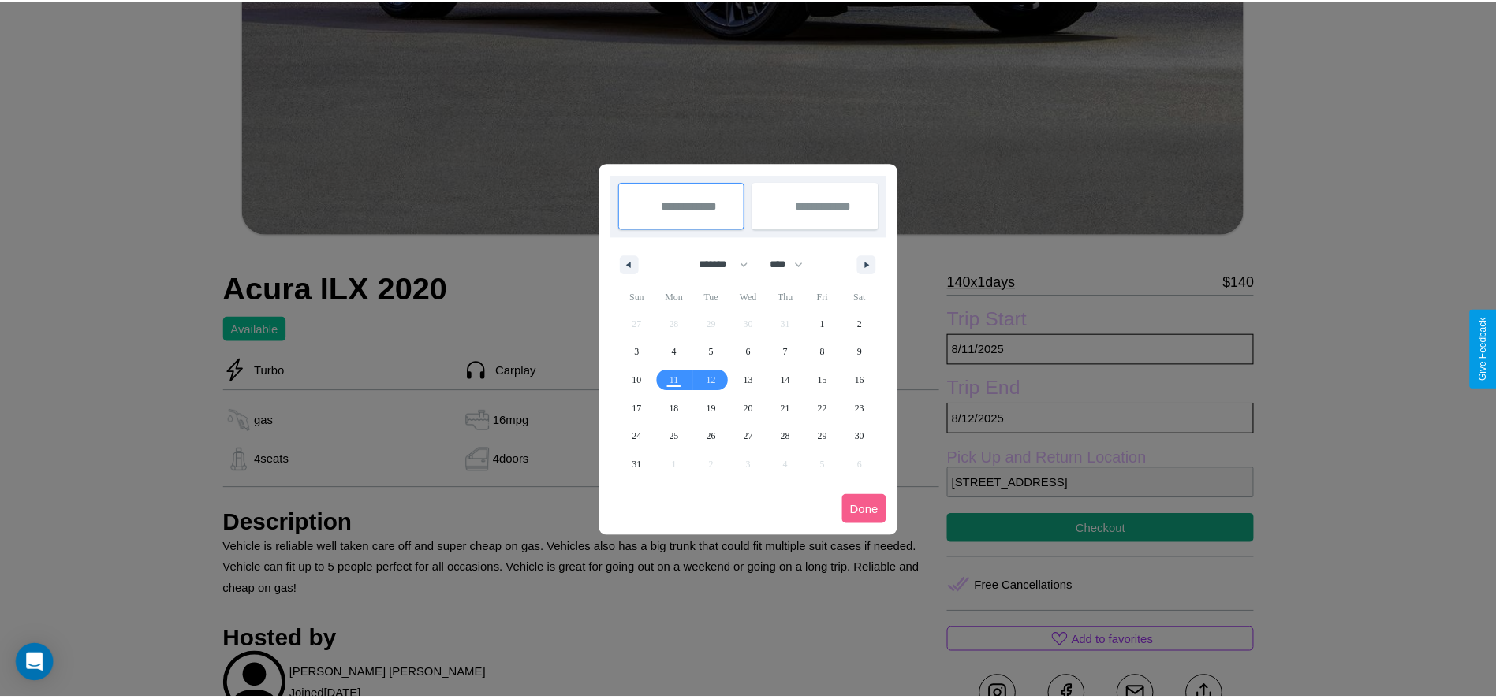
scroll to position [0, 0]
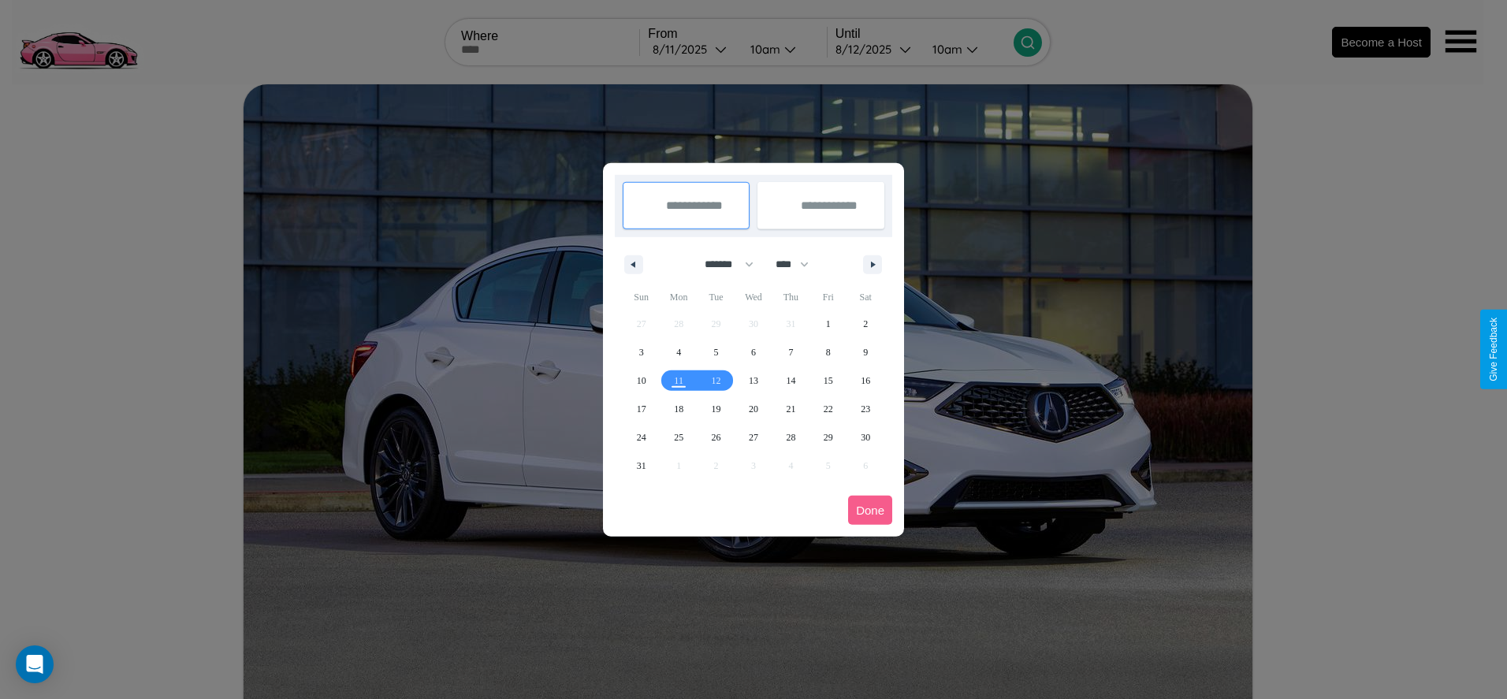
click at [692, 49] on div at bounding box center [753, 349] width 1507 height 699
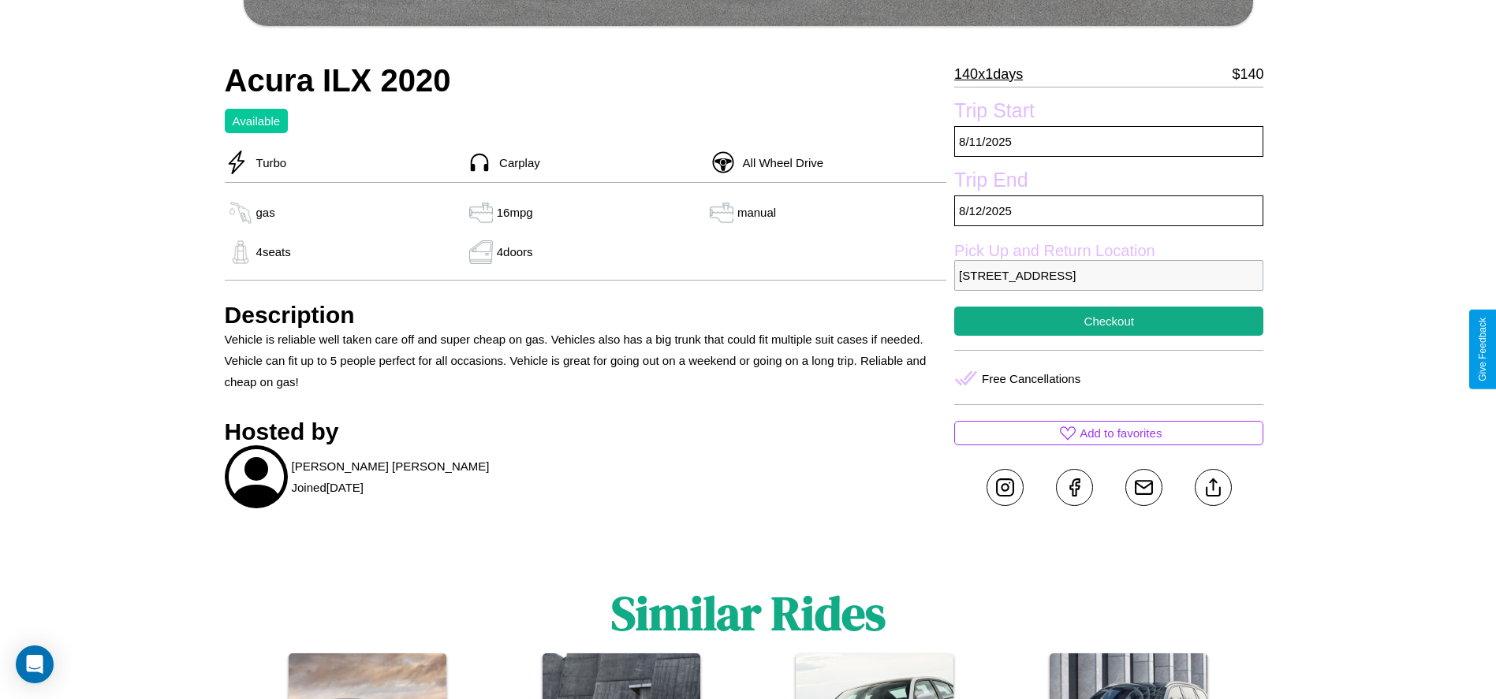
scroll to position [743, 0]
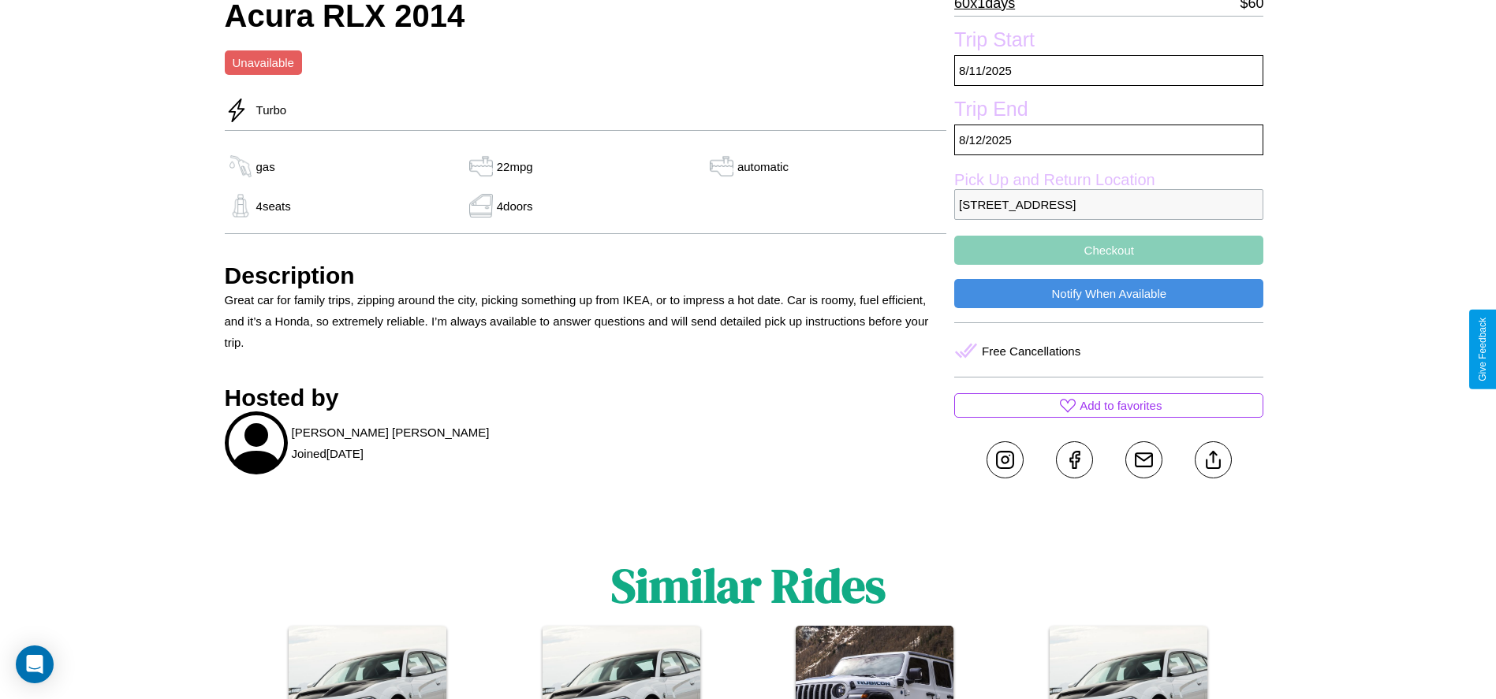
scroll to position [970, 0]
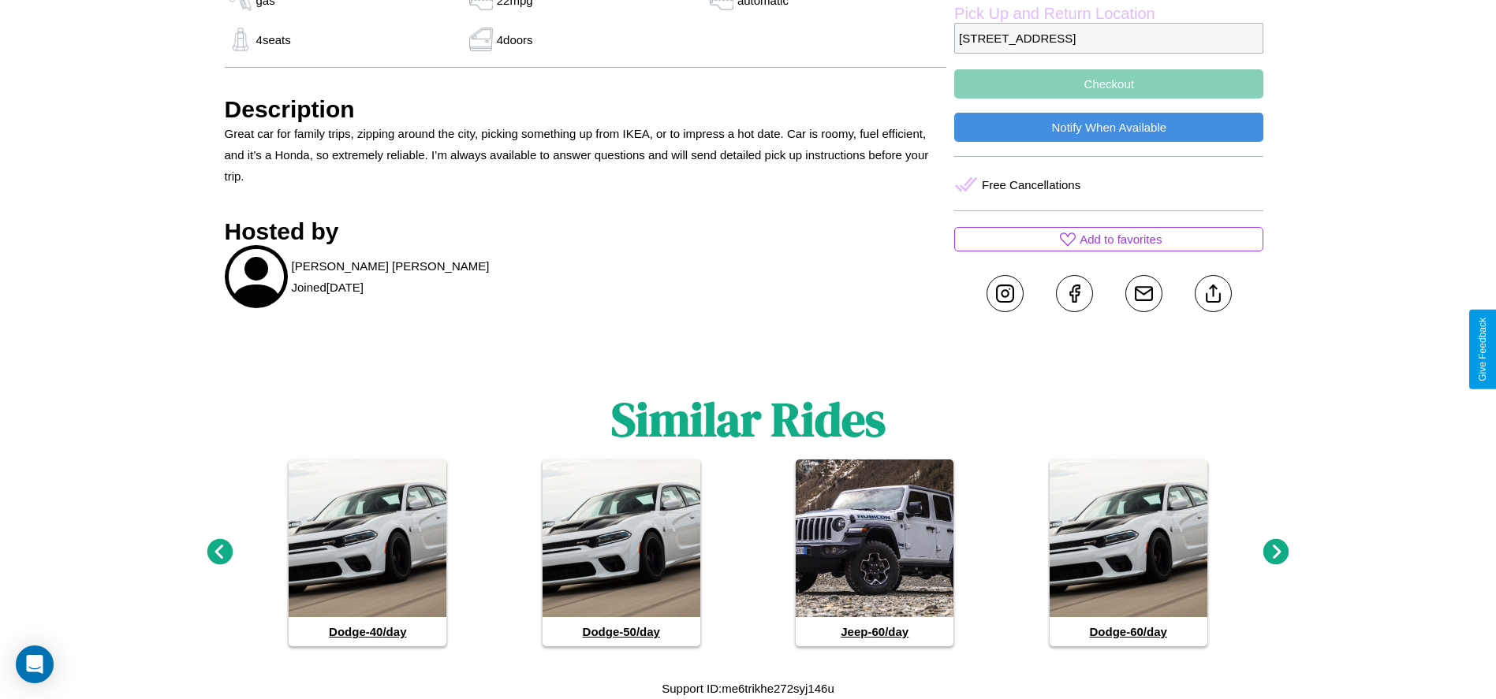
click at [1276, 553] on icon at bounding box center [1276, 552] width 26 height 26
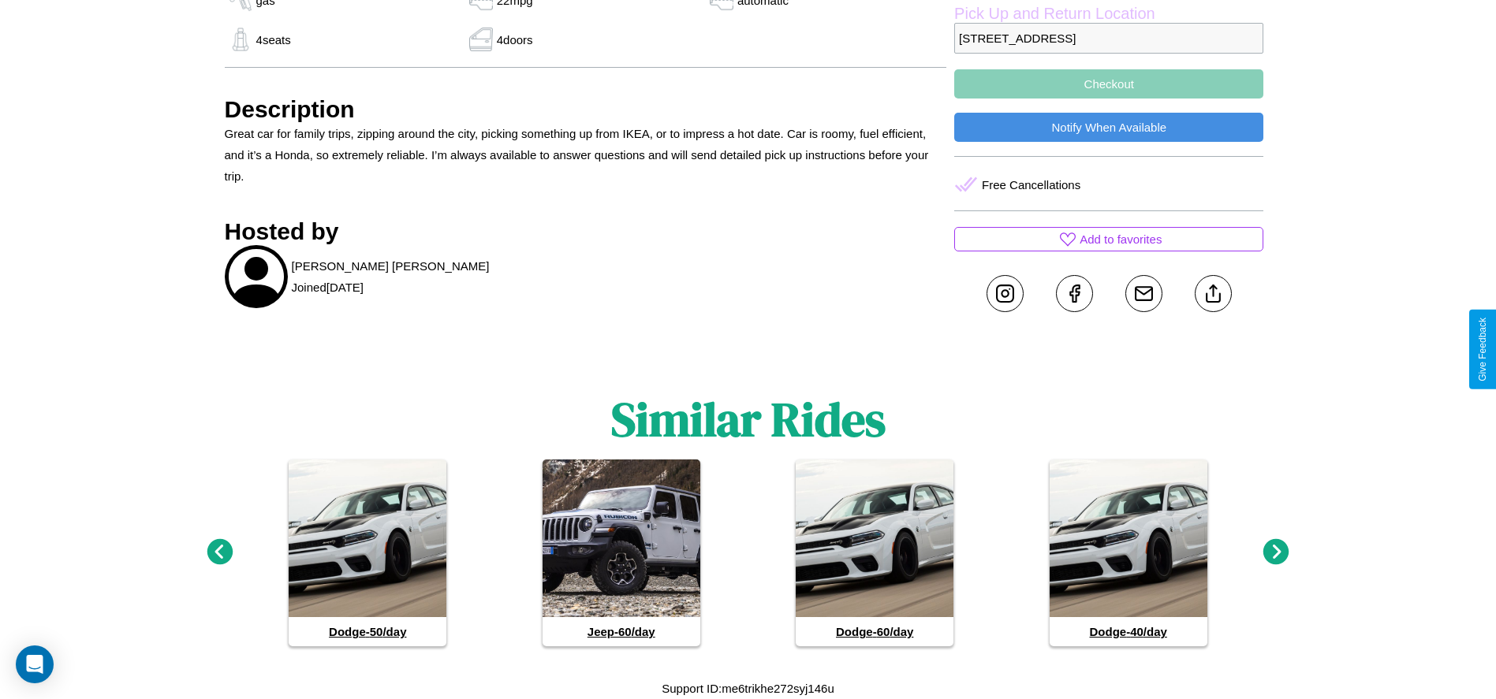
click at [1276, 553] on icon at bounding box center [1276, 552] width 26 height 26
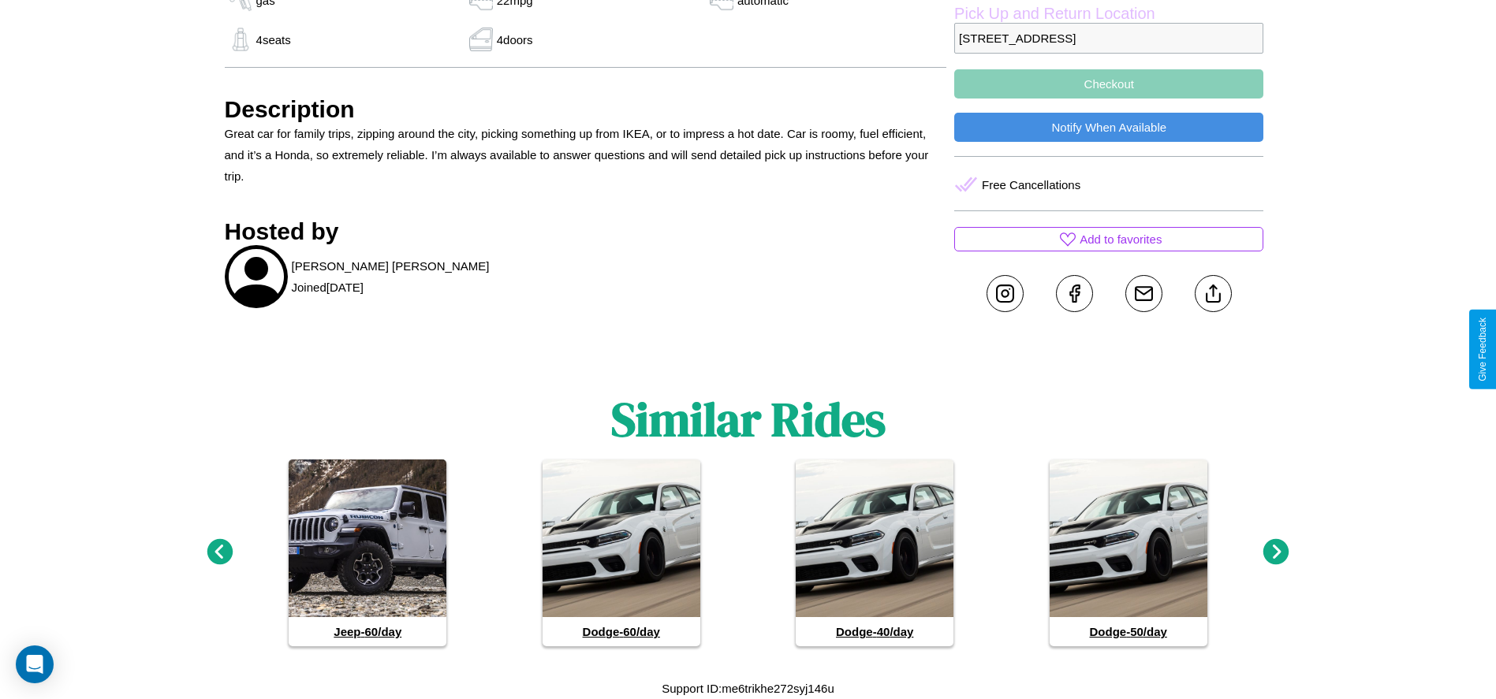
scroll to position [704, 0]
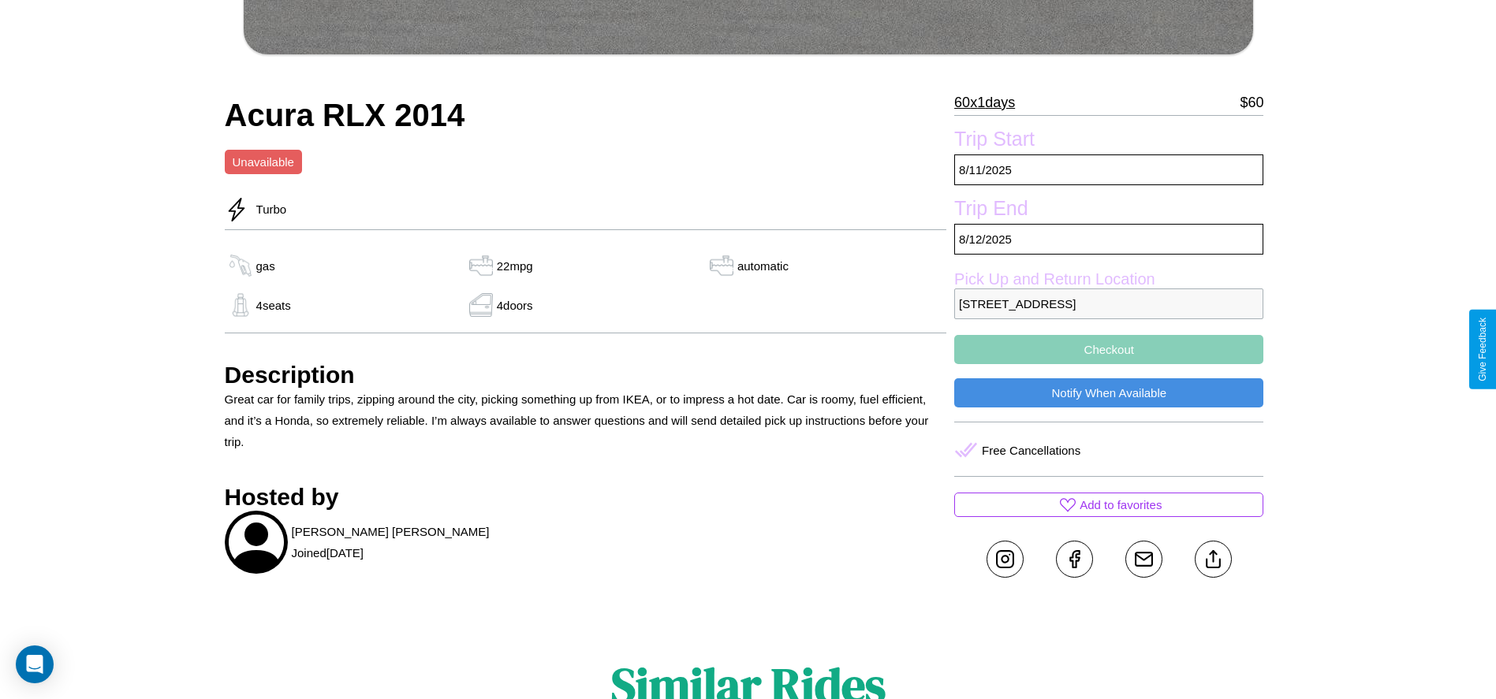
click at [1108, 349] on button "Checkout" at bounding box center [1108, 349] width 309 height 29
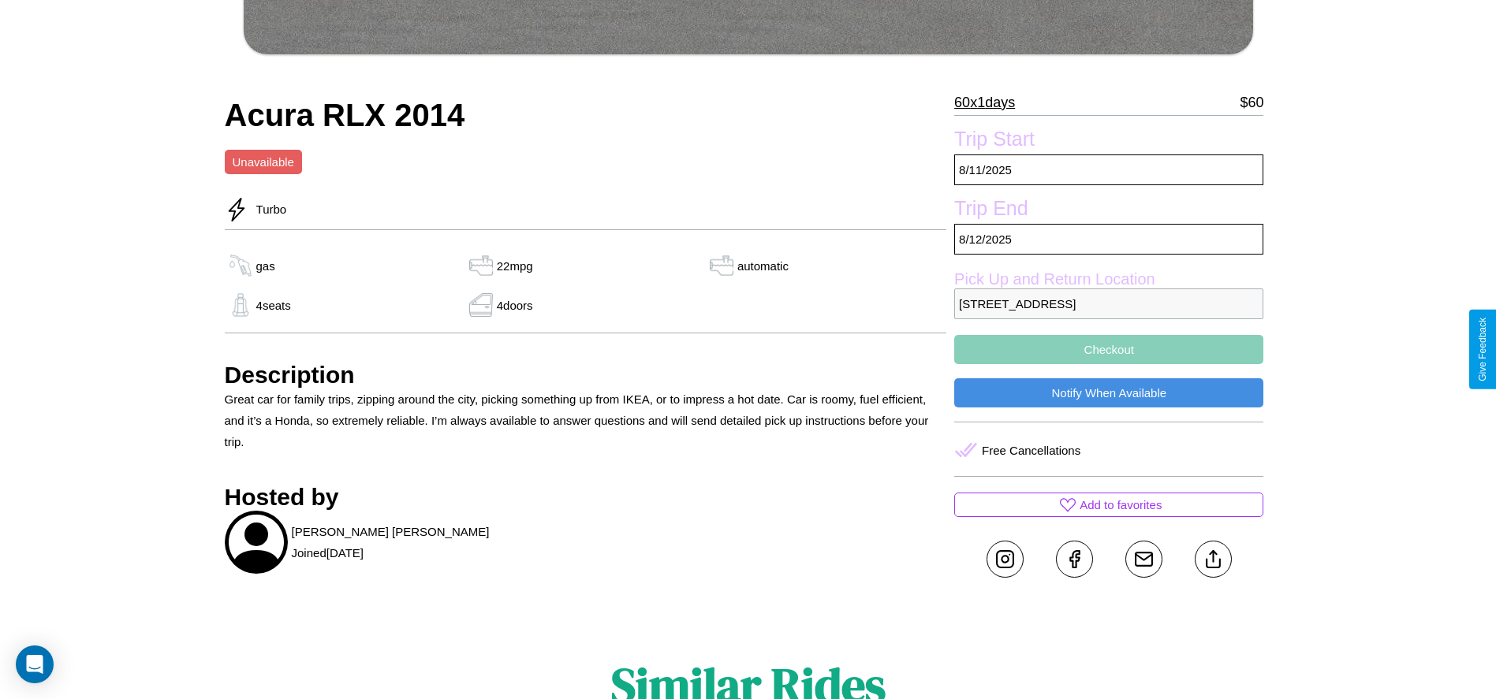
click at [1108, 349] on button "Checkout" at bounding box center [1108, 349] width 309 height 29
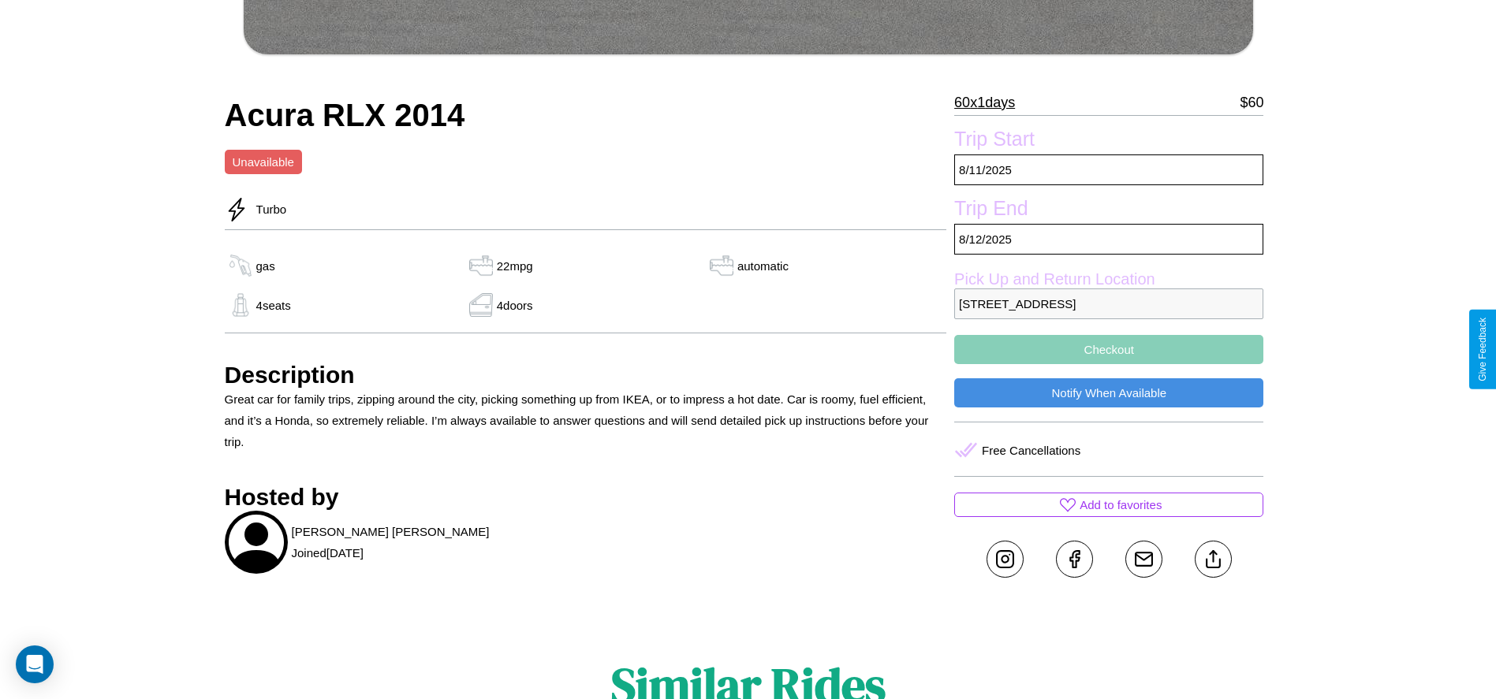
click at [1108, 349] on button "Checkout" at bounding box center [1108, 349] width 309 height 29
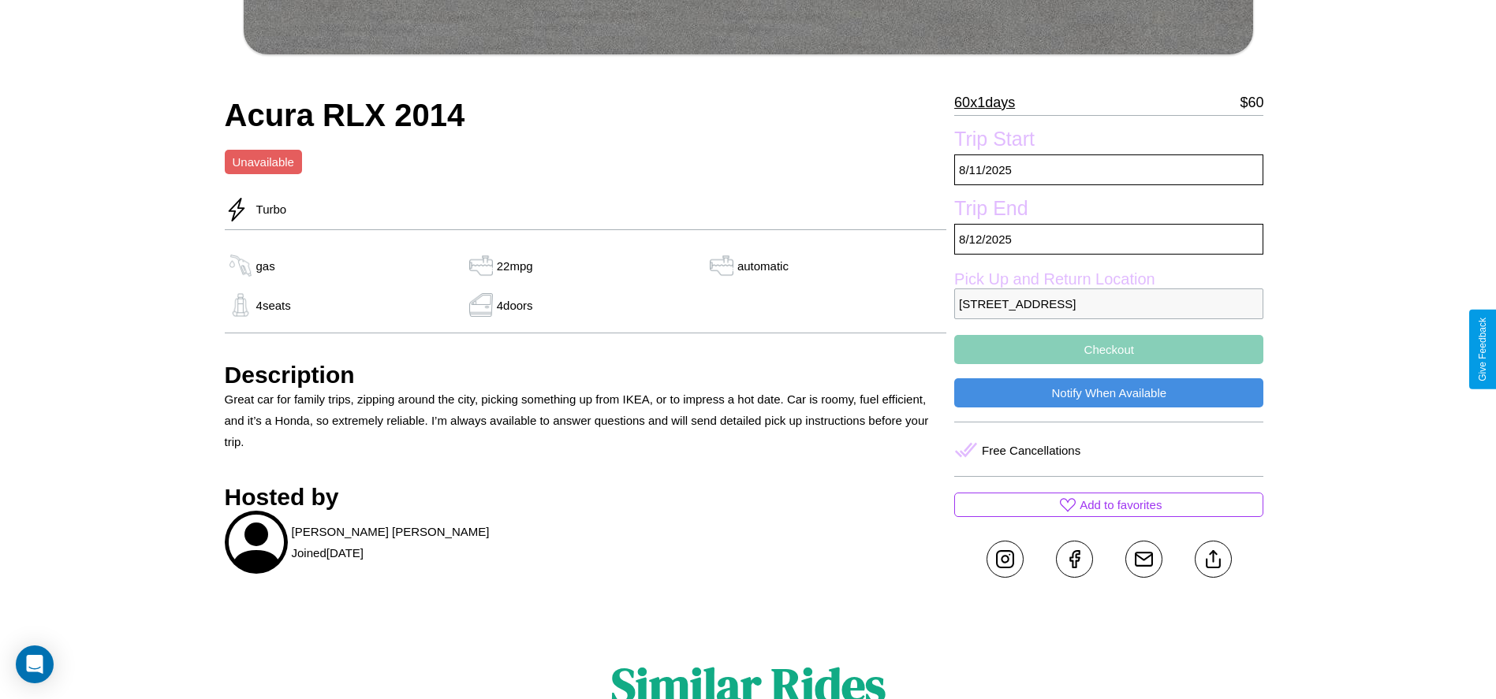
click at [1108, 349] on button "Checkout" at bounding box center [1108, 349] width 309 height 29
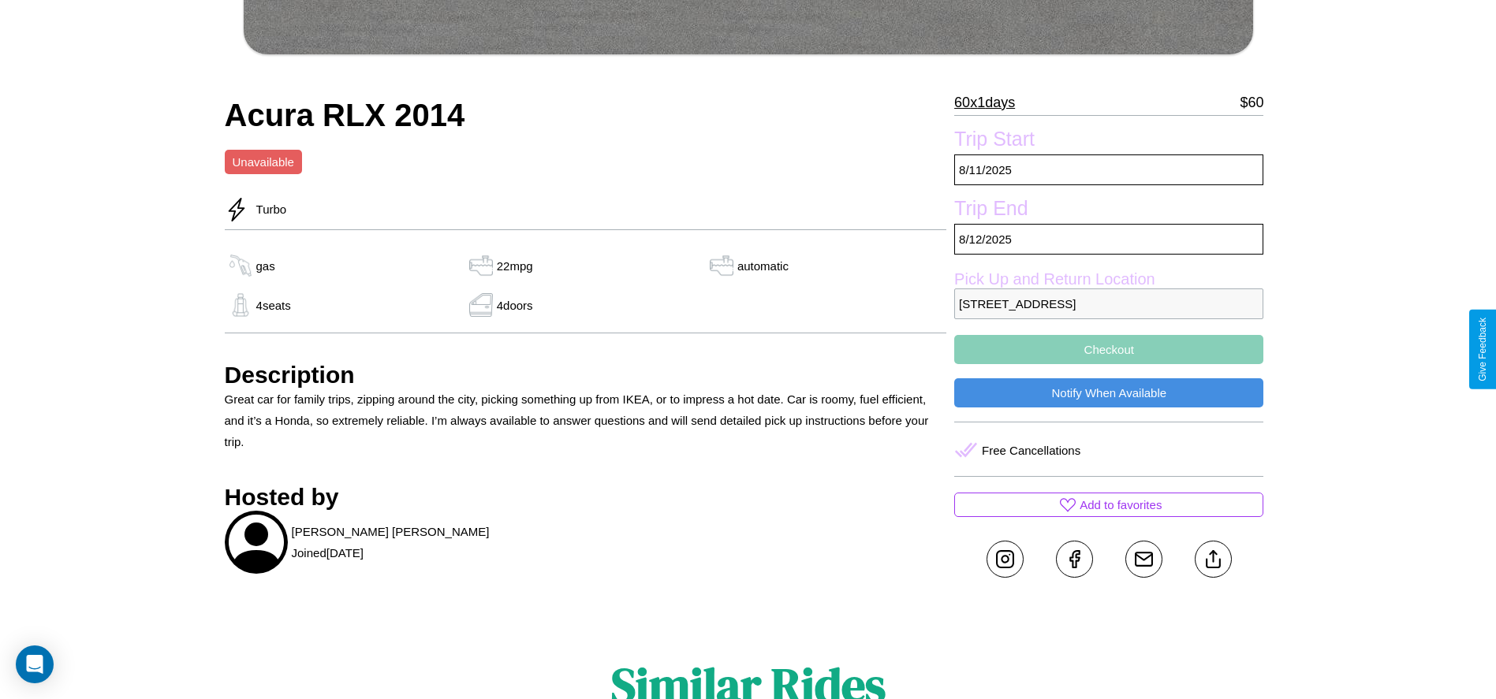
click at [1108, 349] on button "Checkout" at bounding box center [1108, 349] width 309 height 29
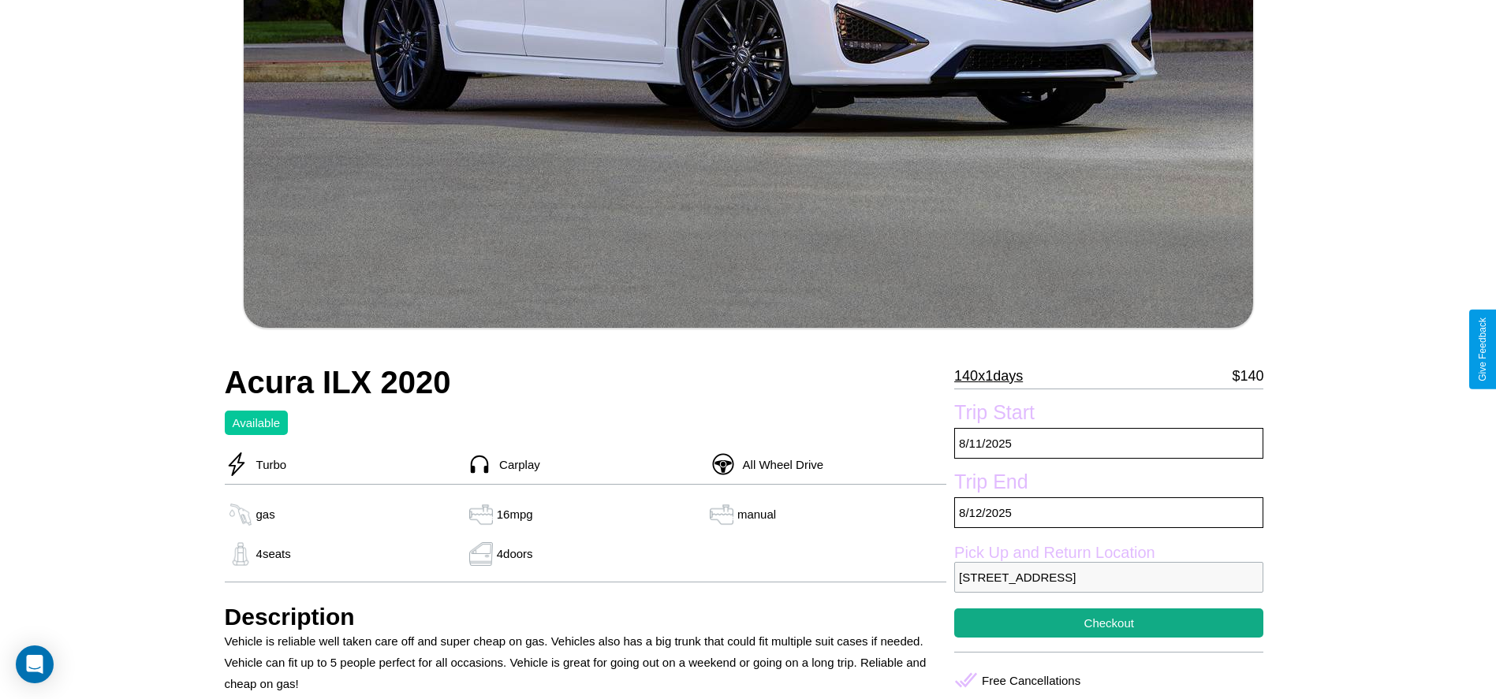
scroll to position [457, 0]
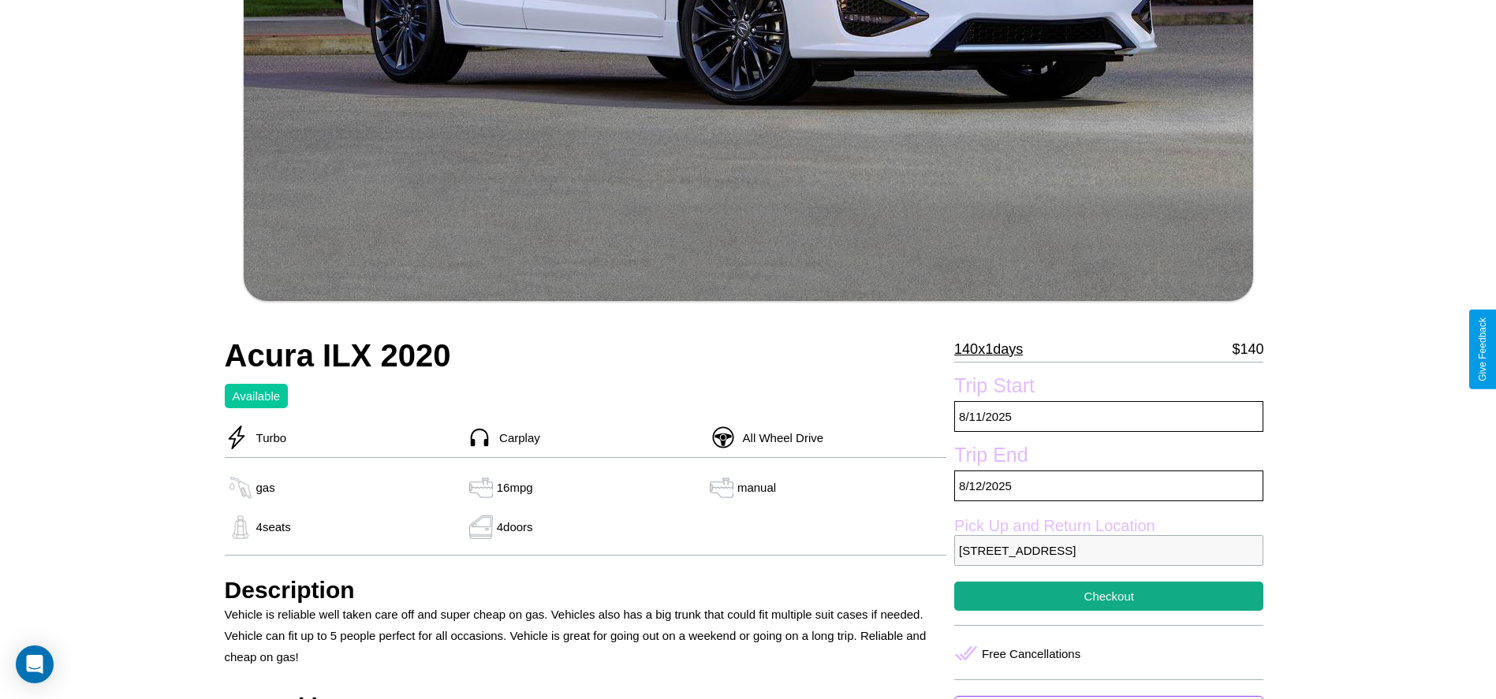
click at [994, 349] on p "140 x 1 days" at bounding box center [988, 349] width 69 height 25
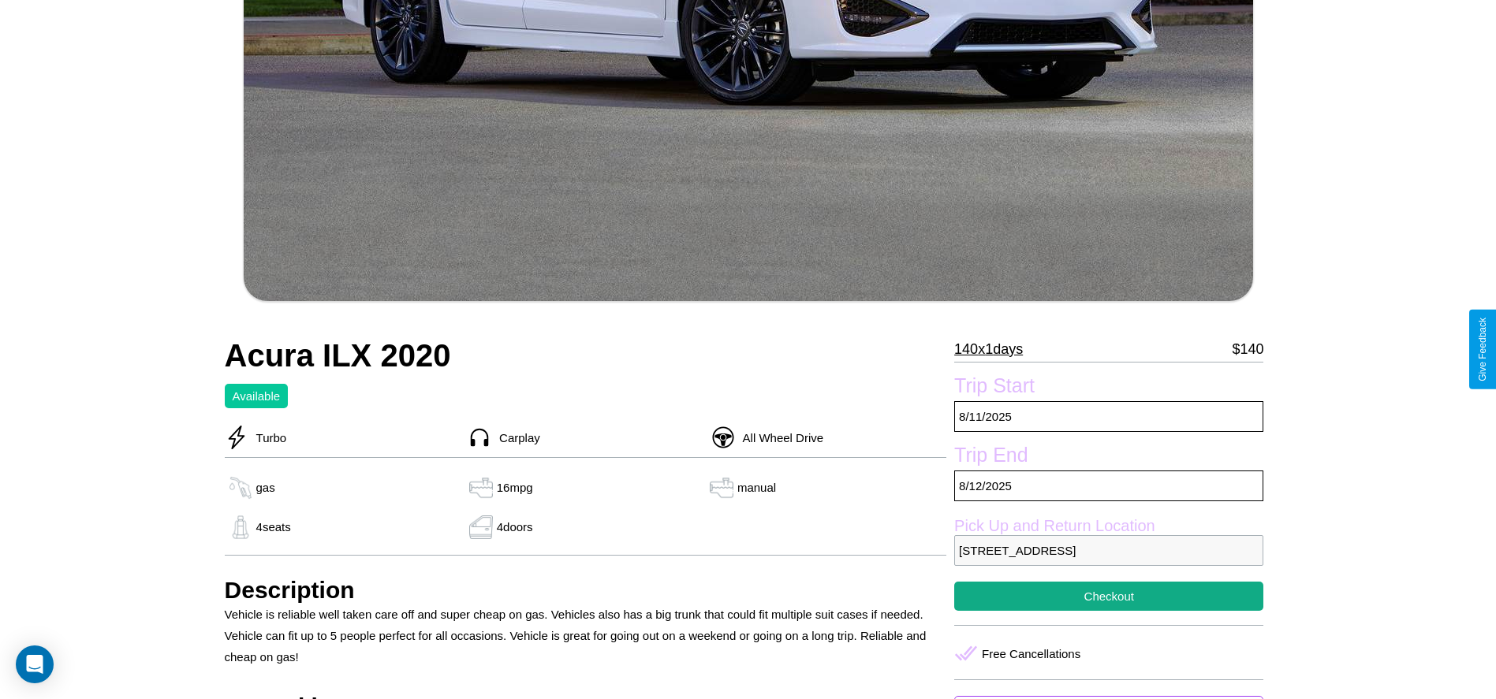
click at [994, 349] on p "140 x 1 days" at bounding box center [988, 349] width 69 height 25
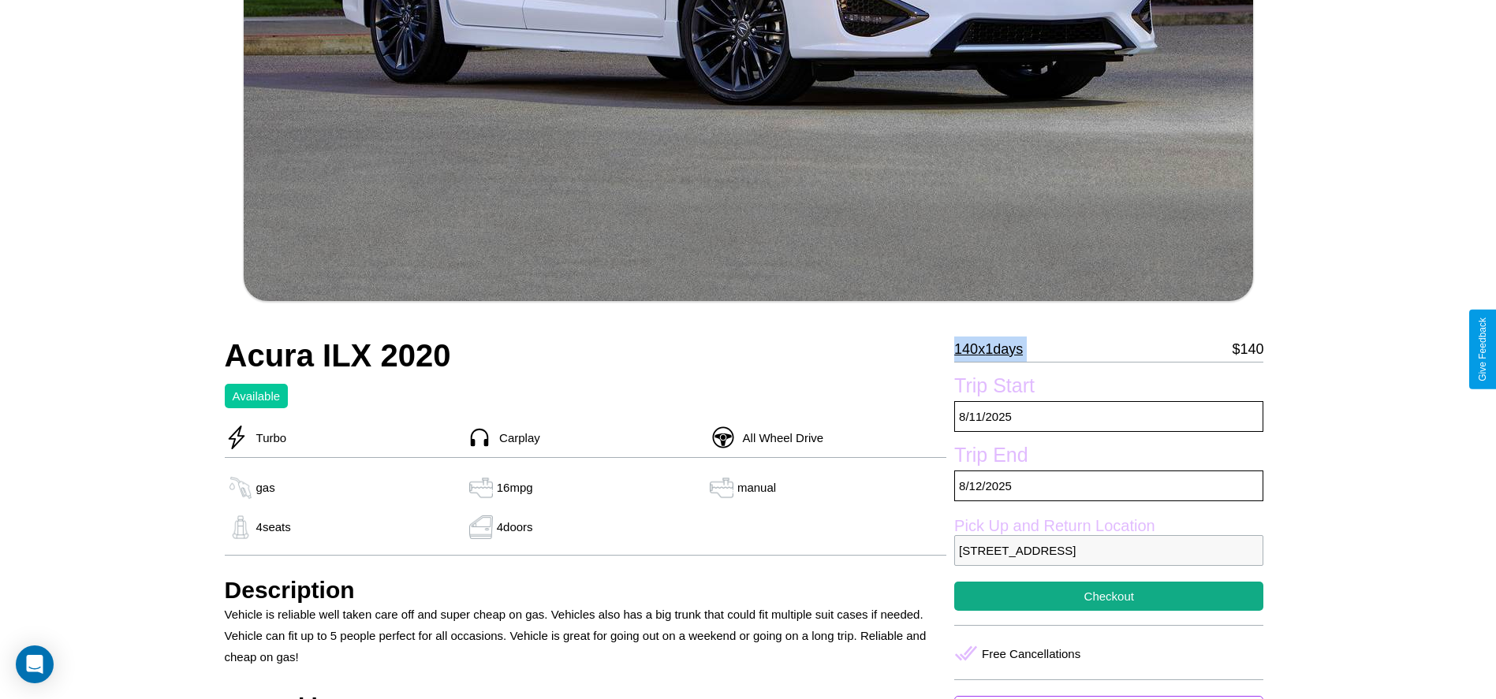
click at [994, 349] on p "140 x 1 days" at bounding box center [988, 349] width 69 height 25
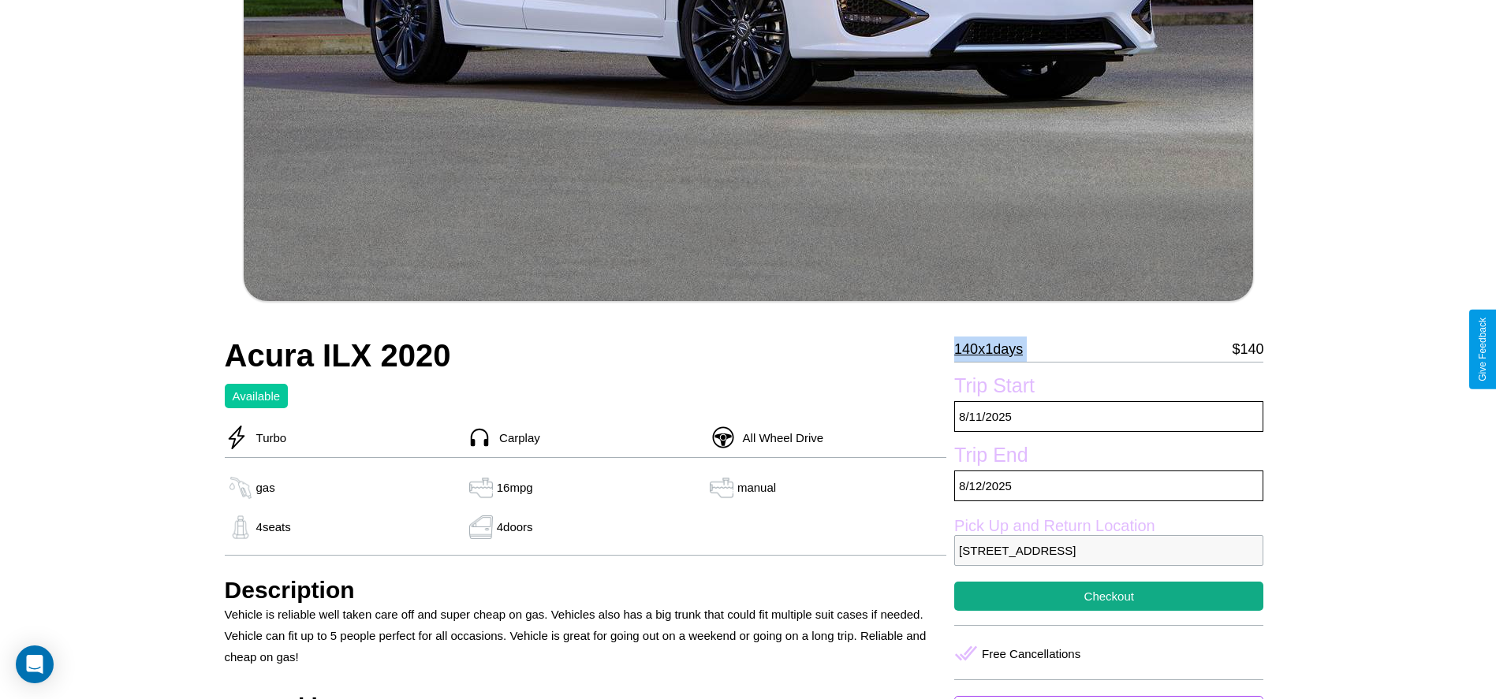
click at [994, 349] on p "140 x 1 days" at bounding box center [988, 349] width 69 height 25
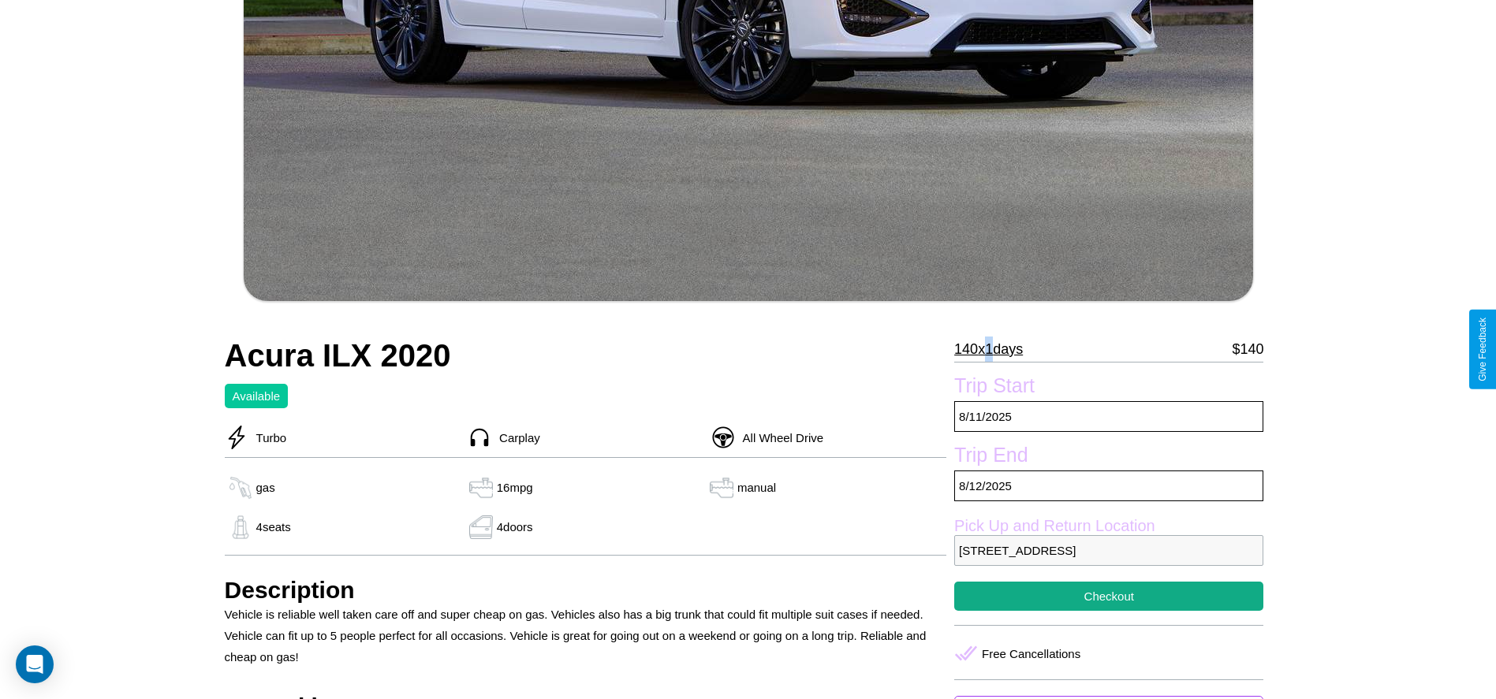
click at [994, 349] on p "140 x 1 days" at bounding box center [988, 349] width 69 height 25
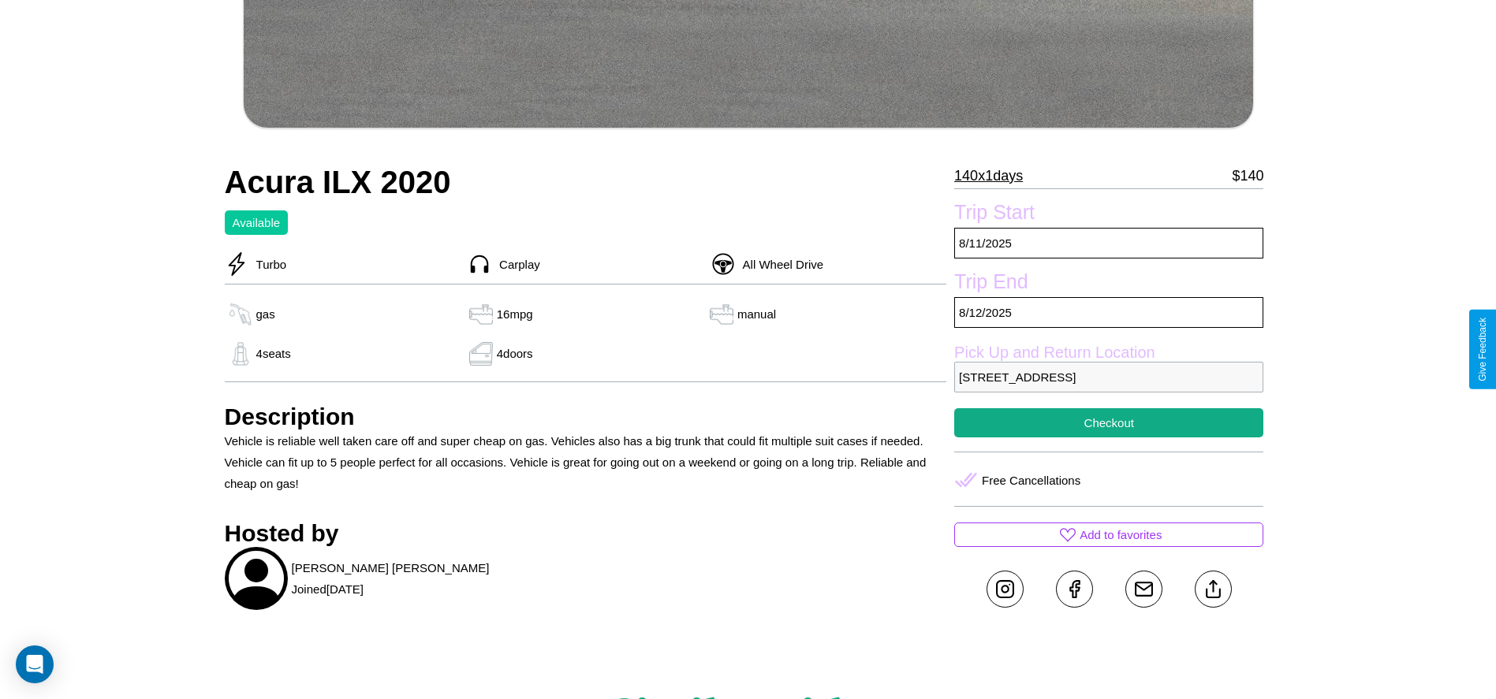
scroll to position [704, 0]
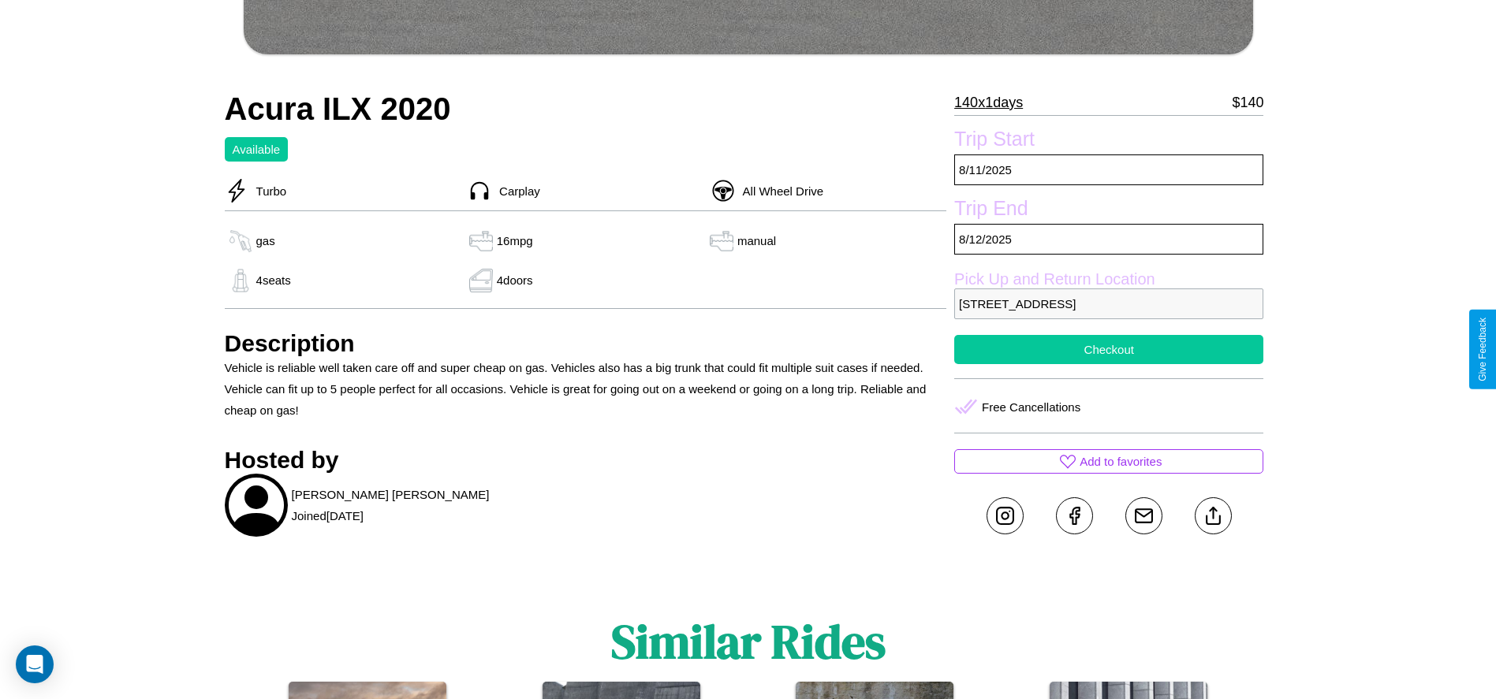
click at [1108, 349] on button "Checkout" at bounding box center [1108, 349] width 309 height 29
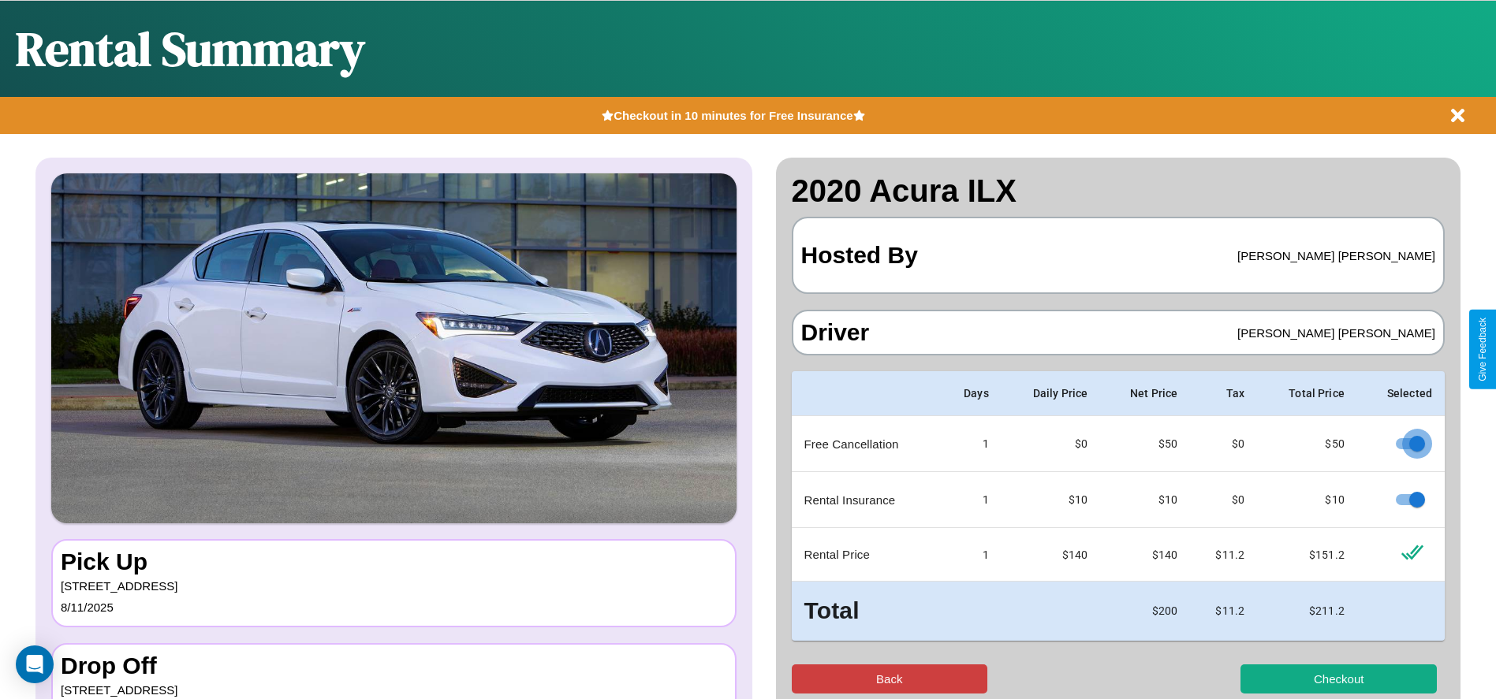
click at [889, 679] on button "Back" at bounding box center [890, 679] width 196 height 29
